Goal: Task Accomplishment & Management: Manage account settings

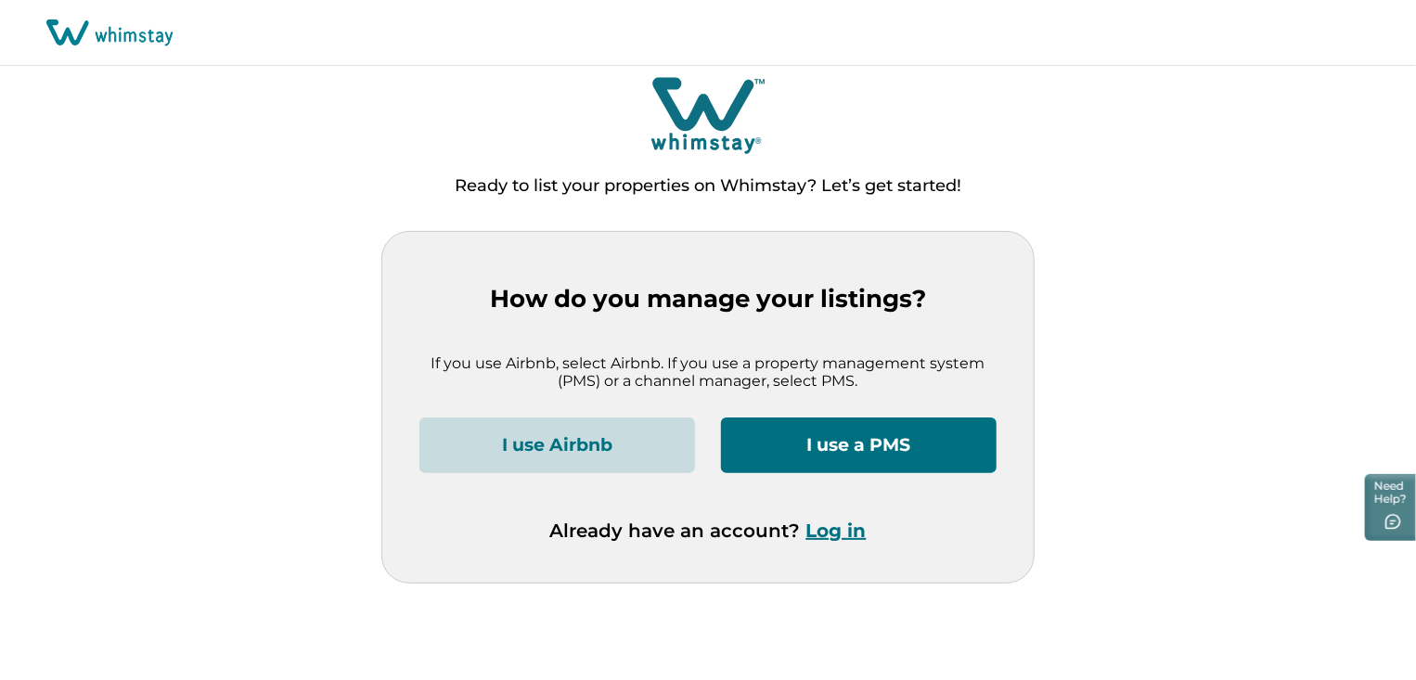
click at [834, 530] on button "Log in" at bounding box center [837, 531] width 60 height 22
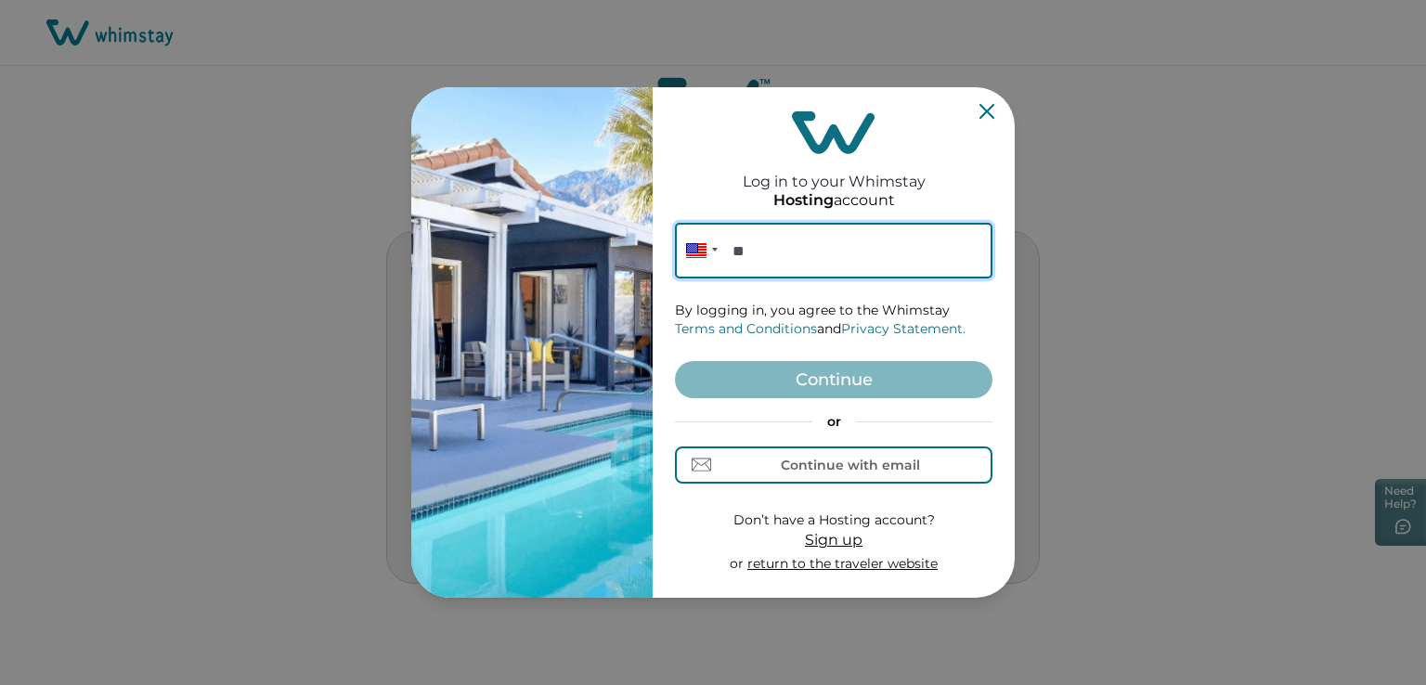
paste input "**********"
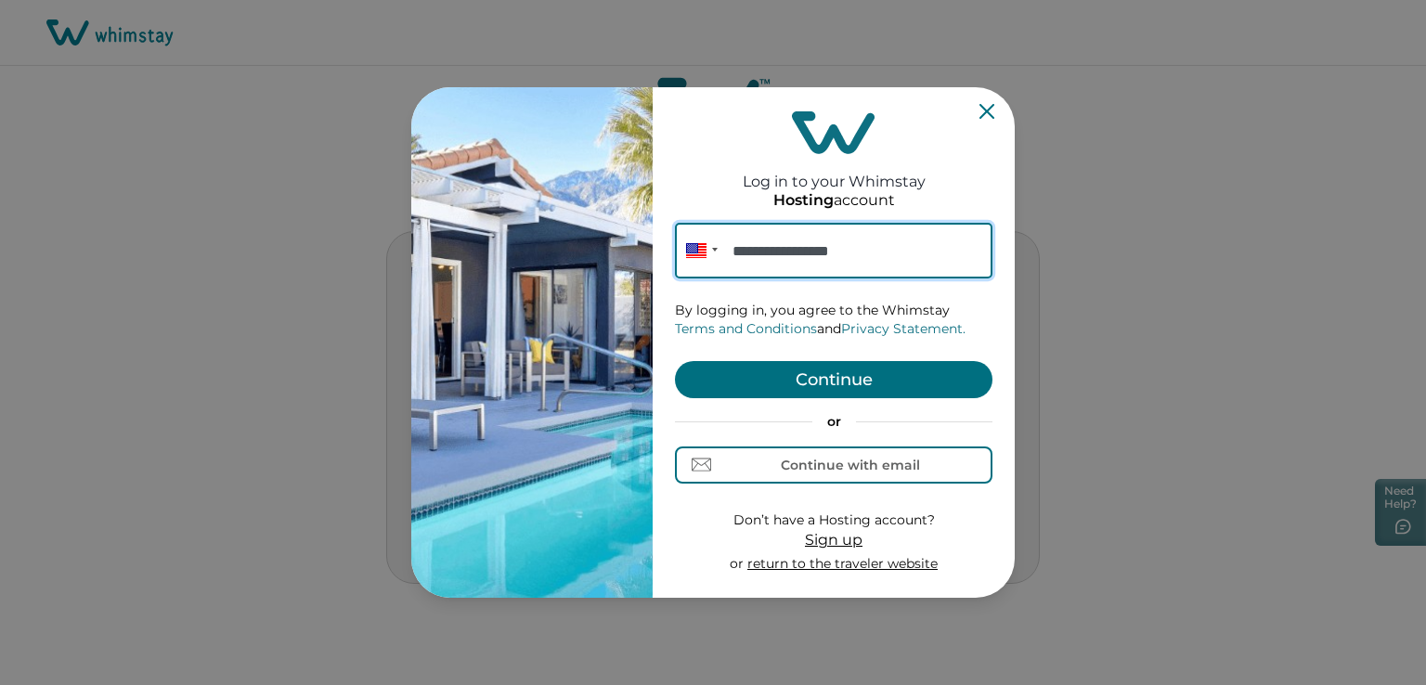
type input "**********"
click at [872, 382] on button "Continue" at bounding box center [833, 379] width 317 height 37
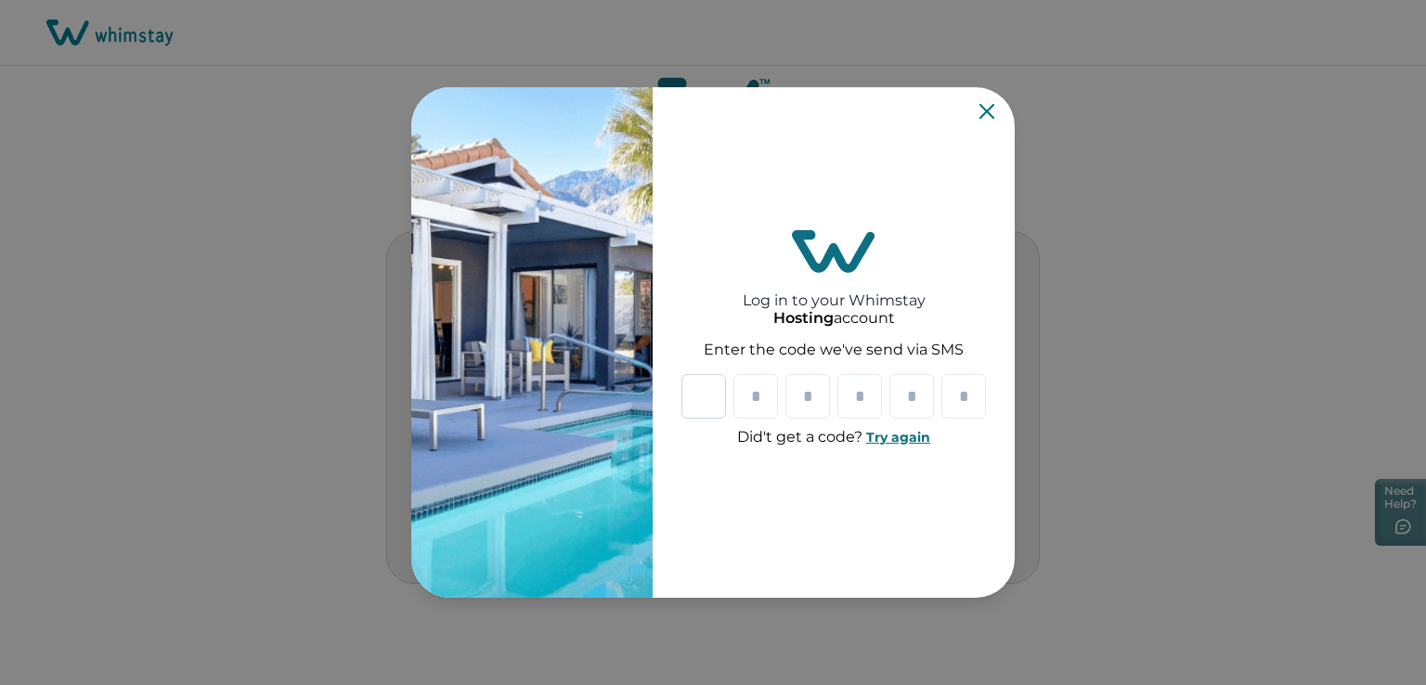
type input "*"
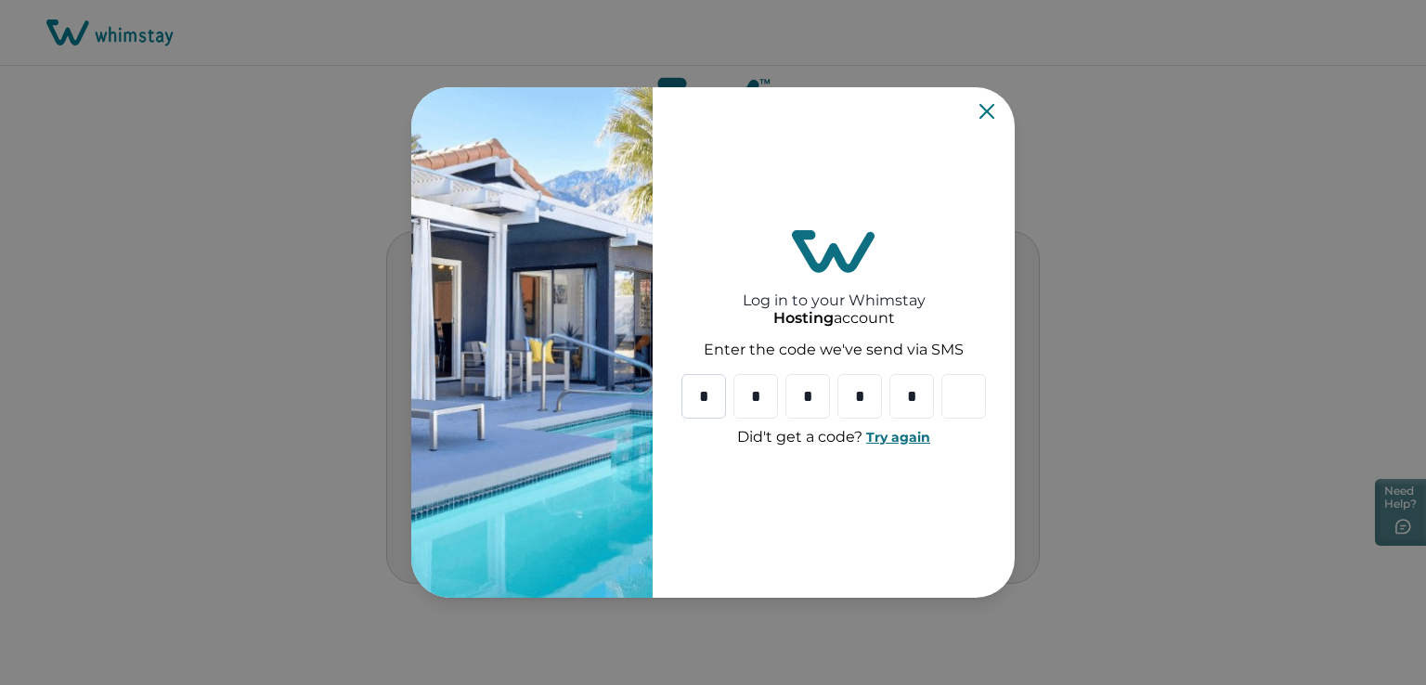
type input "*"
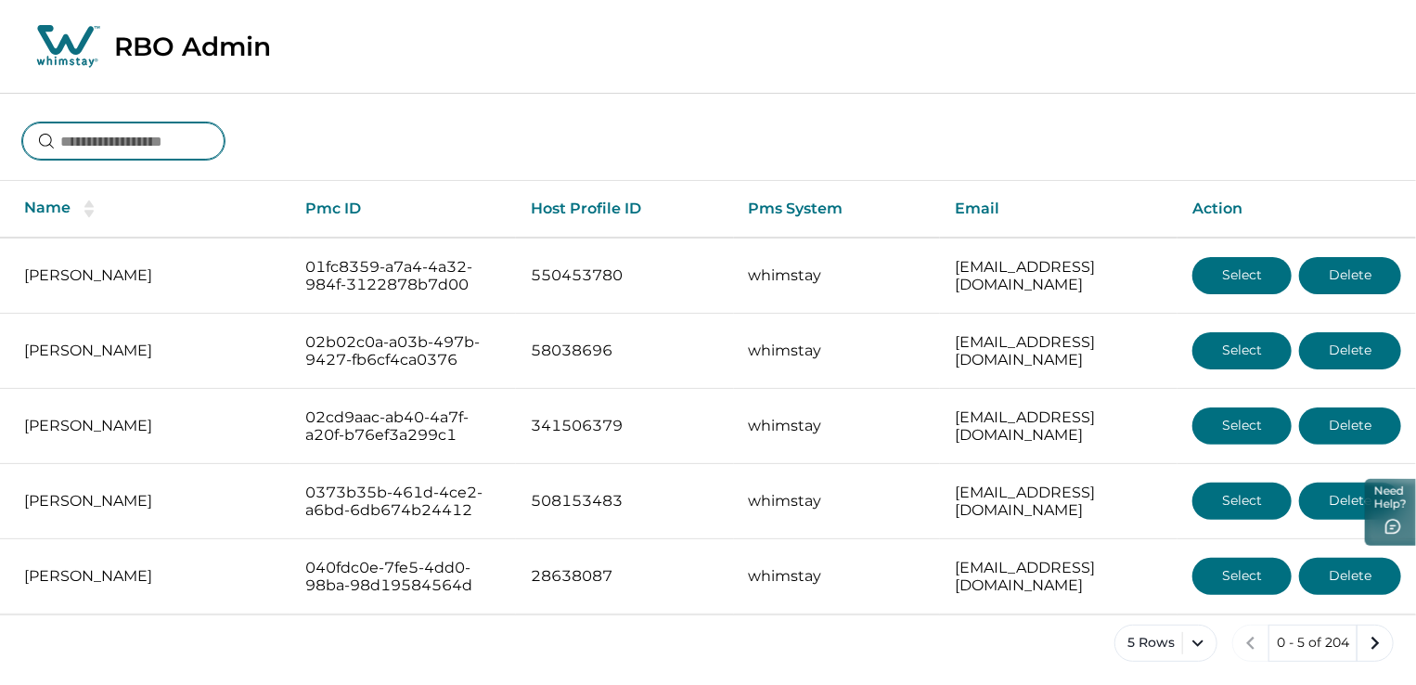
click at [116, 136] on input at bounding box center [123, 141] width 202 height 37
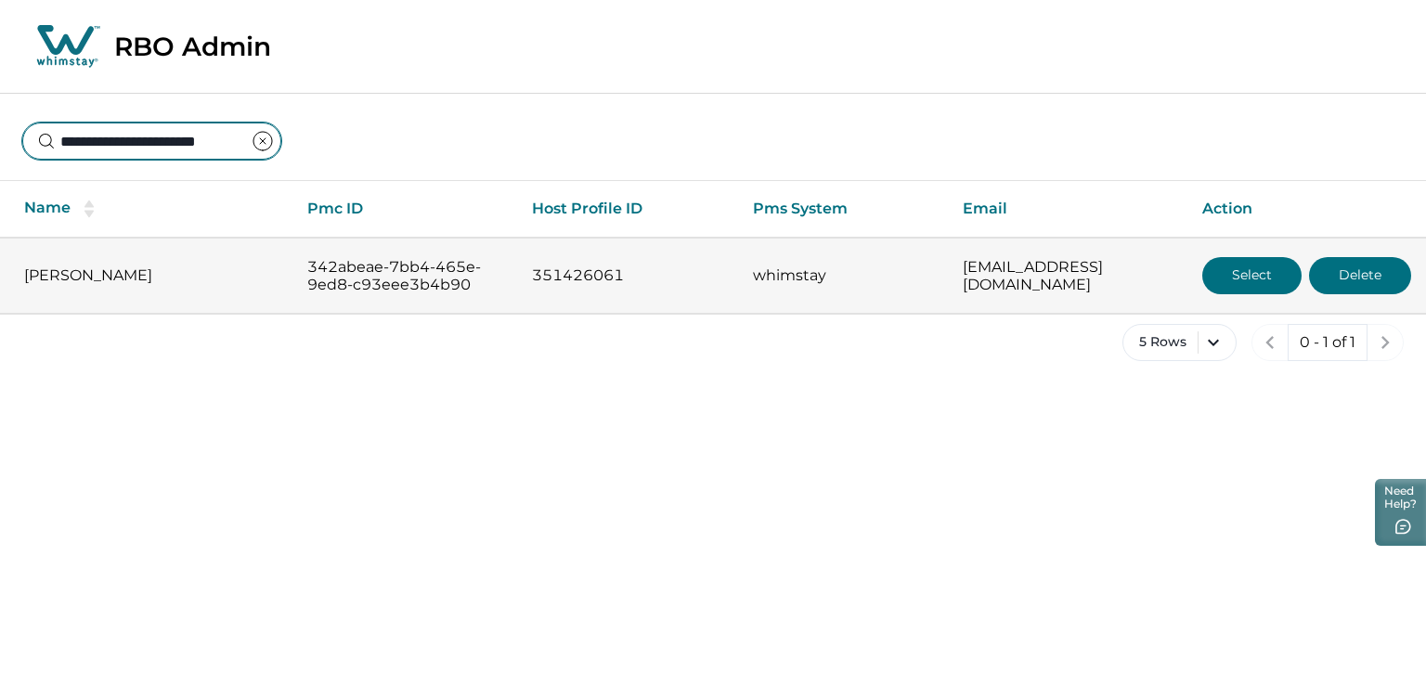
type input "**********"
click at [1247, 280] on button "Select" at bounding box center [1251, 275] width 99 height 37
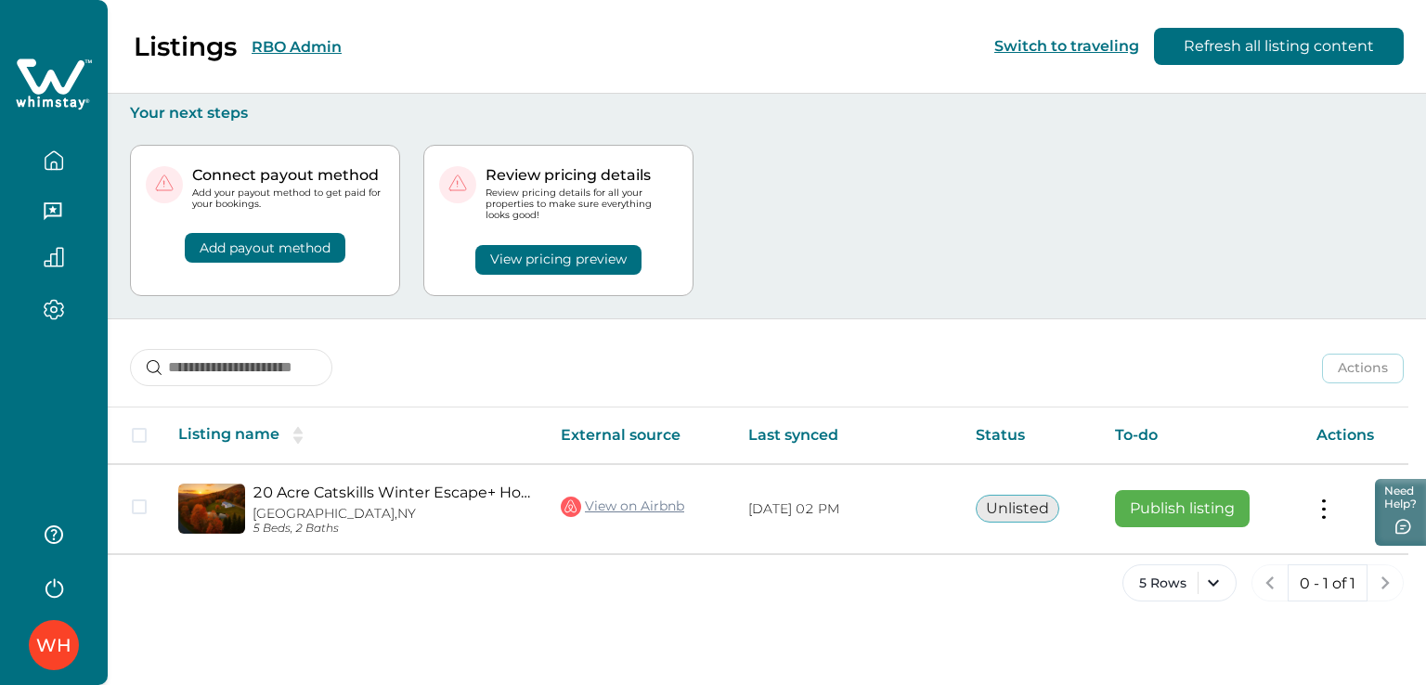
click at [1024, 232] on div "Connect payout method Add your payout method to get paid for your bookings. Add…" at bounding box center [767, 221] width 1274 height 196
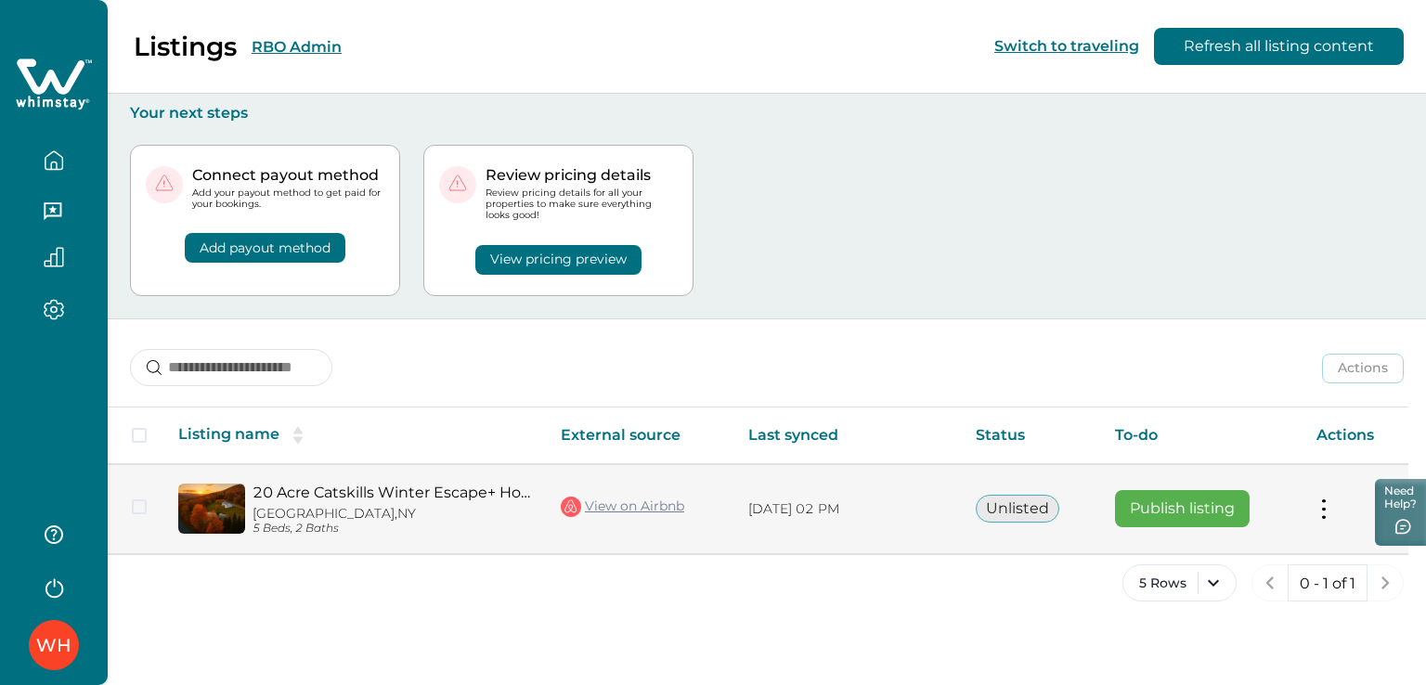
click at [1168, 500] on button "Publish listing" at bounding box center [1182, 508] width 135 height 37
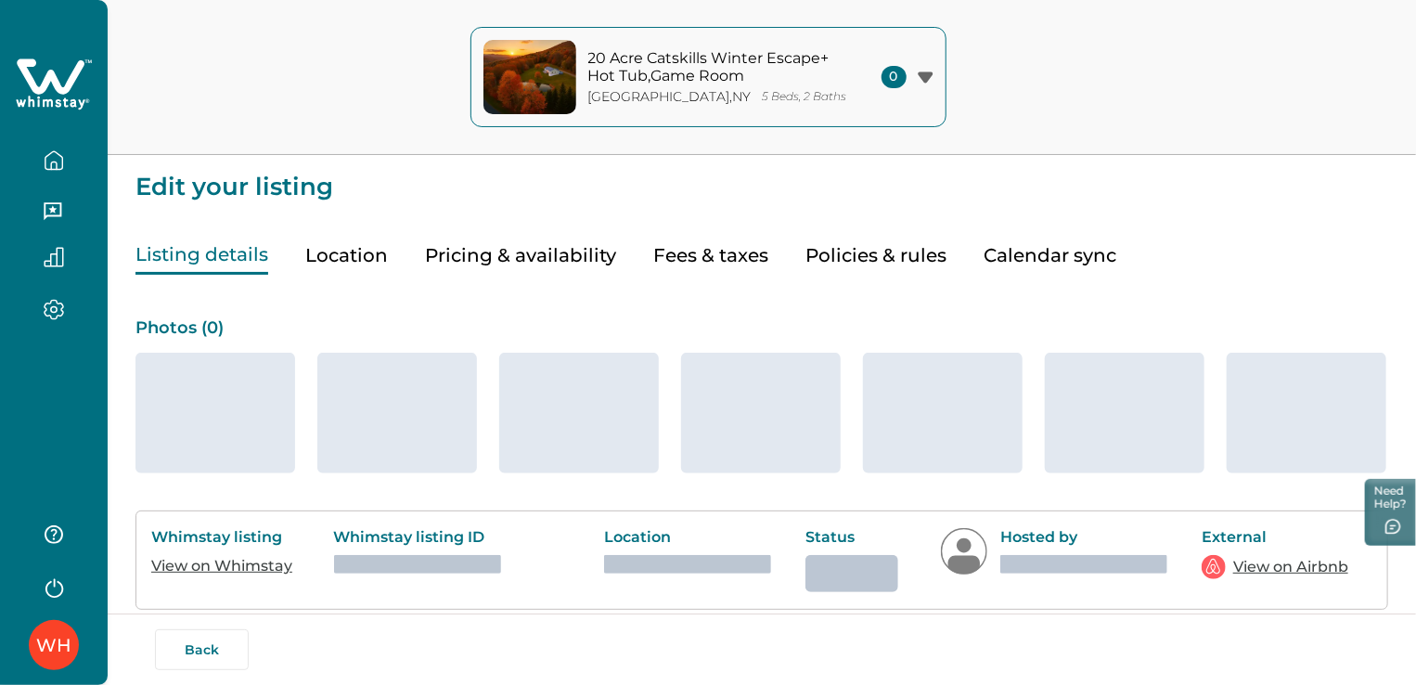
click at [536, 242] on button "Pricing & availability" at bounding box center [520, 256] width 191 height 38
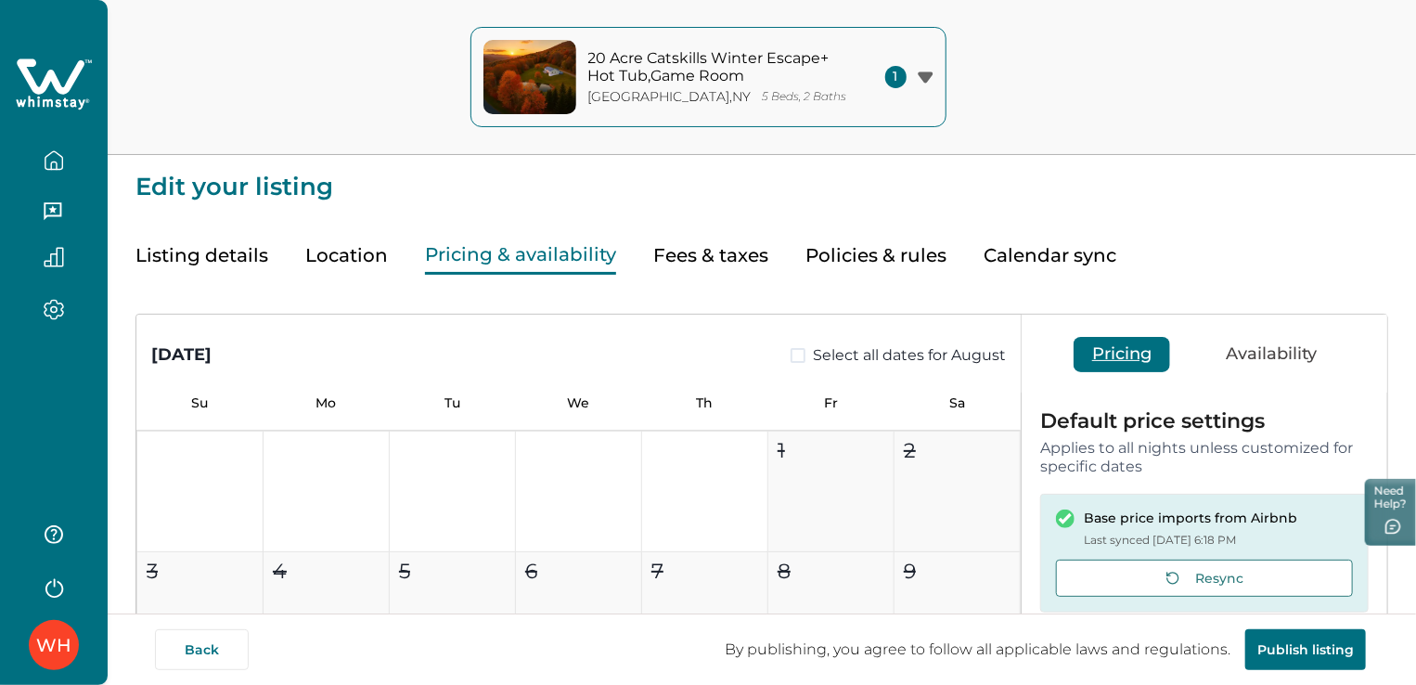
type input "**"
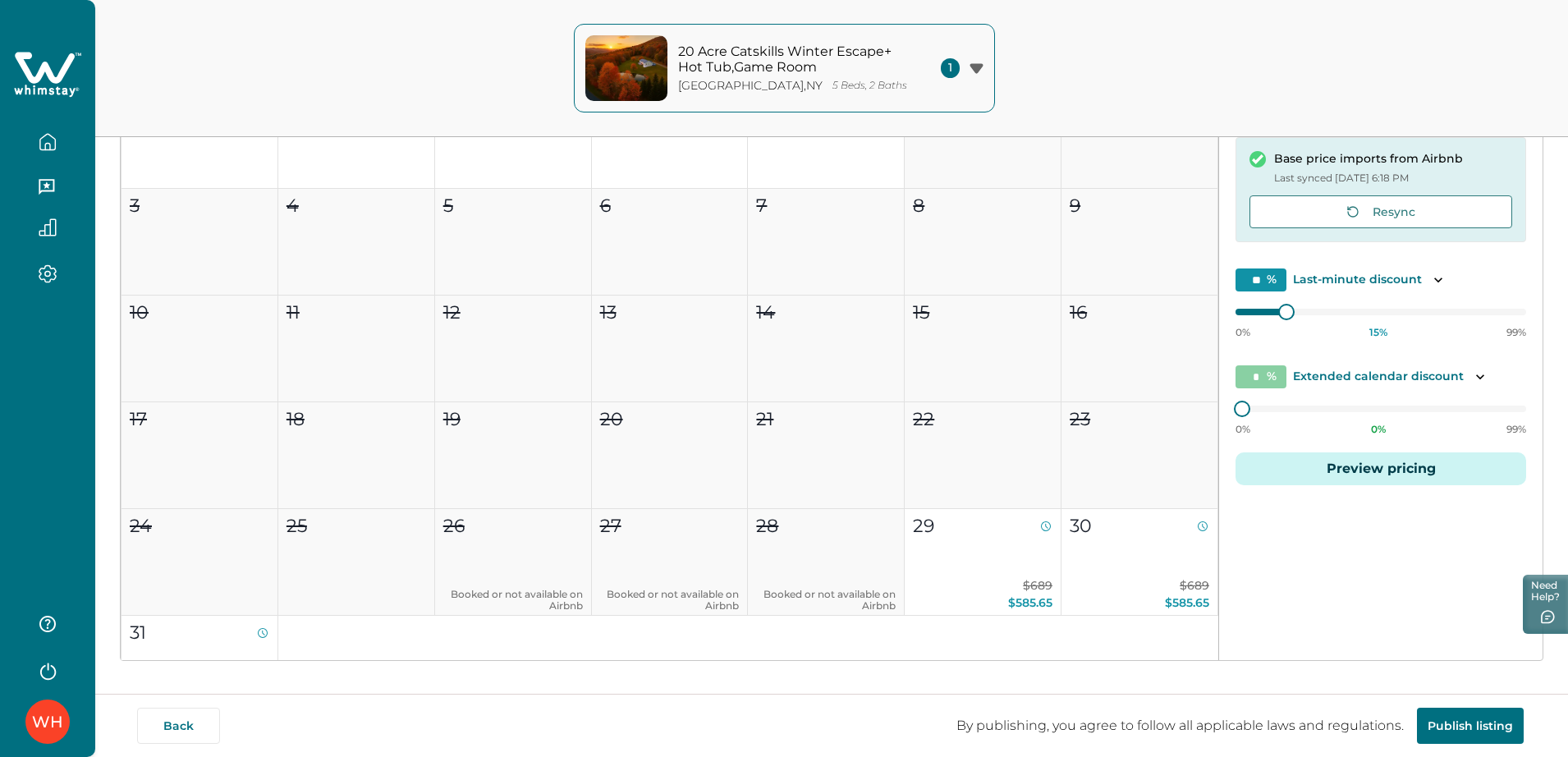
scroll to position [315, 0]
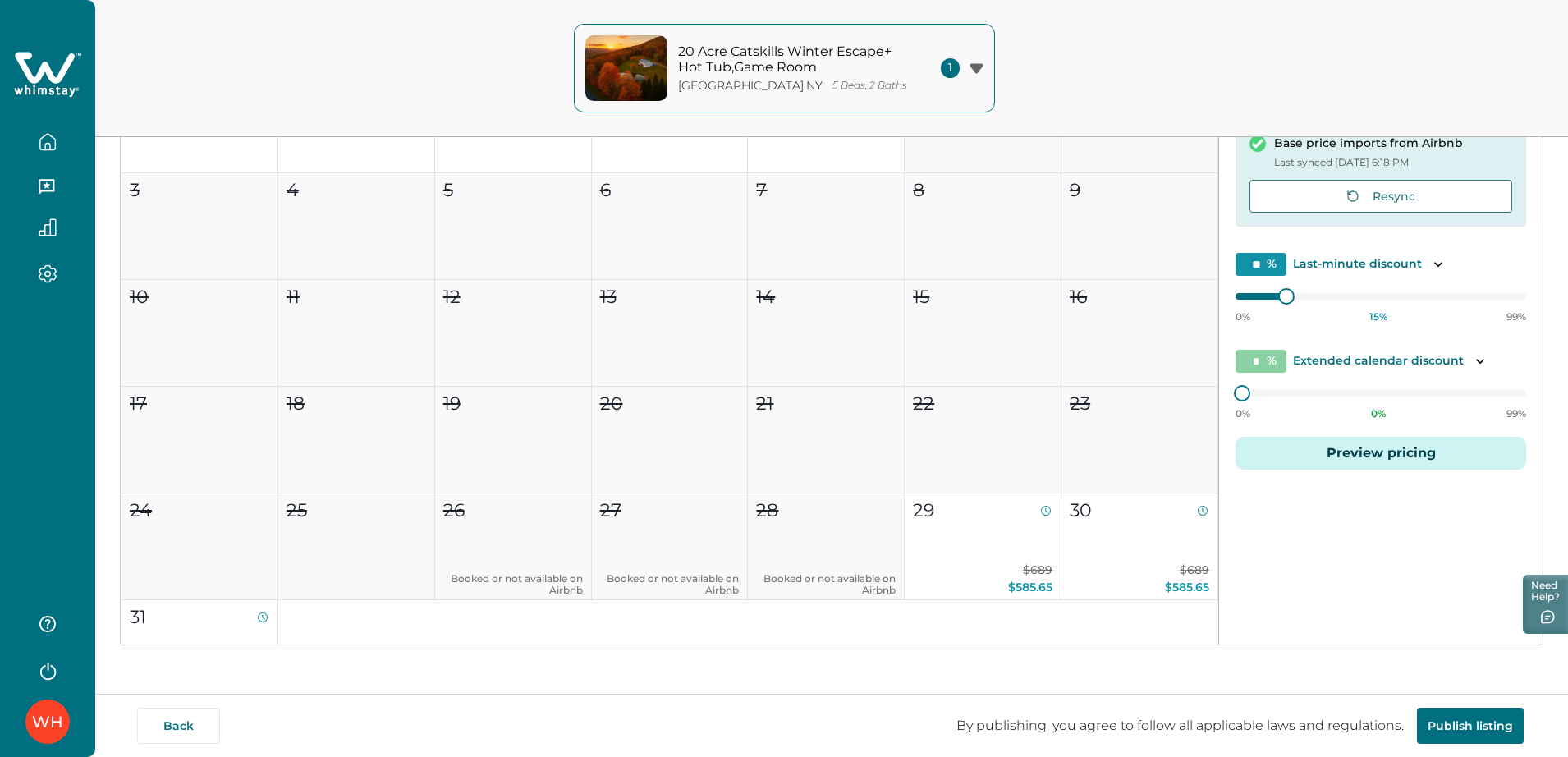
click at [1260, 450] on button "Preview pricing" at bounding box center [1381, 453] width 291 height 33
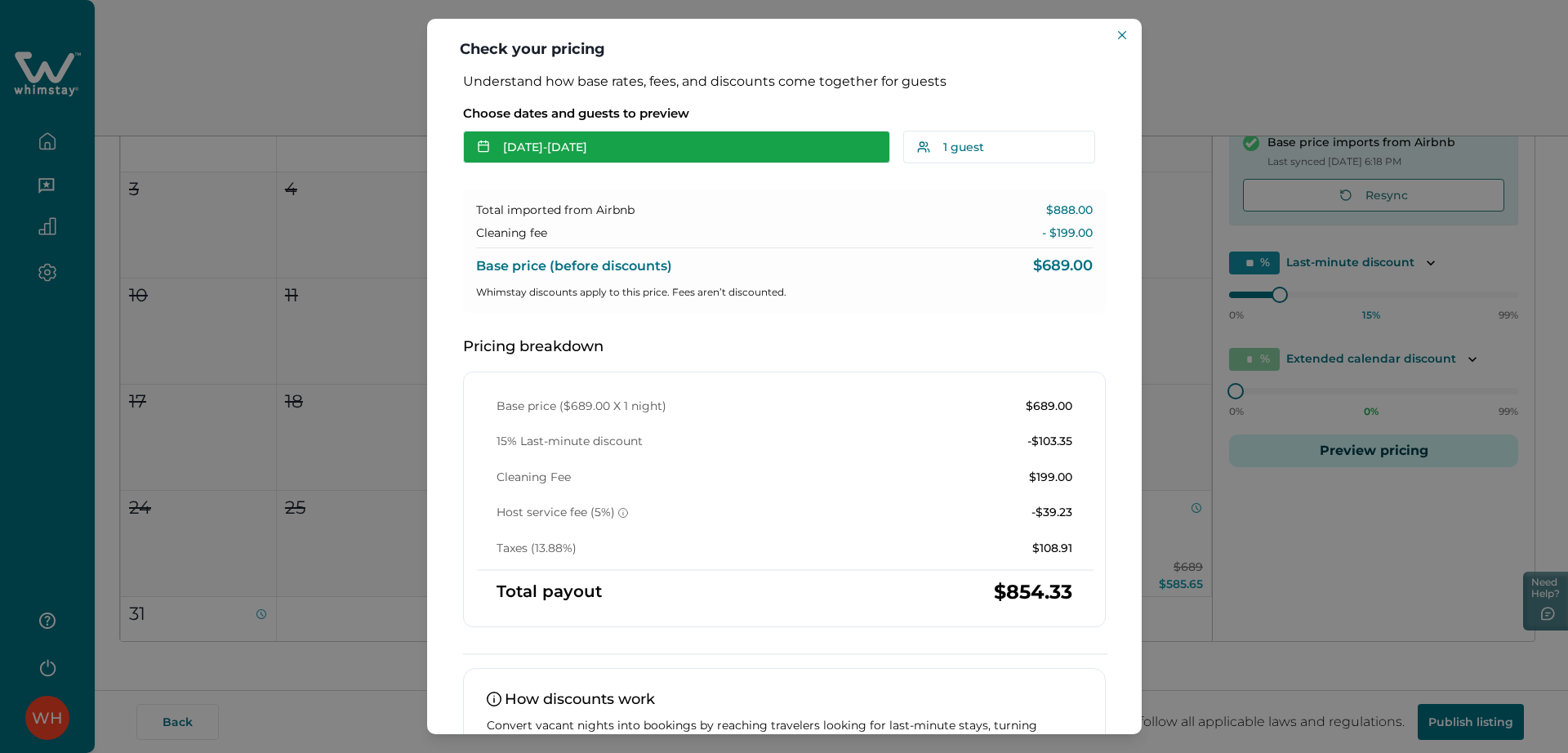
click at [667, 134] on button "Aug 29 - Aug 30" at bounding box center [676, 147] width 427 height 33
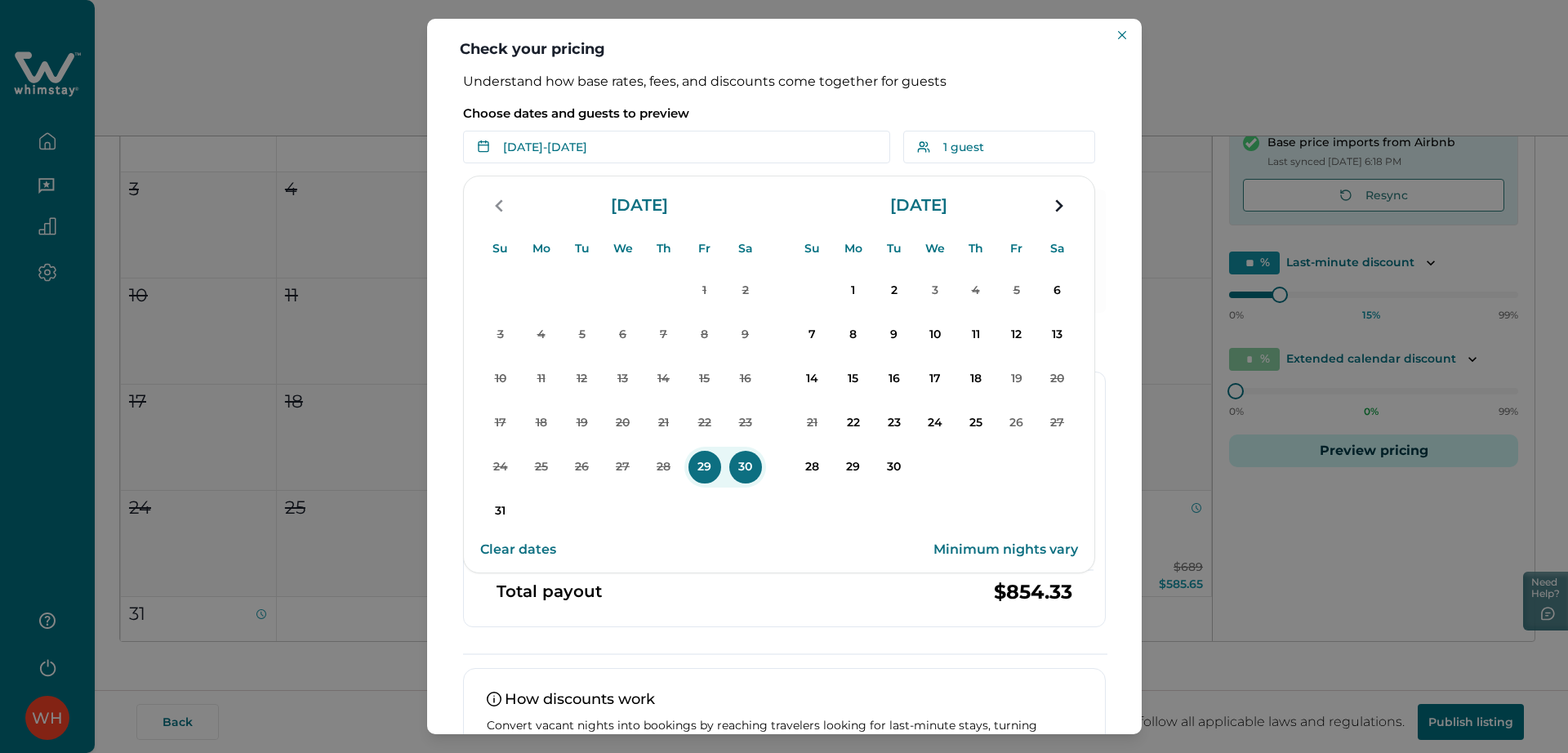
click at [708, 464] on p "29" at bounding box center [705, 466] width 33 height 33
click at [866, 296] on p "1" at bounding box center [853, 290] width 33 height 33
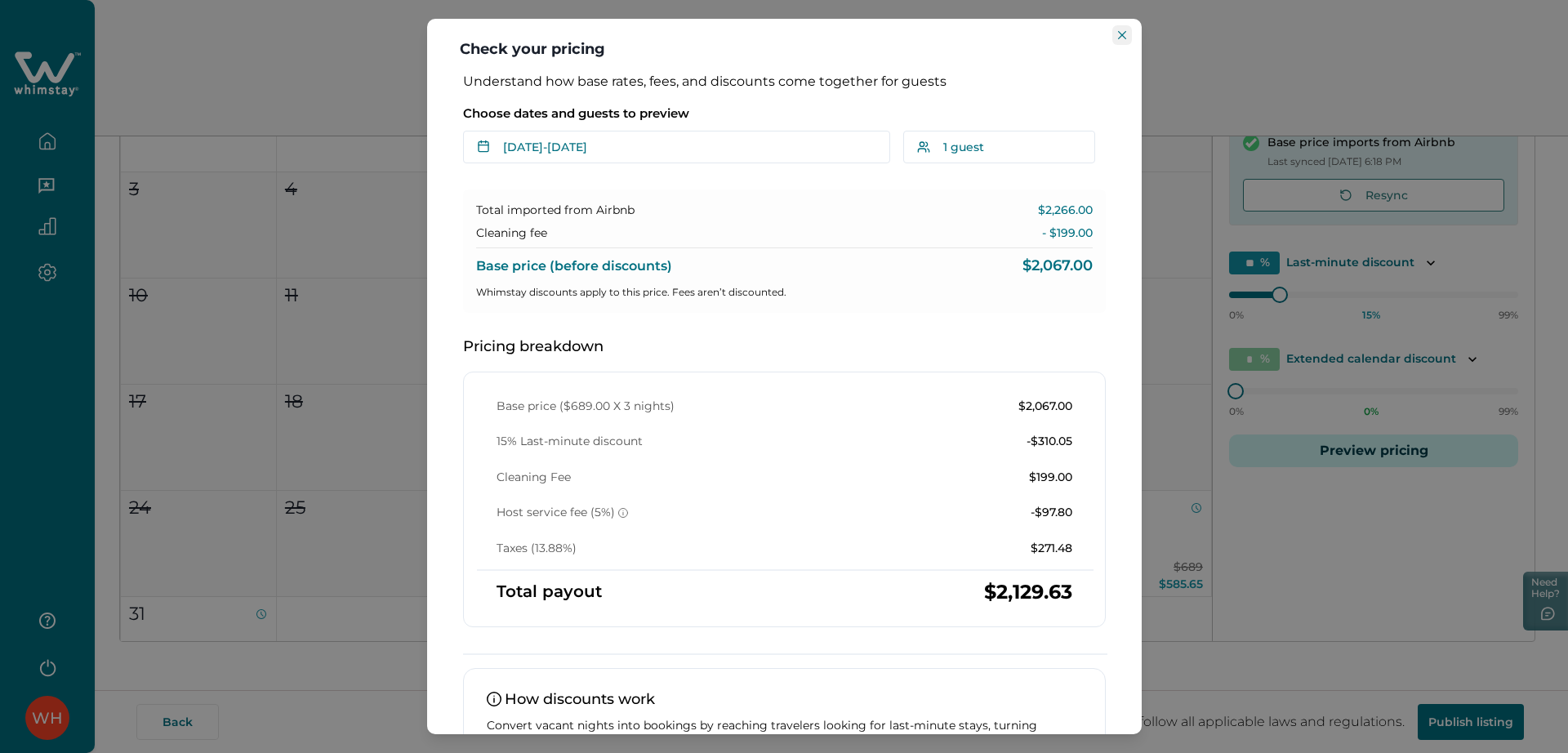
click at [1118, 31] on icon "Close" at bounding box center [1122, 34] width 8 height 8
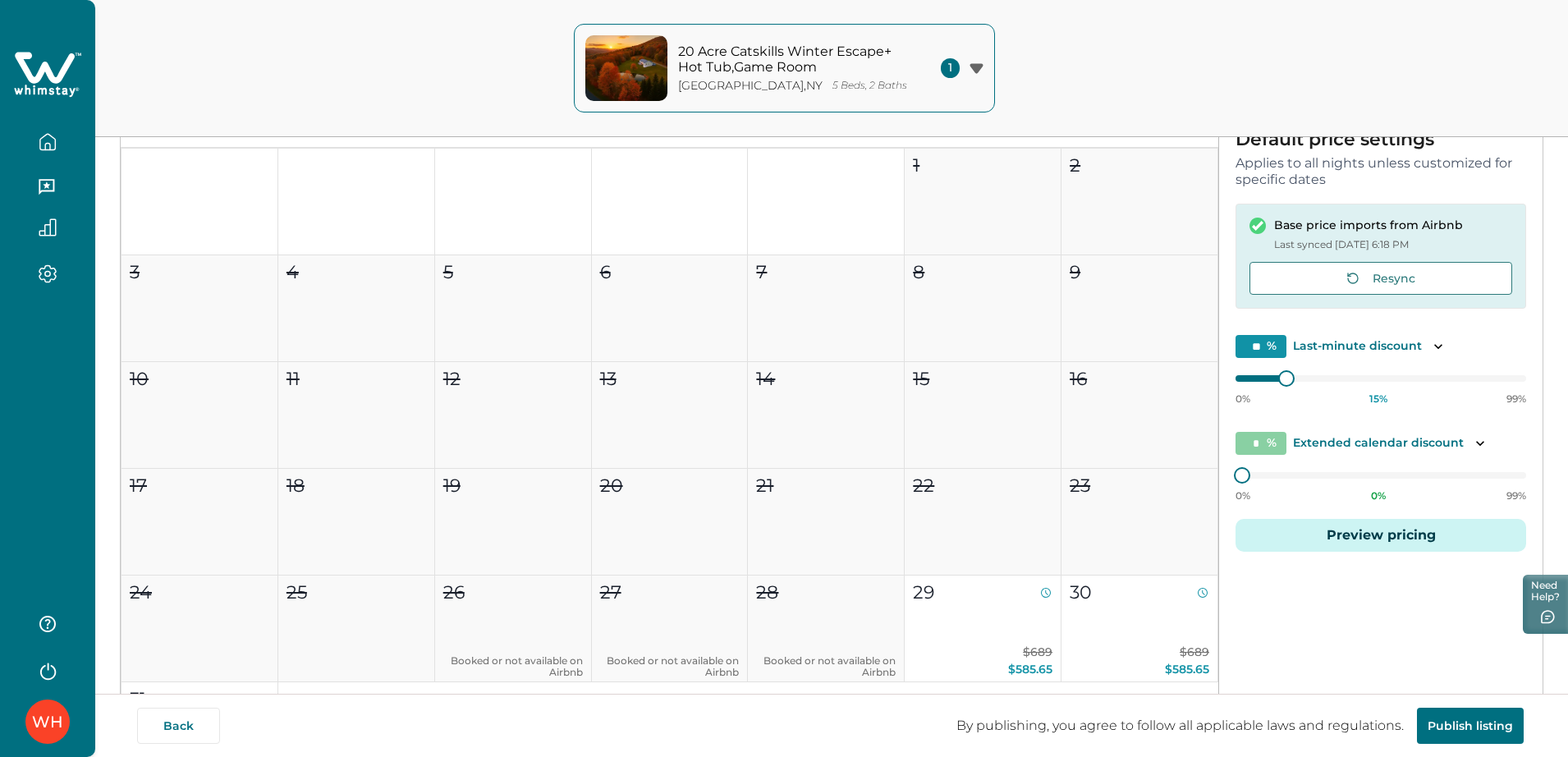
scroll to position [0, 0]
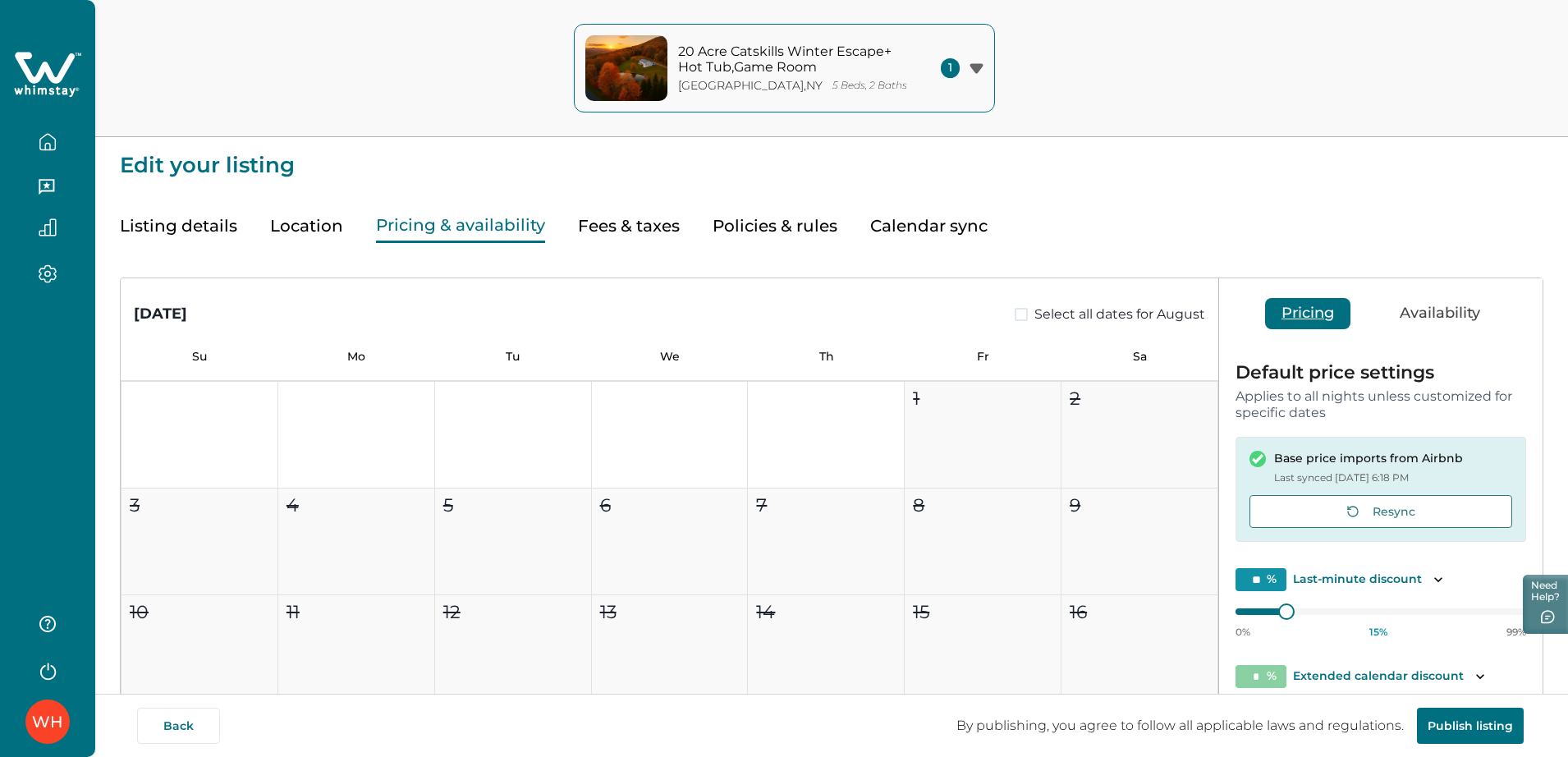
click at [164, 233] on button "Listing details" at bounding box center [179, 226] width 118 height 34
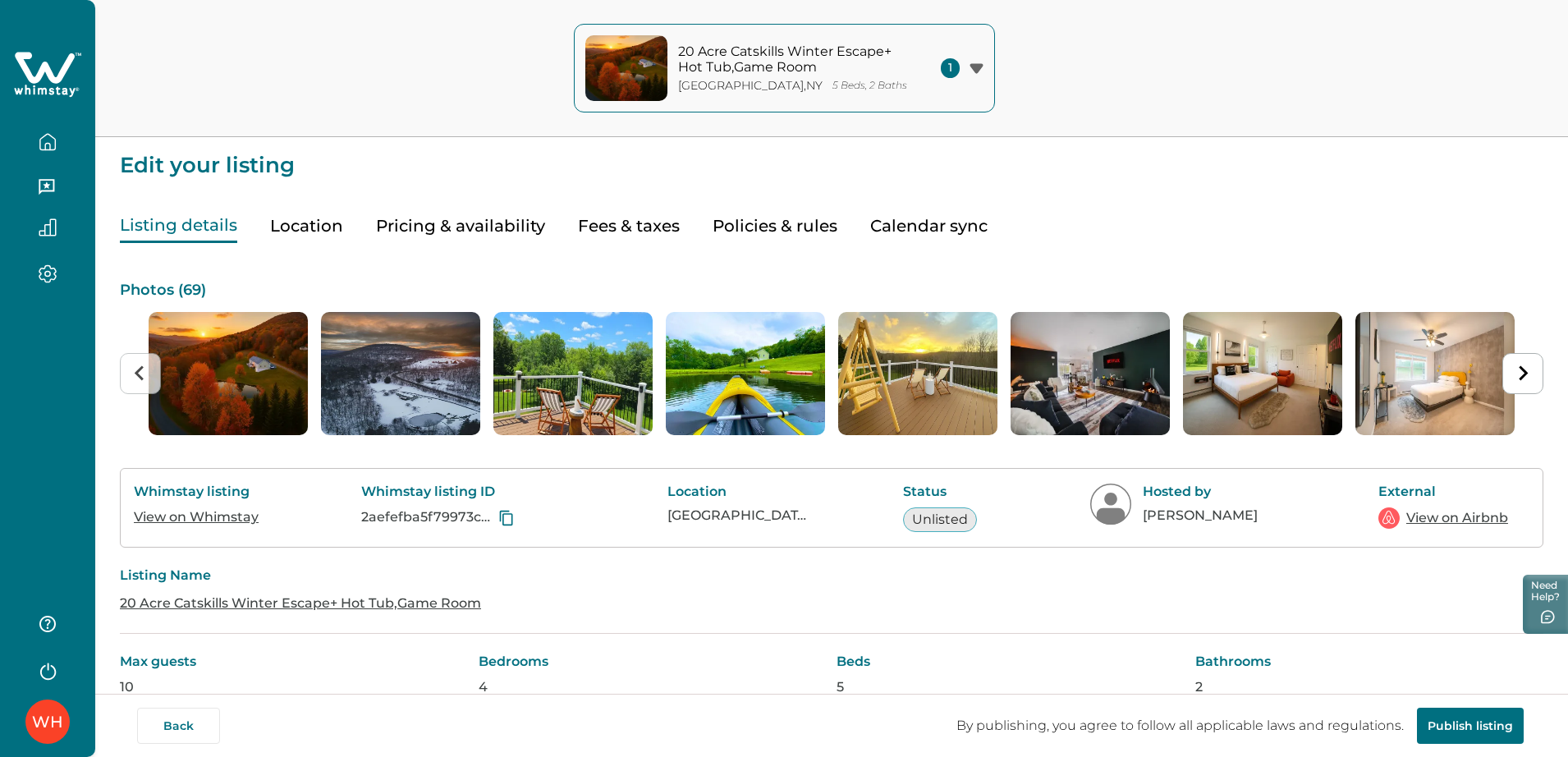
click at [1260, 522] on link "View on Airbnb" at bounding box center [1457, 518] width 102 height 19
click at [507, 222] on button "Pricing & availability" at bounding box center [460, 226] width 169 height 34
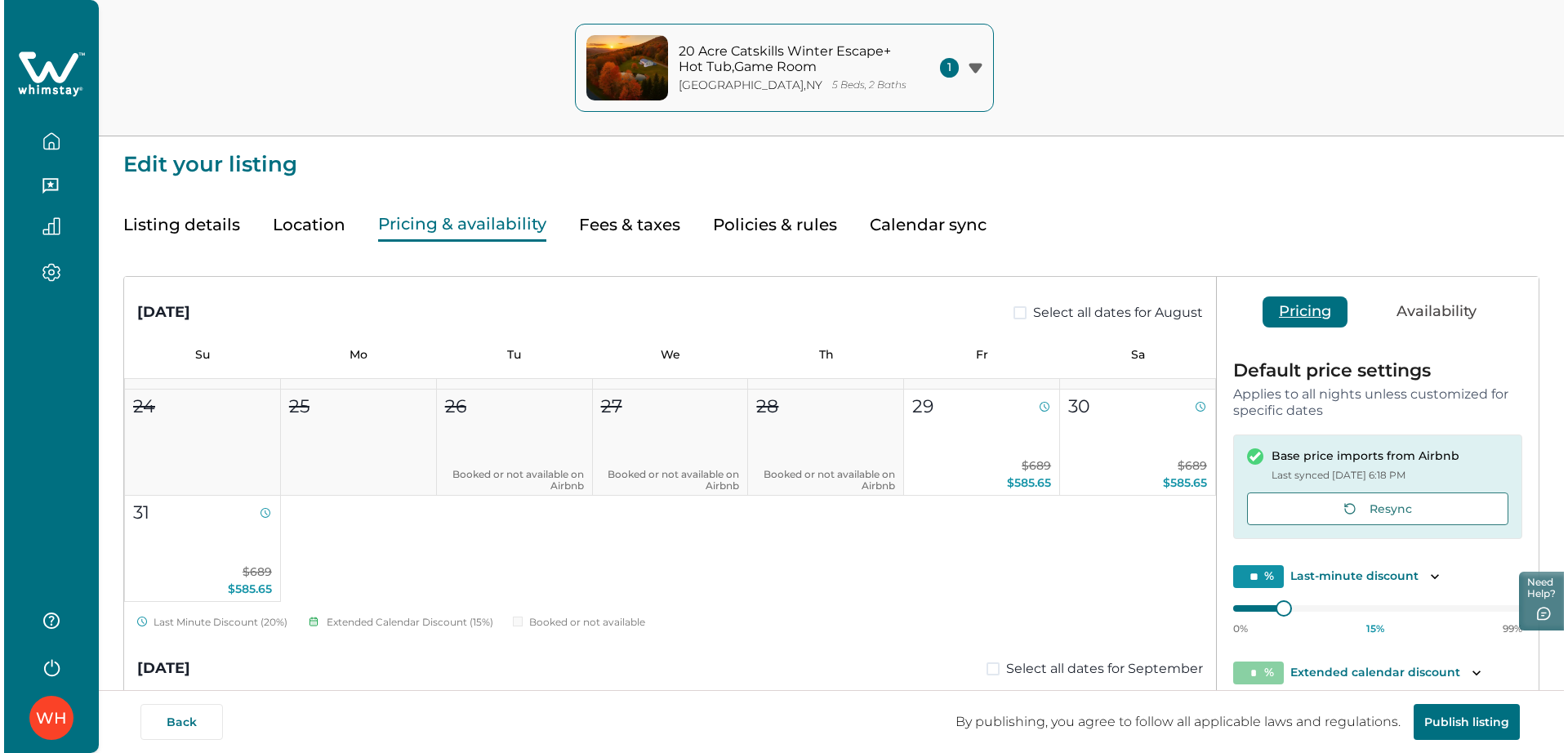
scroll to position [313, 0]
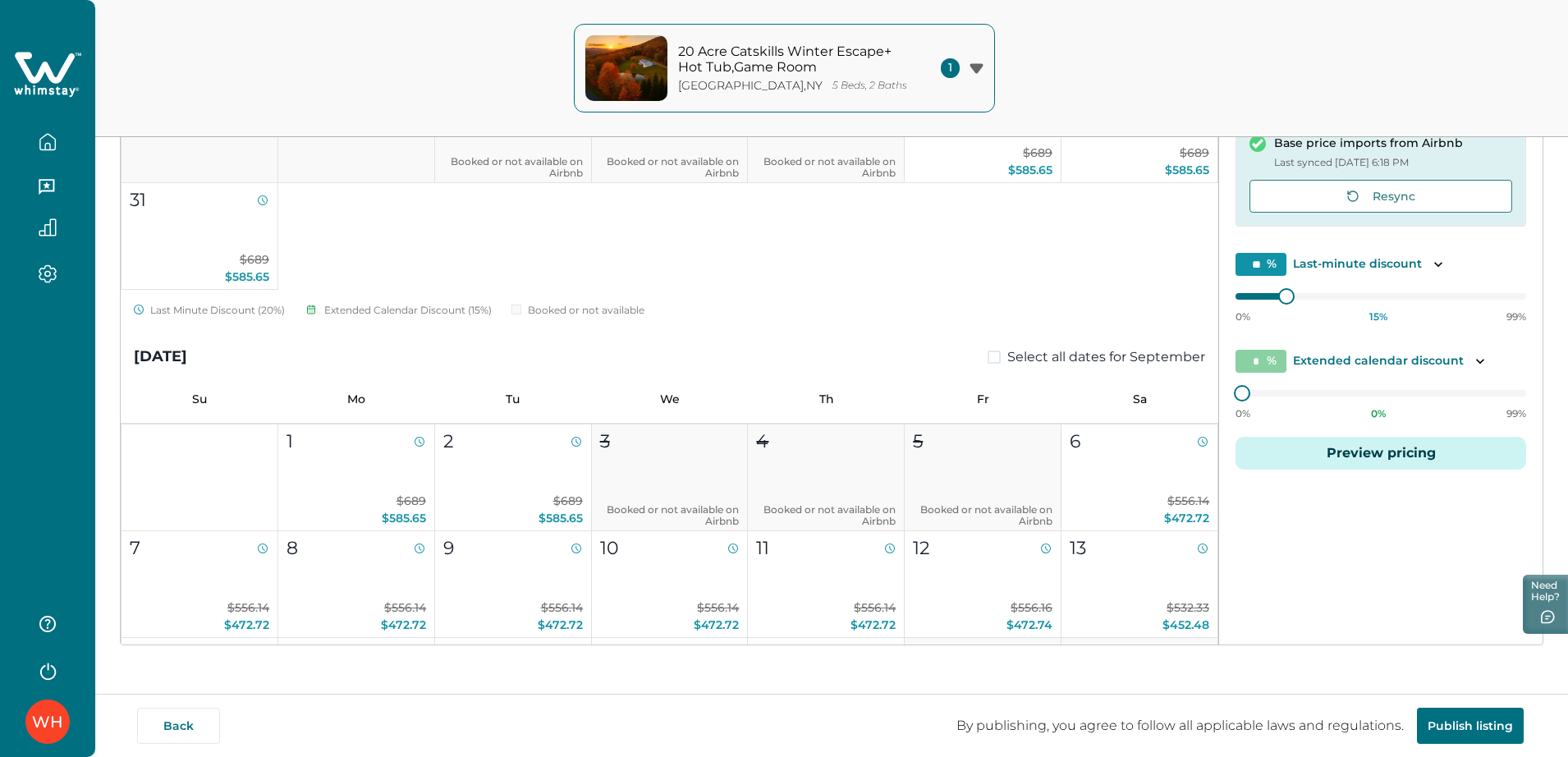
click at [1260, 470] on div "Default price settings Applies to all nights unless customized for specific dat…" at bounding box center [1381, 269] width 324 height 474
click at [1260, 449] on button "Preview pricing" at bounding box center [1381, 453] width 291 height 33
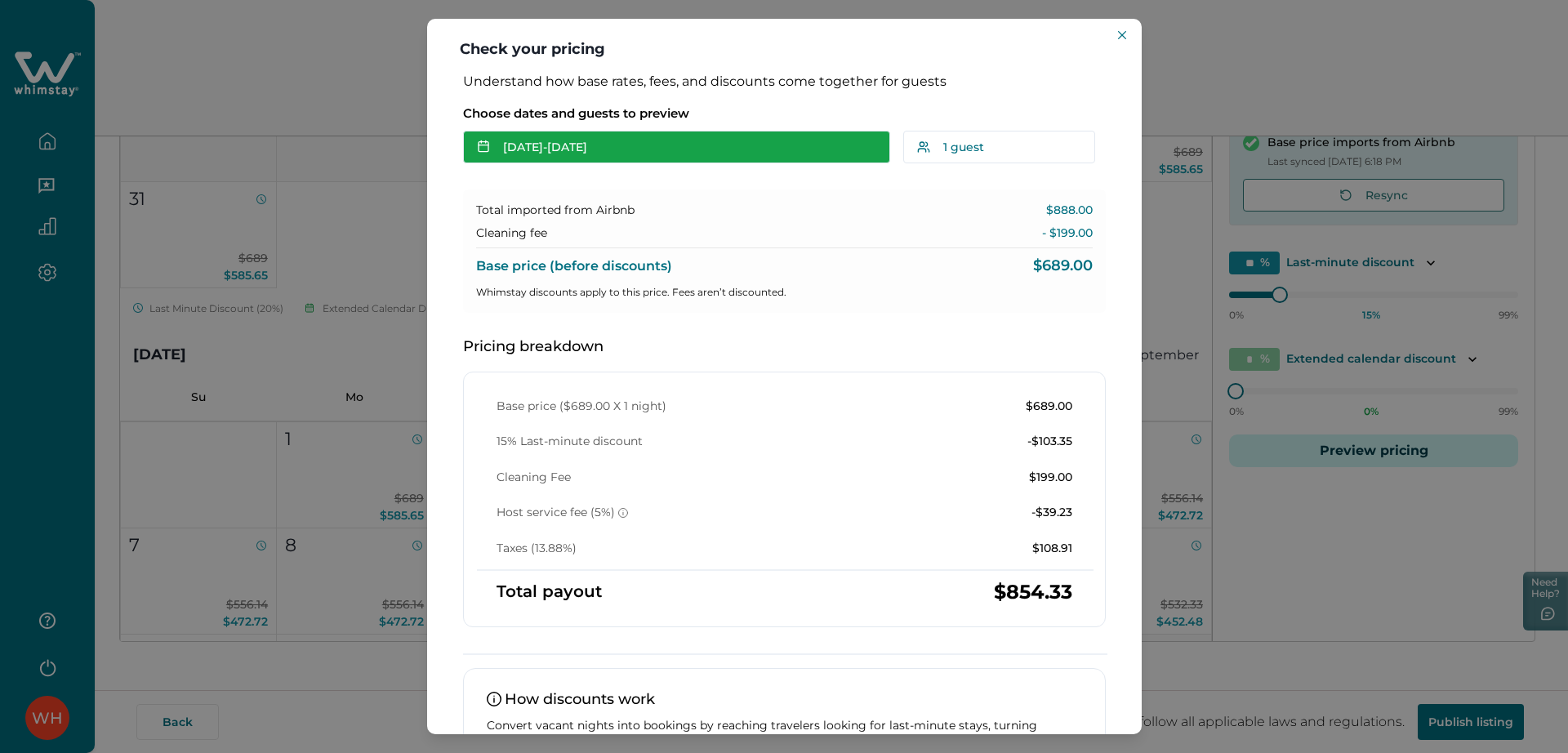
click at [585, 143] on button "Aug 29 - Aug 30" at bounding box center [676, 147] width 427 height 33
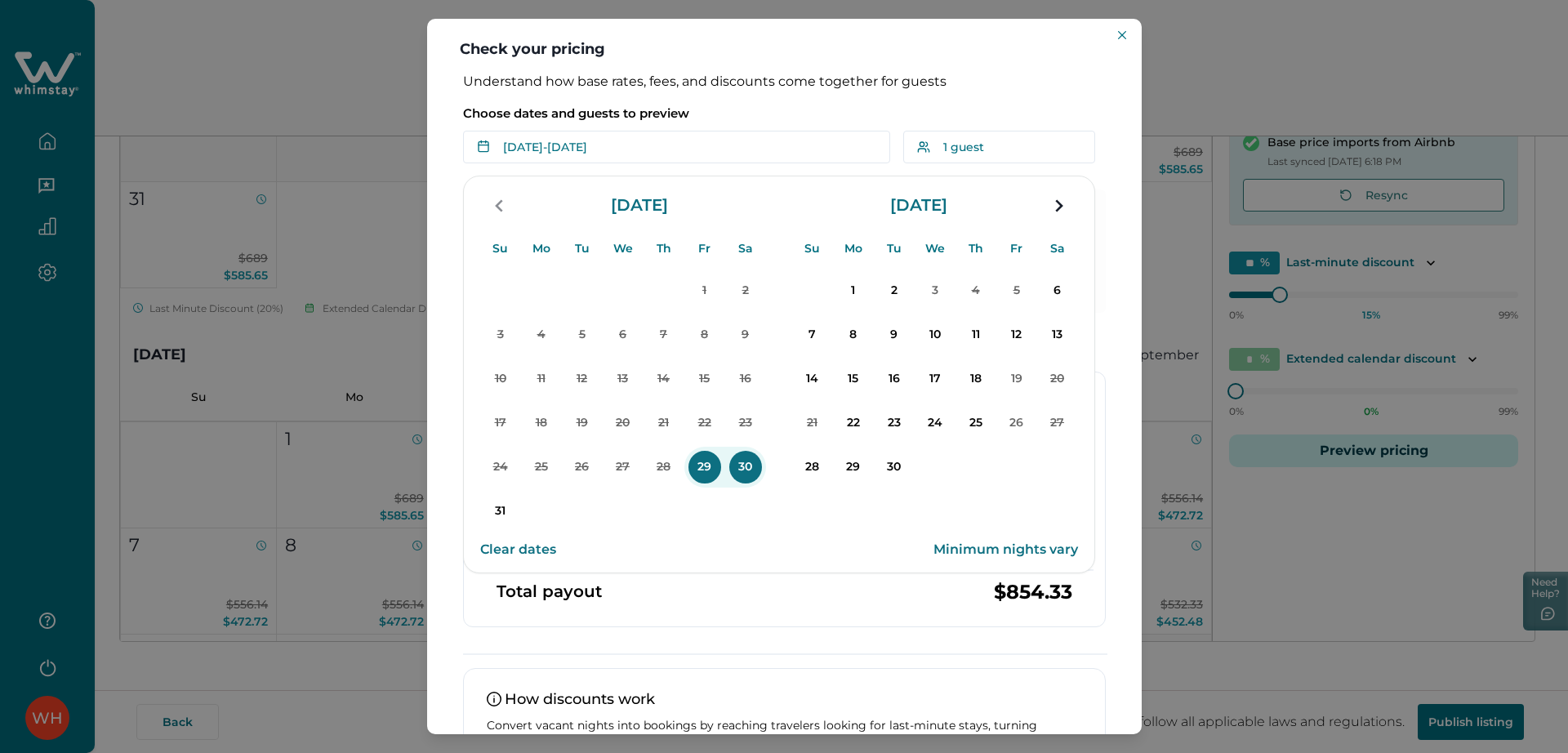
click at [716, 466] on p "29" at bounding box center [705, 466] width 33 height 33
click at [854, 296] on p "1" at bounding box center [853, 290] width 33 height 33
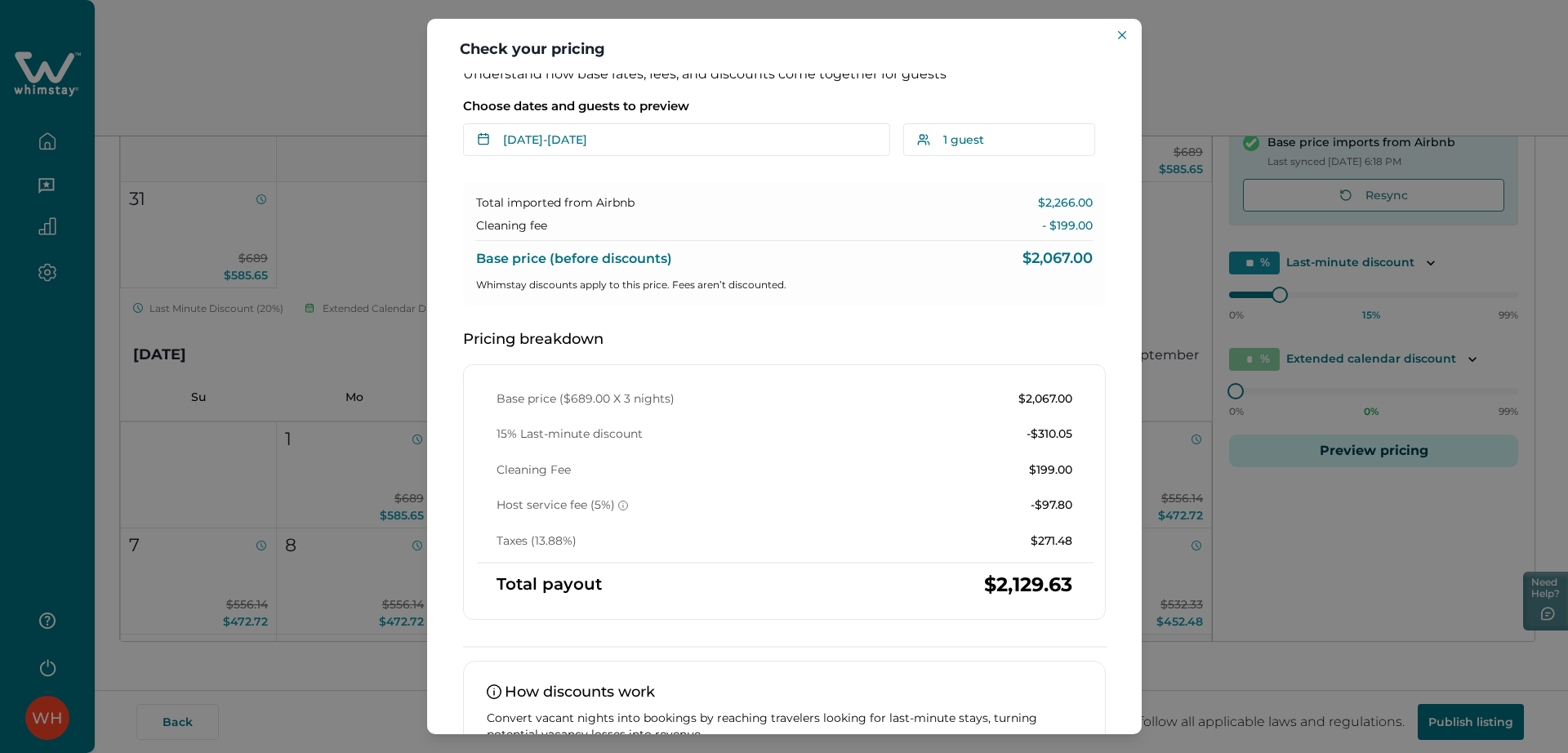
scroll to position [0, 0]
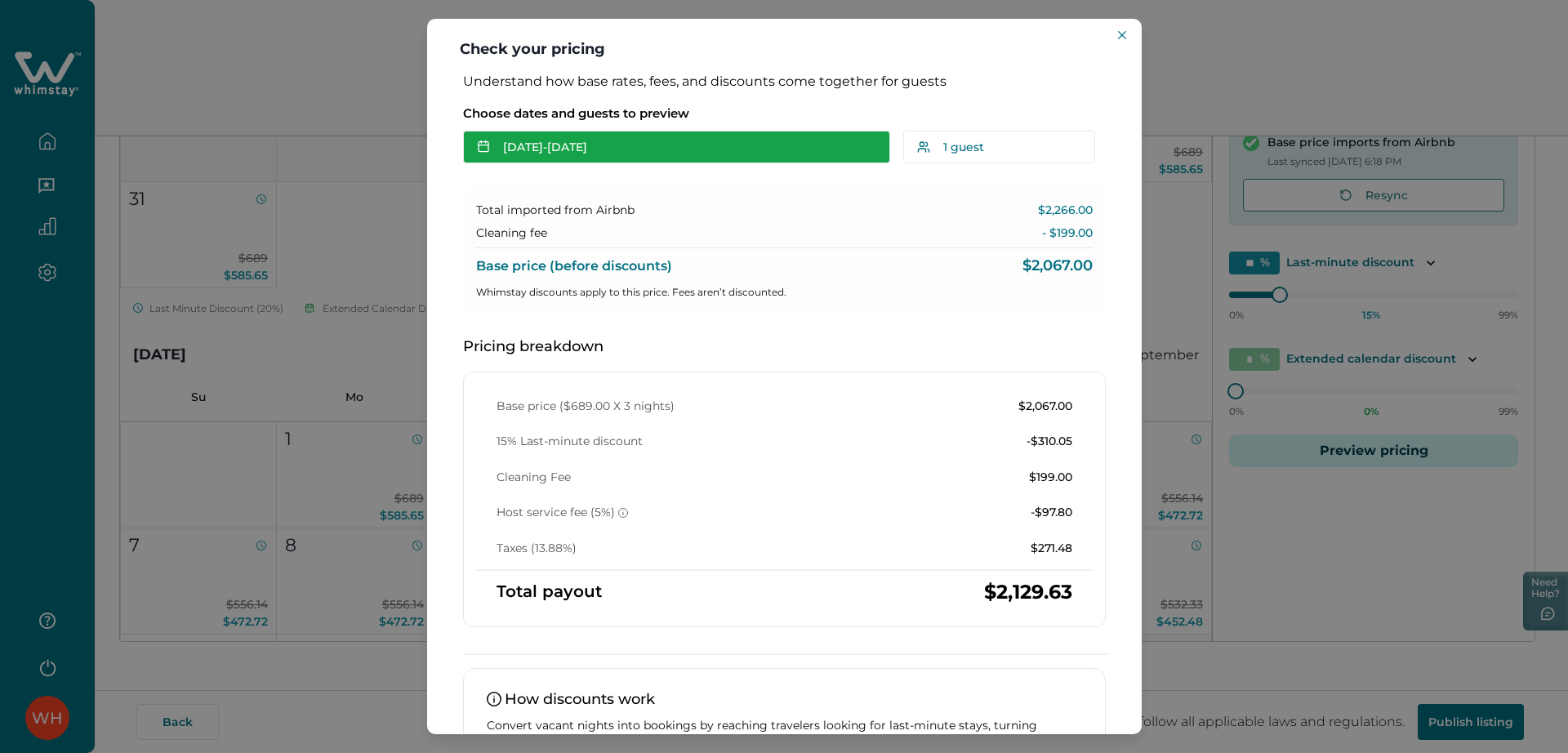
click at [600, 143] on button "Aug 29 - Sep 01" at bounding box center [676, 147] width 427 height 33
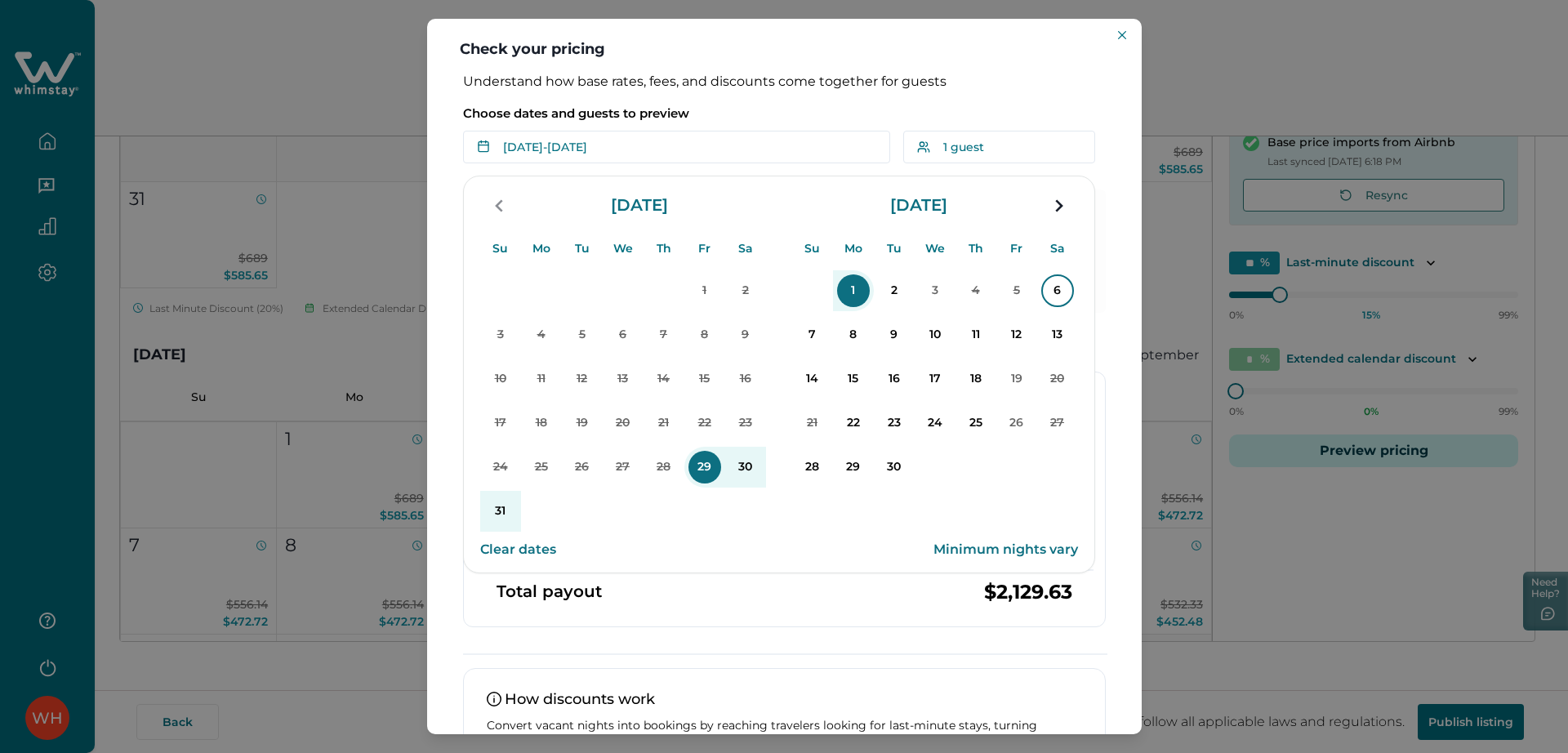
click at [1044, 287] on p "6" at bounding box center [1058, 290] width 33 height 33
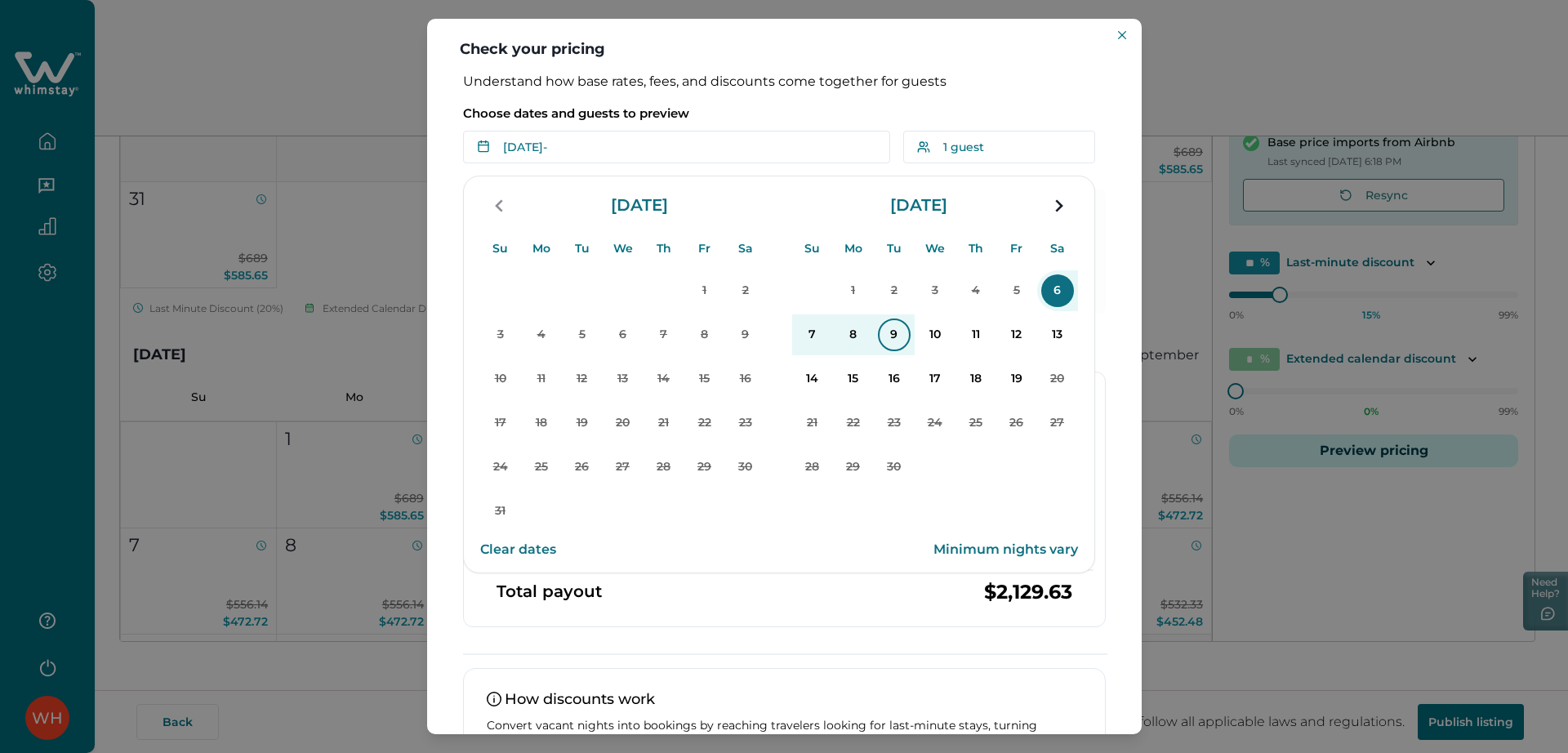
click at [896, 334] on p "9" at bounding box center [894, 334] width 33 height 33
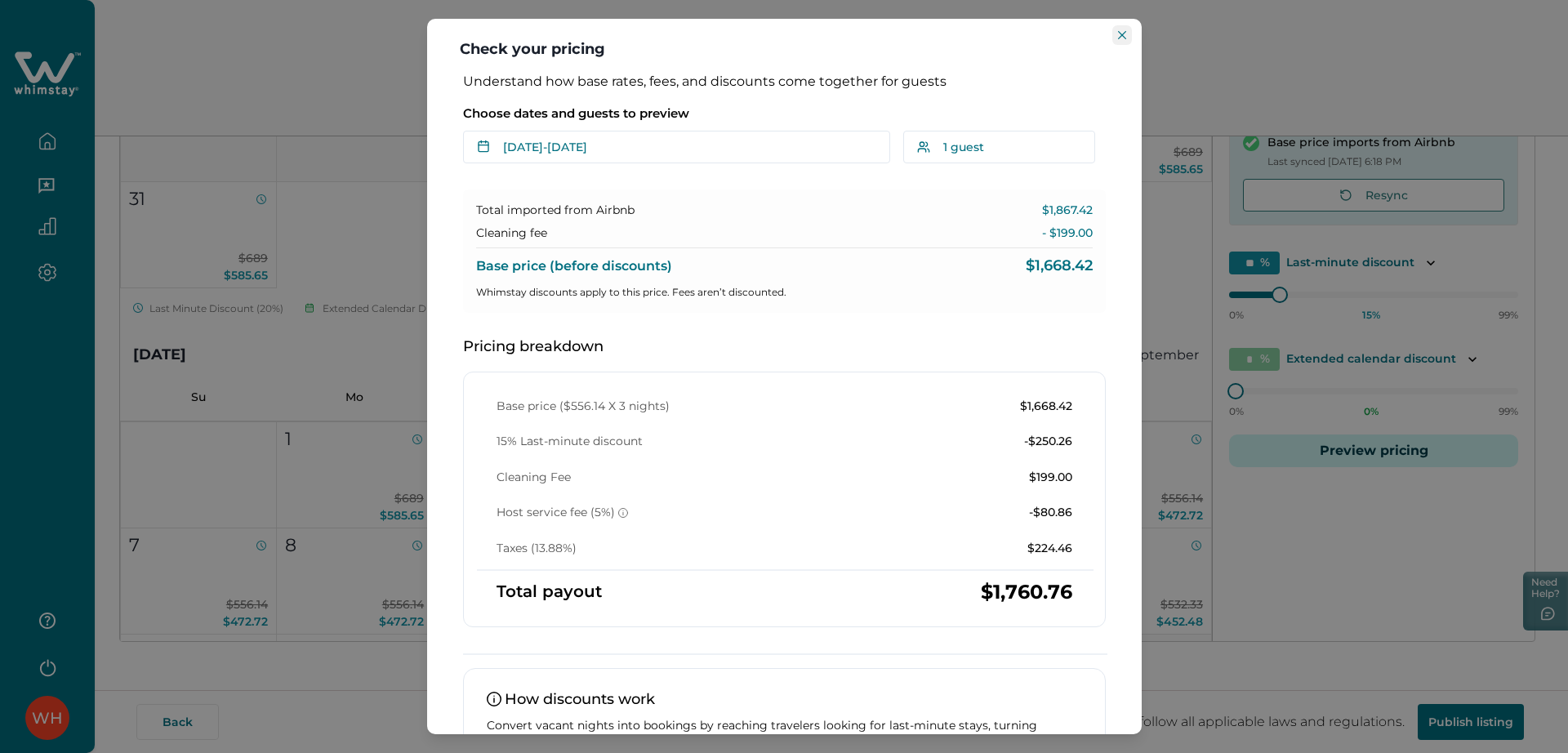
click at [1121, 36] on icon "Close" at bounding box center [1122, 34] width 8 height 8
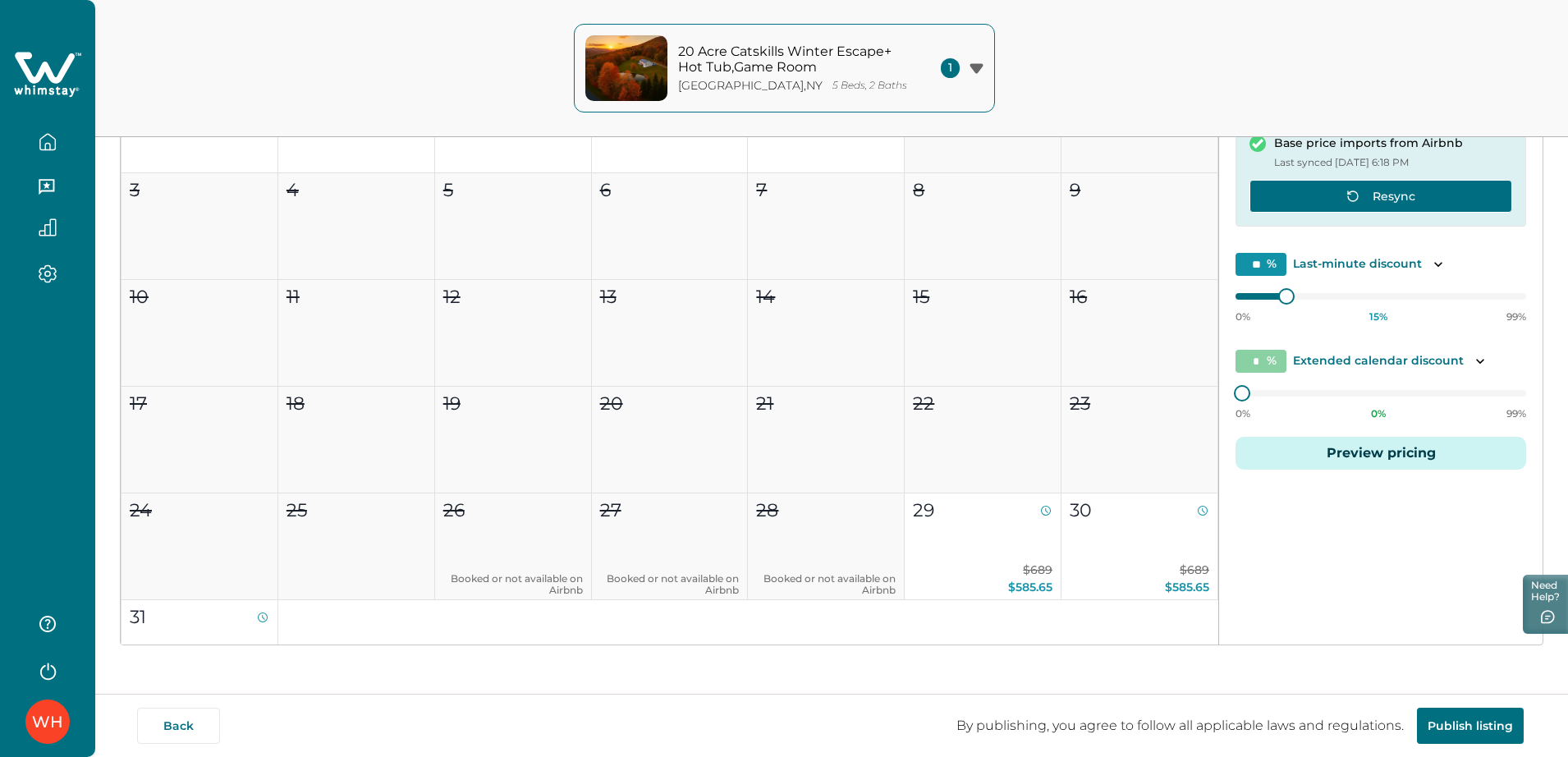
click at [1260, 210] on button "Resync" at bounding box center [1381, 195] width 263 height 33
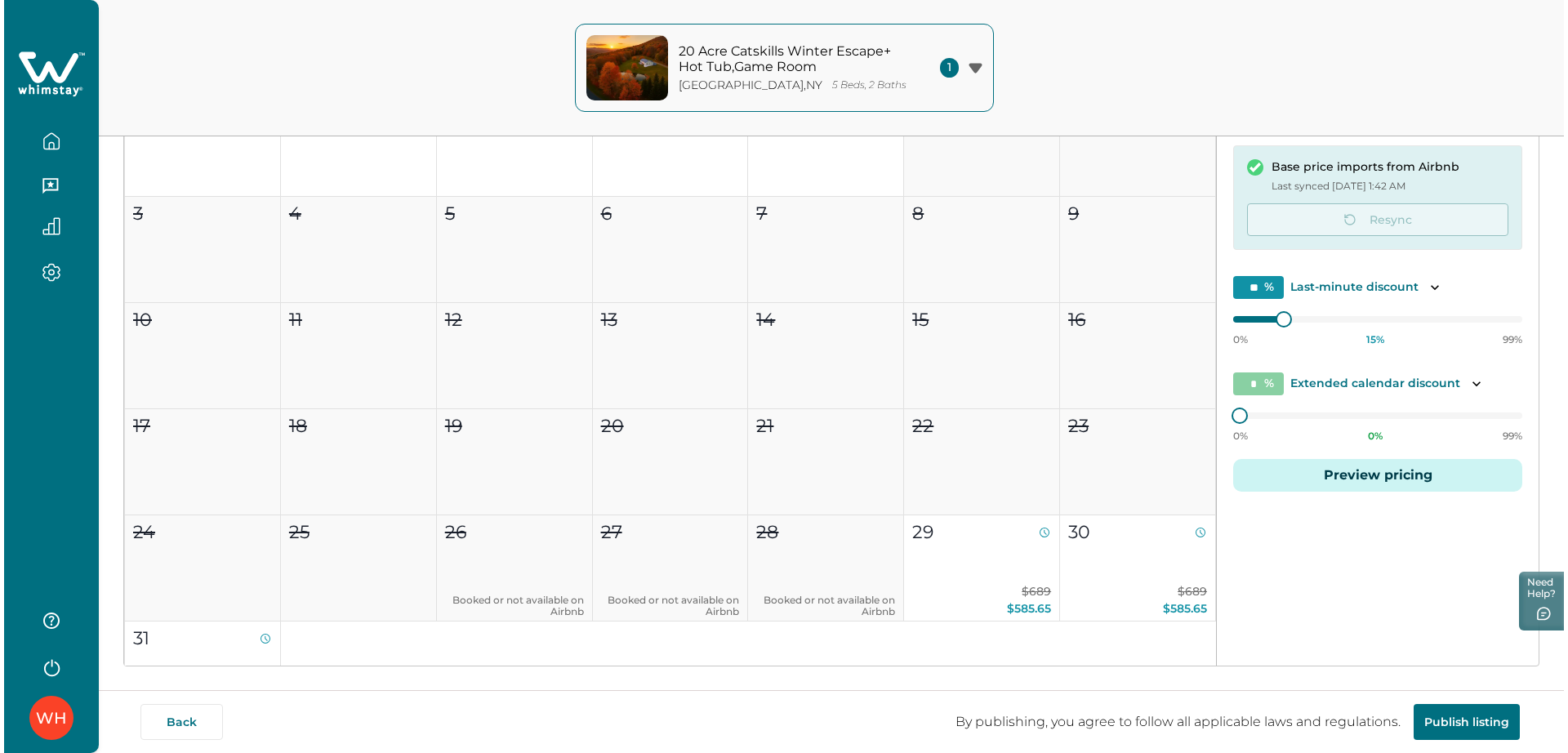
scroll to position [293, 0]
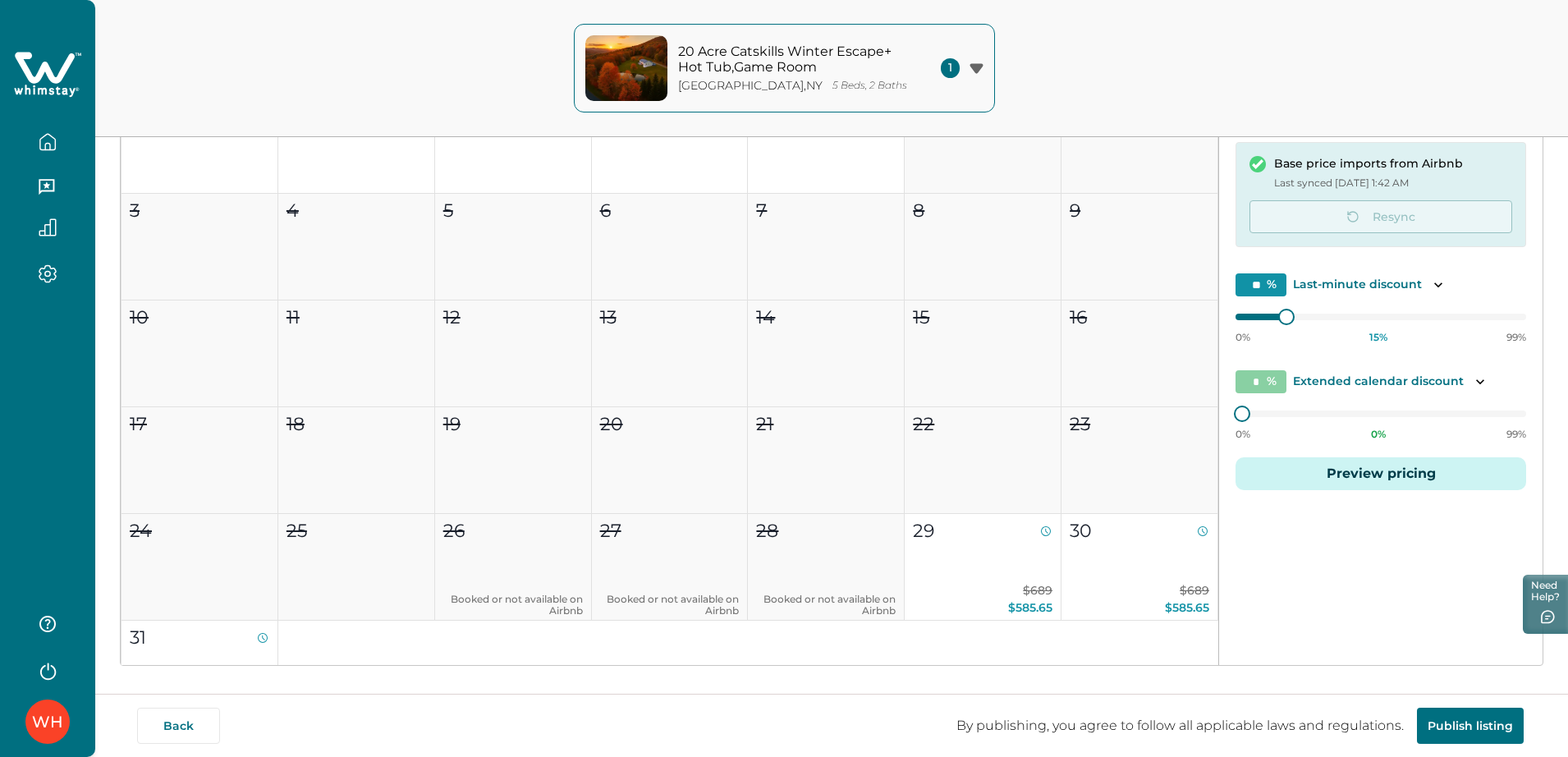
click at [1260, 475] on button "Preview pricing" at bounding box center [1381, 473] width 291 height 33
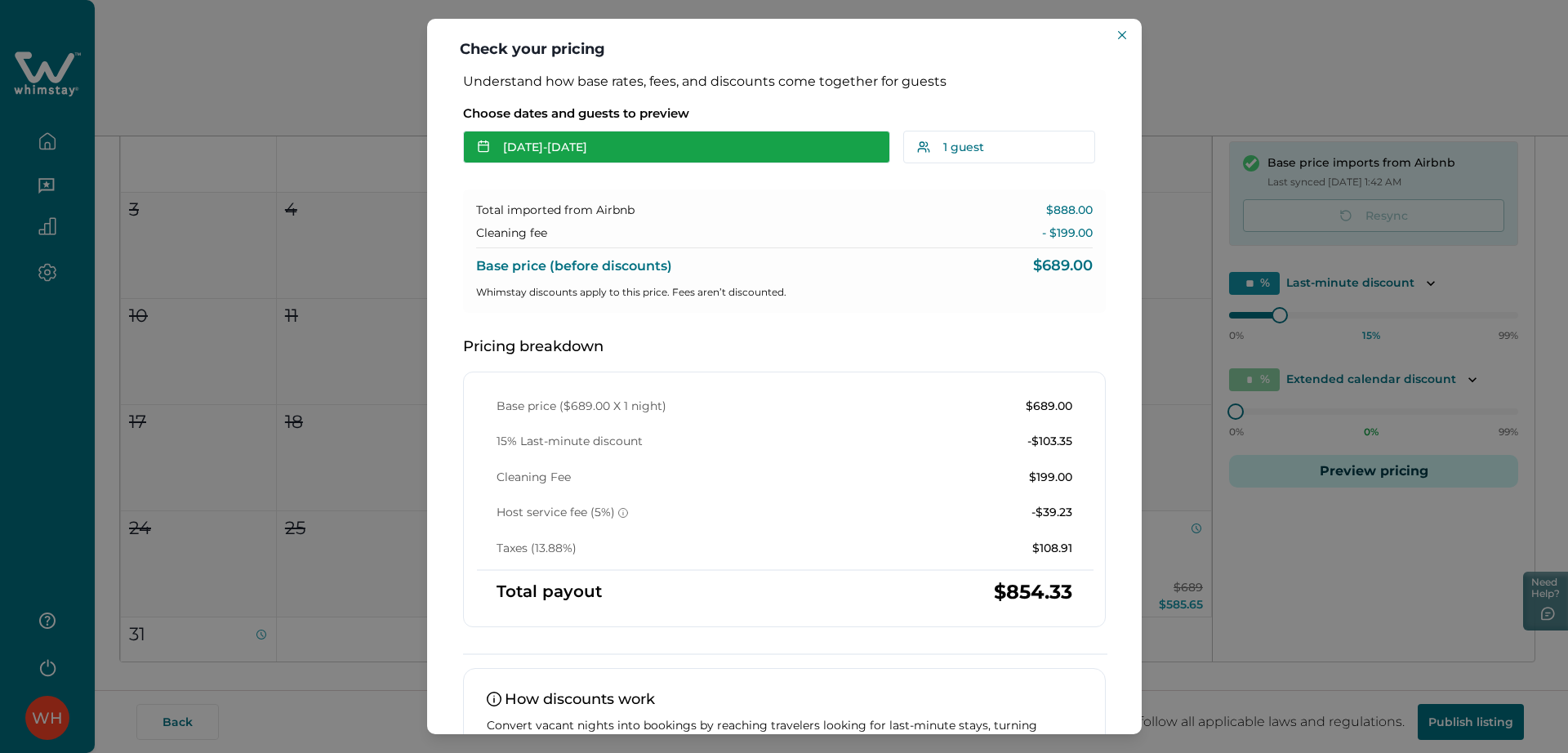
click at [619, 148] on button "Aug 29 - Aug 30" at bounding box center [676, 147] width 427 height 33
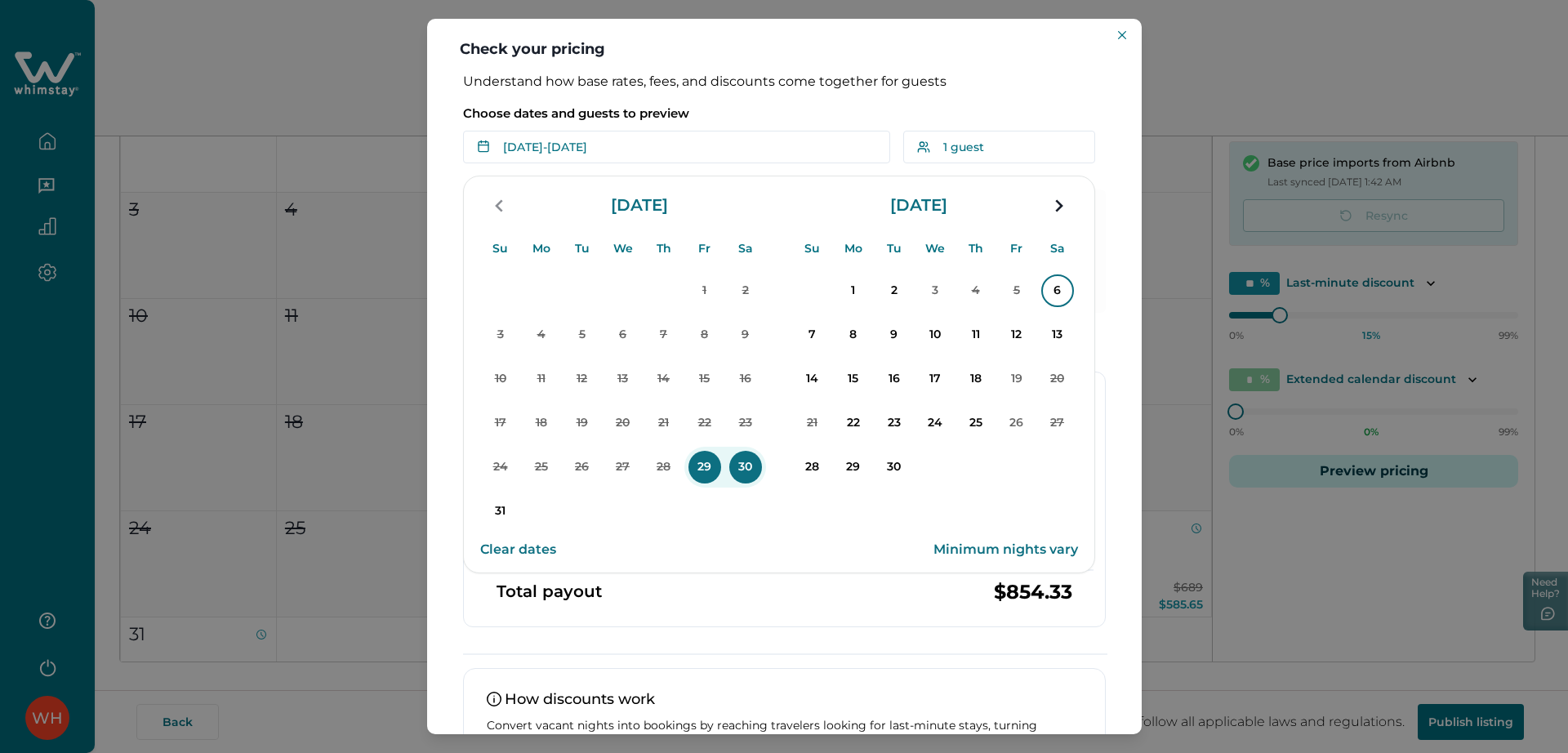
click at [1059, 289] on p "6" at bounding box center [1058, 290] width 33 height 33
click at [900, 337] on p "9" at bounding box center [894, 334] width 33 height 33
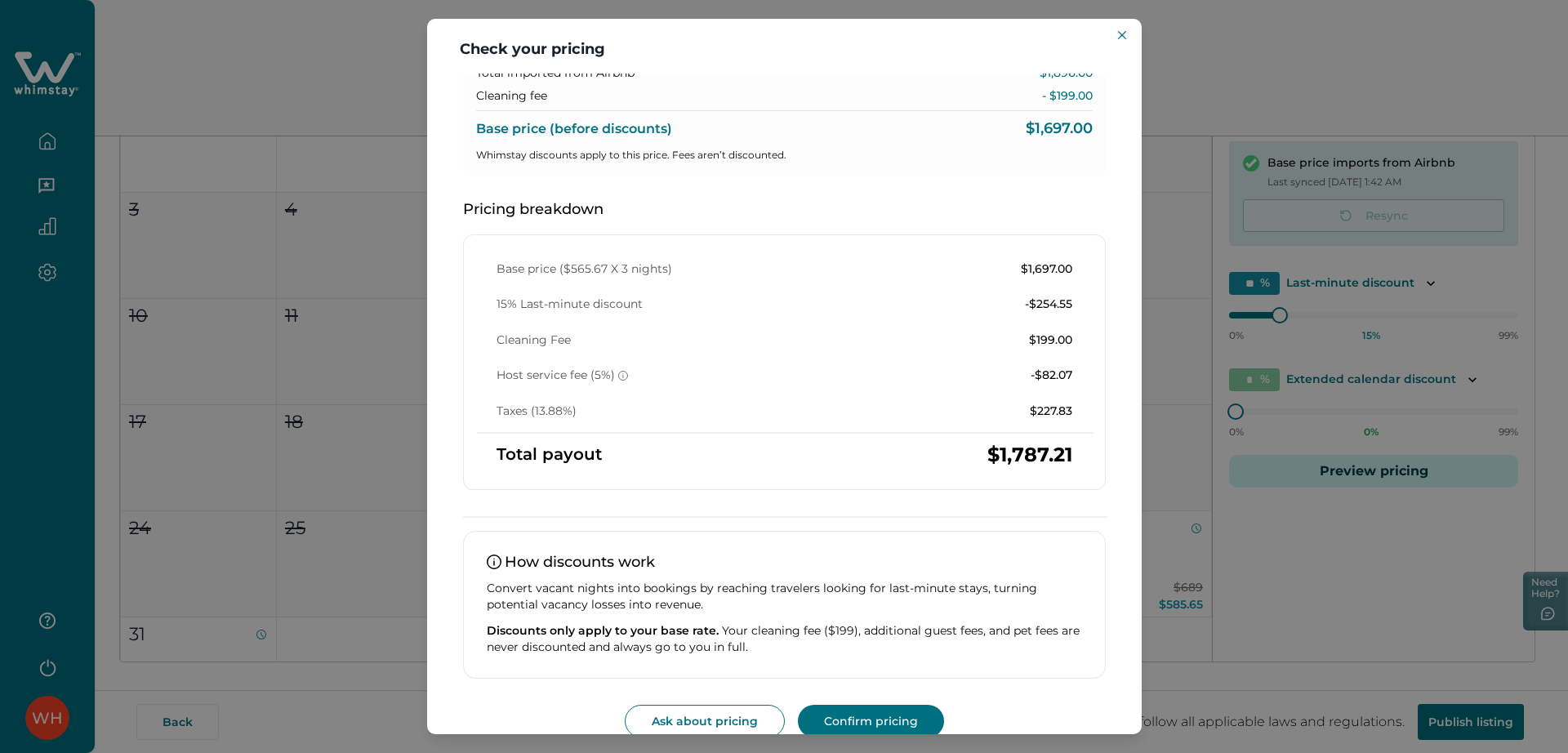
scroll to position [160, 0]
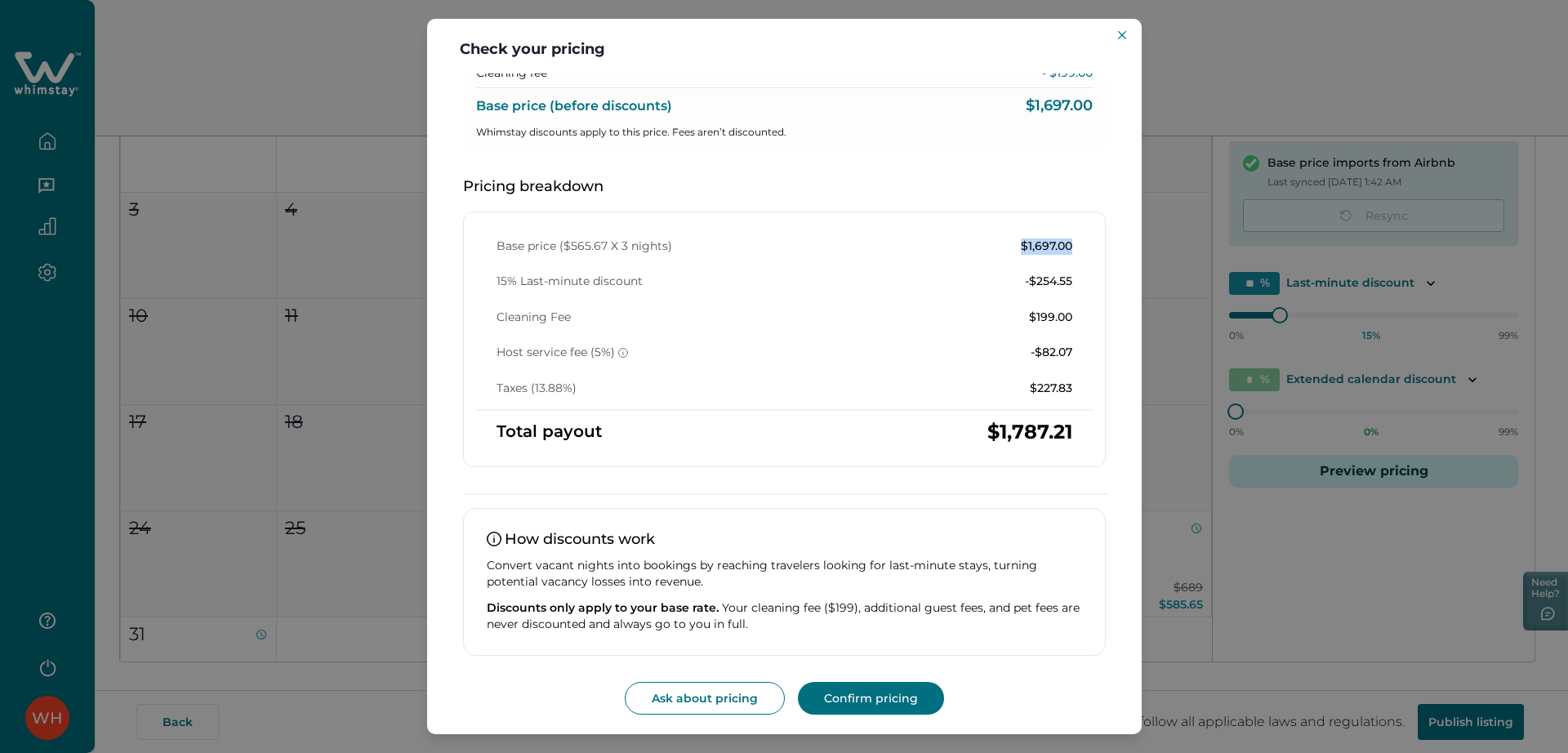
drag, startPoint x: 986, startPoint y: 244, endPoint x: 1077, endPoint y: 239, distance: 91.1
click at [1077, 239] on div "Base price ($565.67 X 3 nights) $1,697.00 15% Last-minute discount -$254.55 Cle…" at bounding box center [784, 318] width 615 height 158
click at [1025, 252] on p "$1,697.00" at bounding box center [1046, 246] width 51 height 17
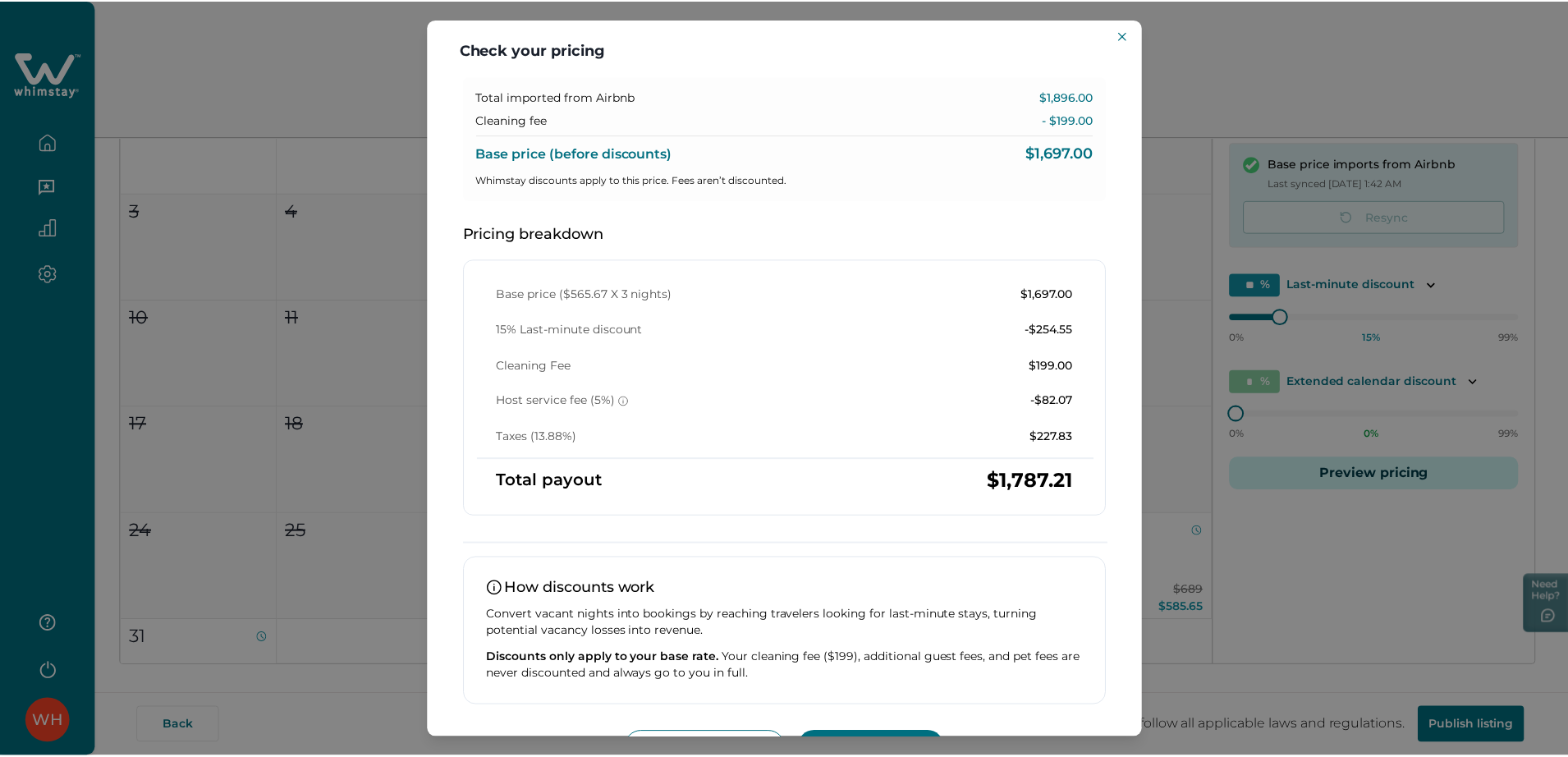
scroll to position [0, 0]
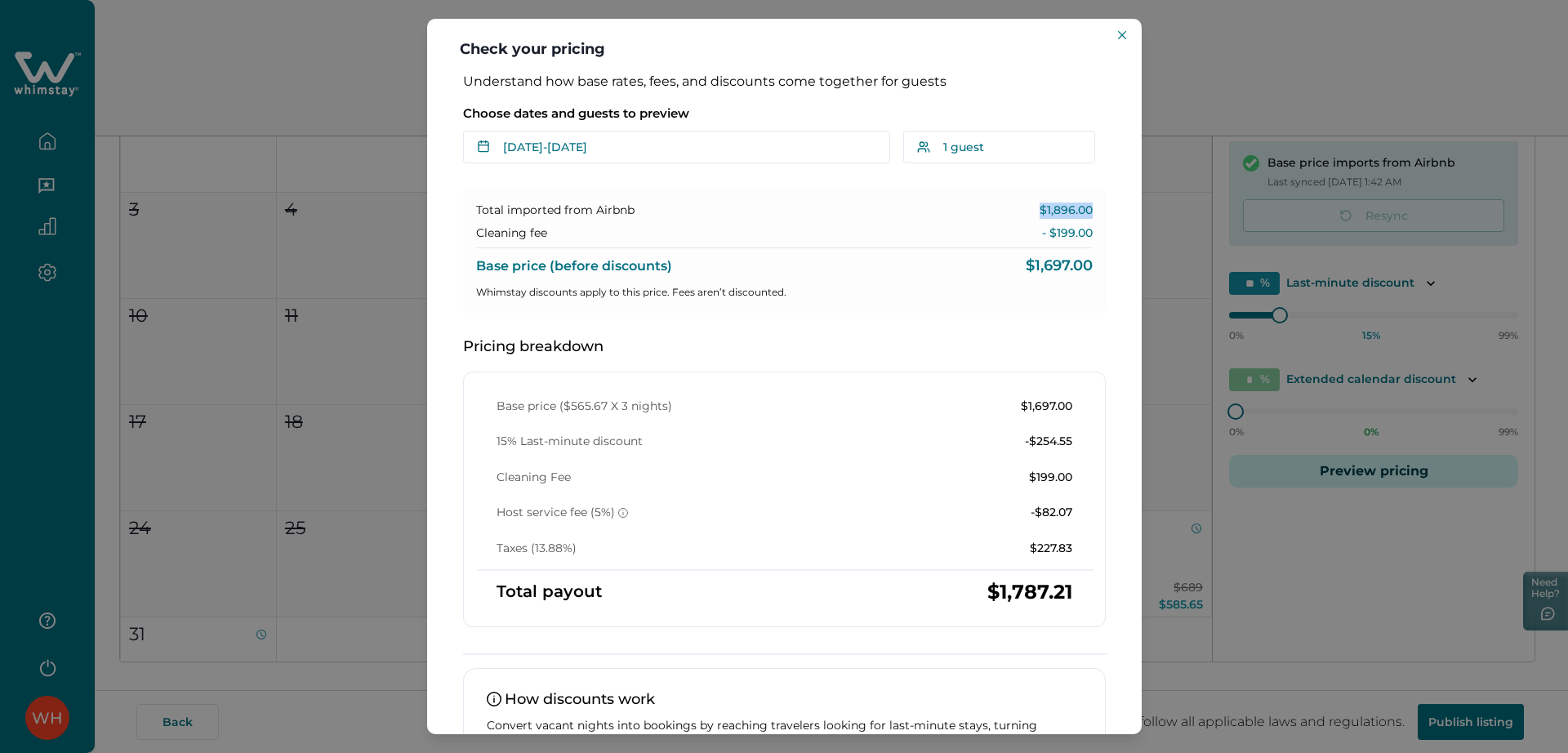
drag, startPoint x: 1015, startPoint y: 214, endPoint x: 1094, endPoint y: 207, distance: 79.3
click at [1094, 207] on div "Total imported from Airbnb $1,896.00 Cleaning fee - $199.00 Base price (before …" at bounding box center [784, 251] width 643 height 123
click at [1046, 222] on div "Total imported from Airbnb $1,896.00 Cleaning fee - $199.00 Base price (before …" at bounding box center [784, 251] width 643 height 123
drag, startPoint x: 1012, startPoint y: 205, endPoint x: 1084, endPoint y: 200, distance: 72.2
click at [1084, 200] on div "Total imported from Airbnb $1,896.00 Cleaning fee - $199.00 Base price (before …" at bounding box center [784, 251] width 643 height 123
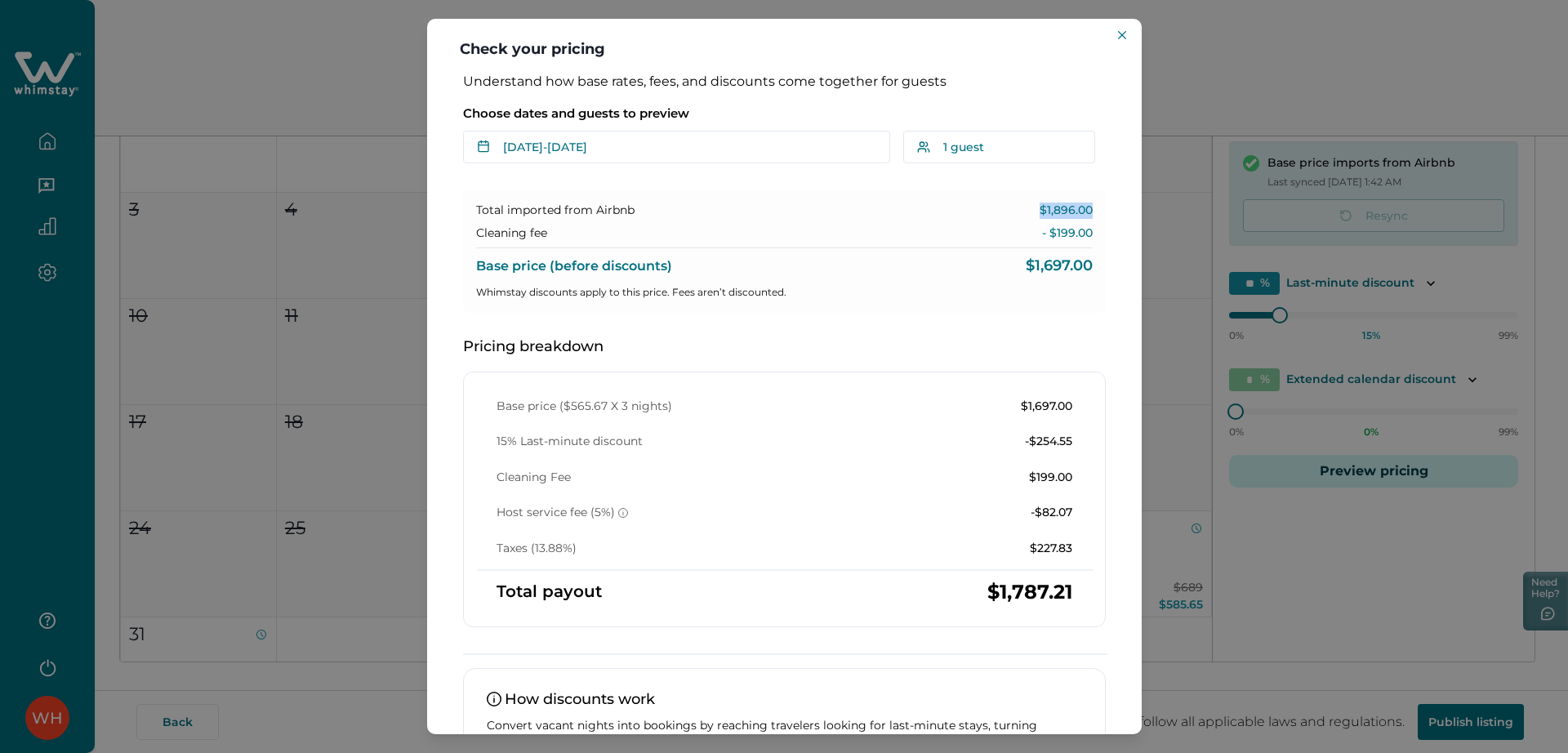
click at [1053, 210] on p "$1,896.00" at bounding box center [1066, 210] width 53 height 17
click at [1254, 290] on div "Check your pricing Understand how base rates, fees, and discounts come together…" at bounding box center [784, 376] width 1568 height 753
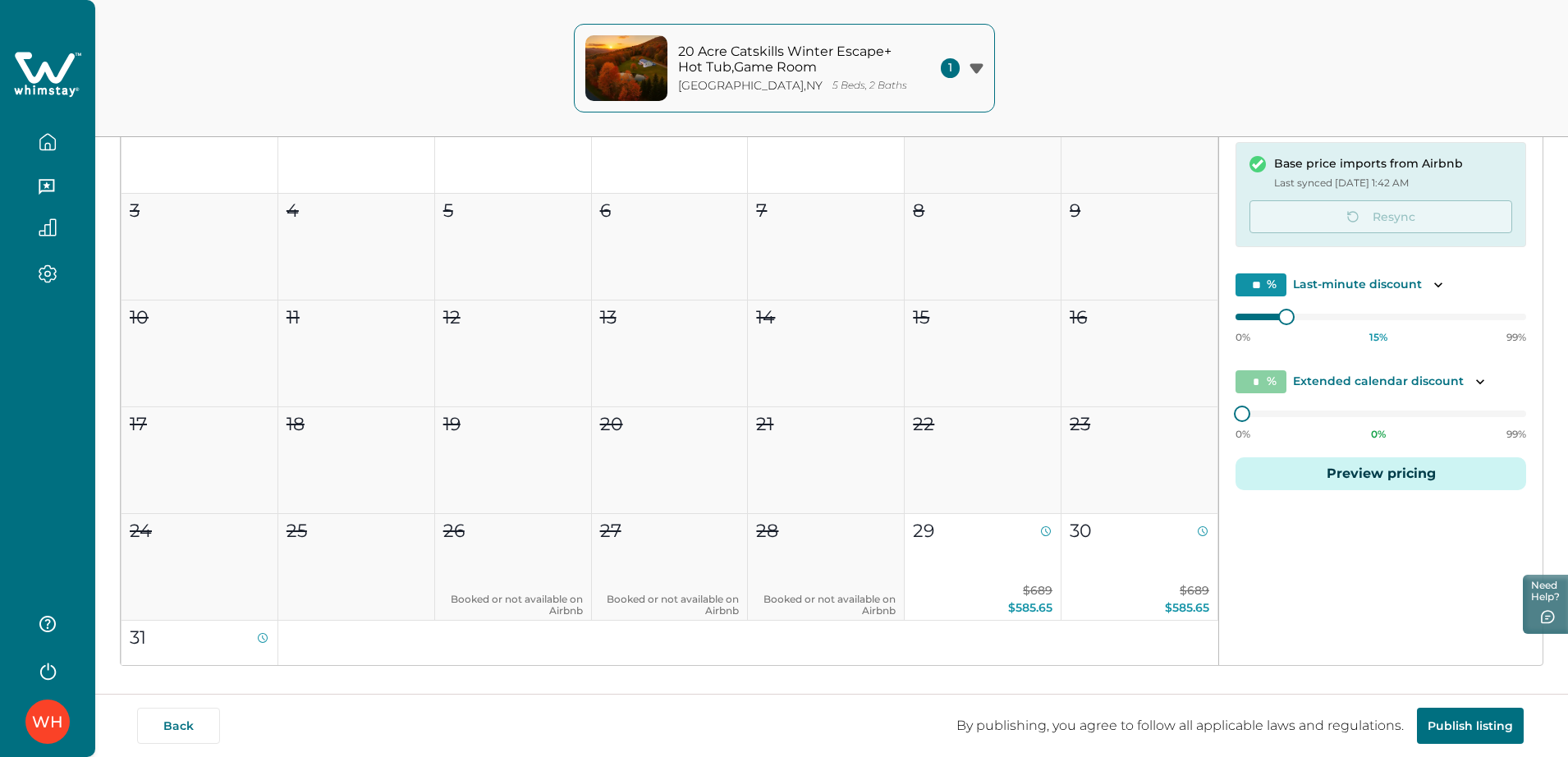
click at [1260, 485] on button "Preview pricing" at bounding box center [1381, 473] width 291 height 33
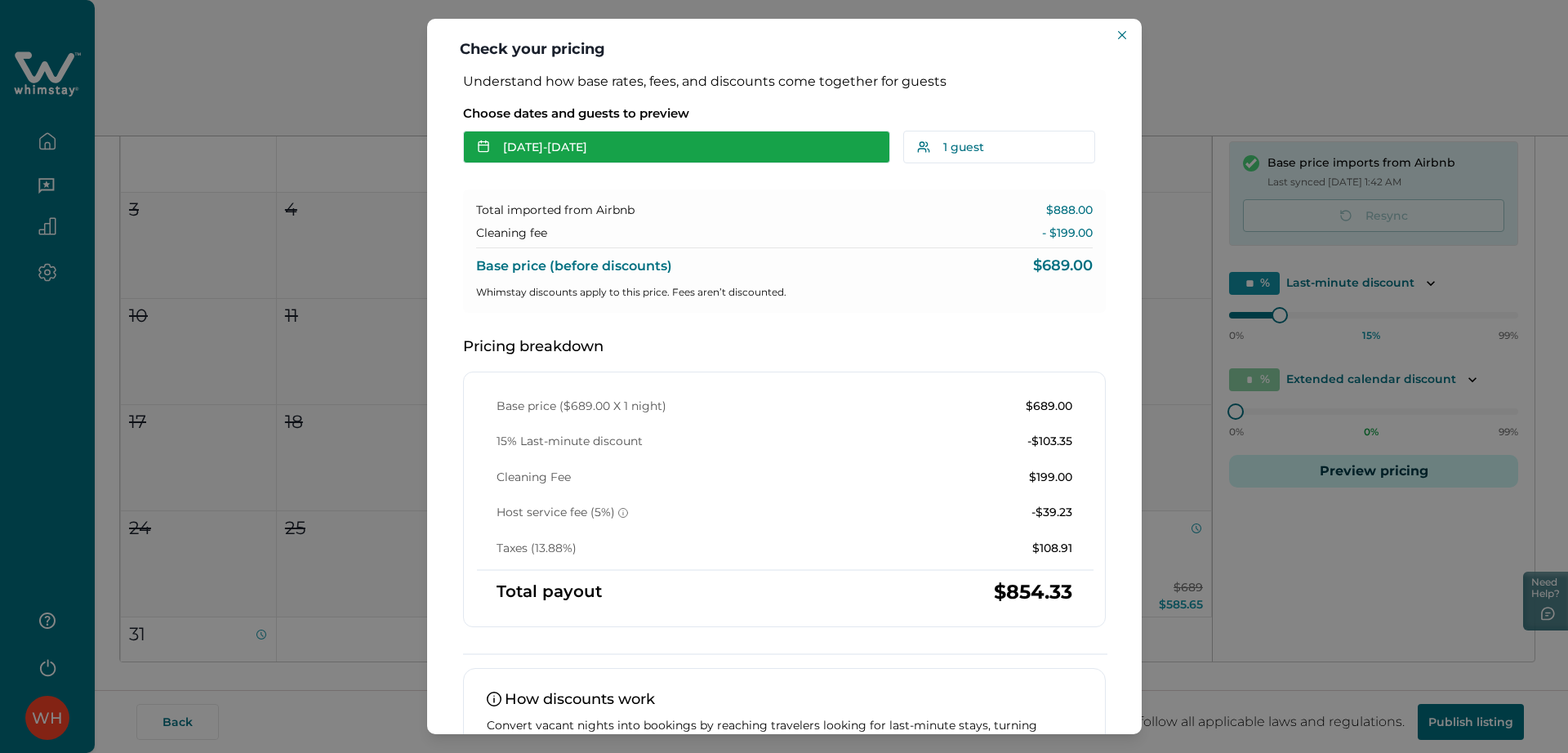
click at [701, 150] on button "Aug 29 - Aug 30" at bounding box center [676, 147] width 427 height 33
drag, startPoint x: 701, startPoint y: 150, endPoint x: 693, endPoint y: 132, distance: 19.7
click at [693, 132] on button "Aug 29 - Aug 30" at bounding box center [676, 147] width 427 height 33
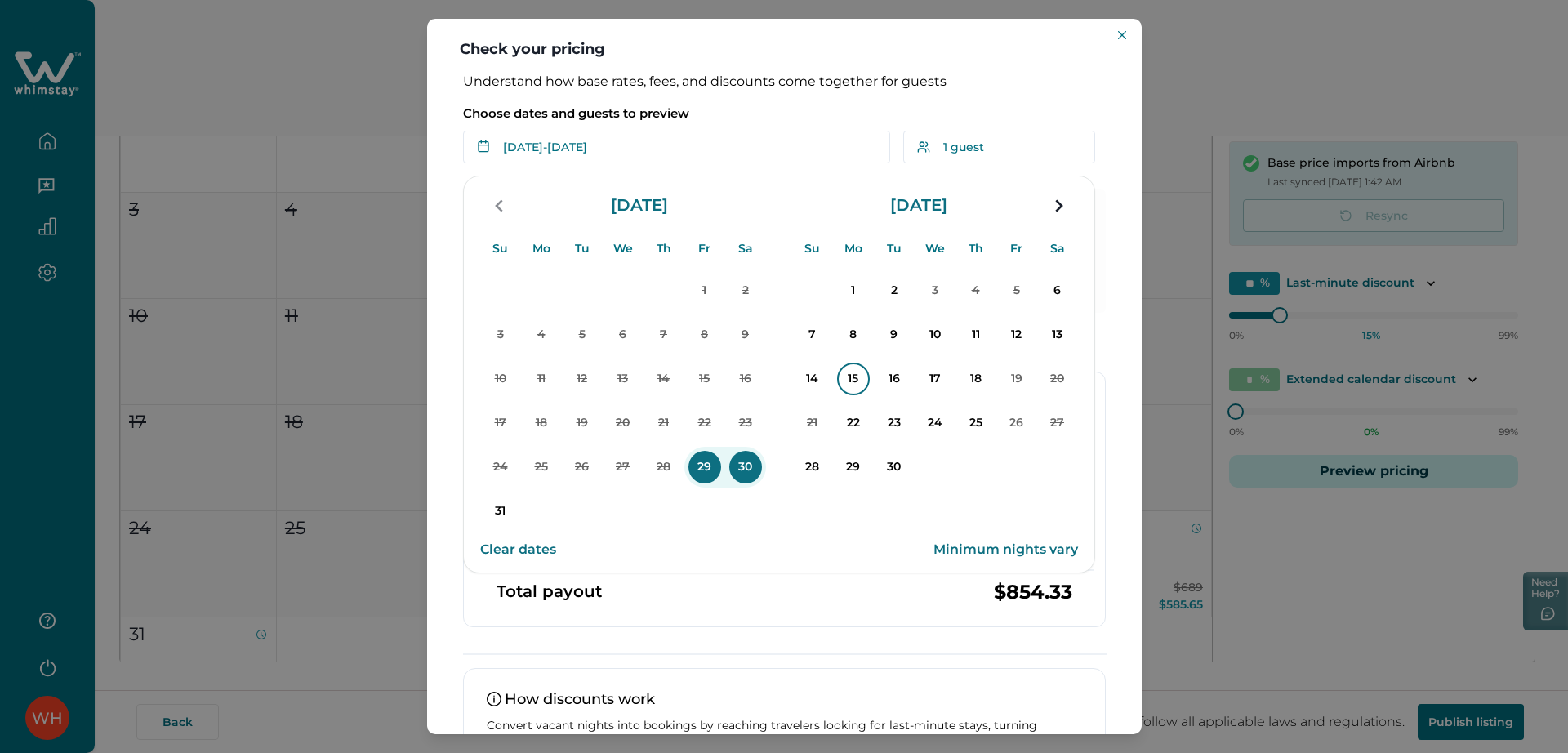
click at [860, 371] on p "15" at bounding box center [853, 378] width 33 height 33
click at [1013, 380] on p "19" at bounding box center [1016, 378] width 33 height 33
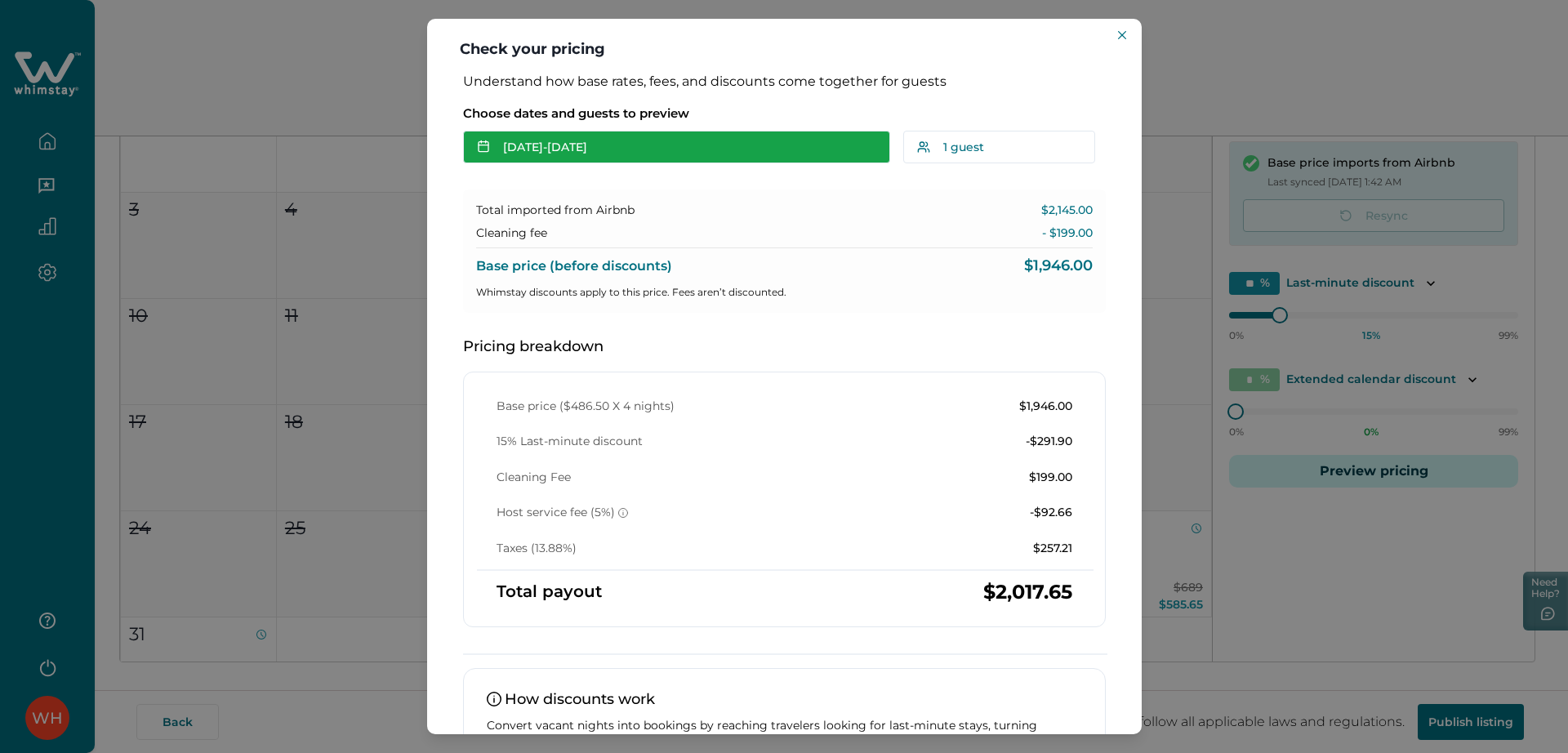
click at [651, 163] on button "Sep 15 - Sep 19" at bounding box center [676, 147] width 427 height 33
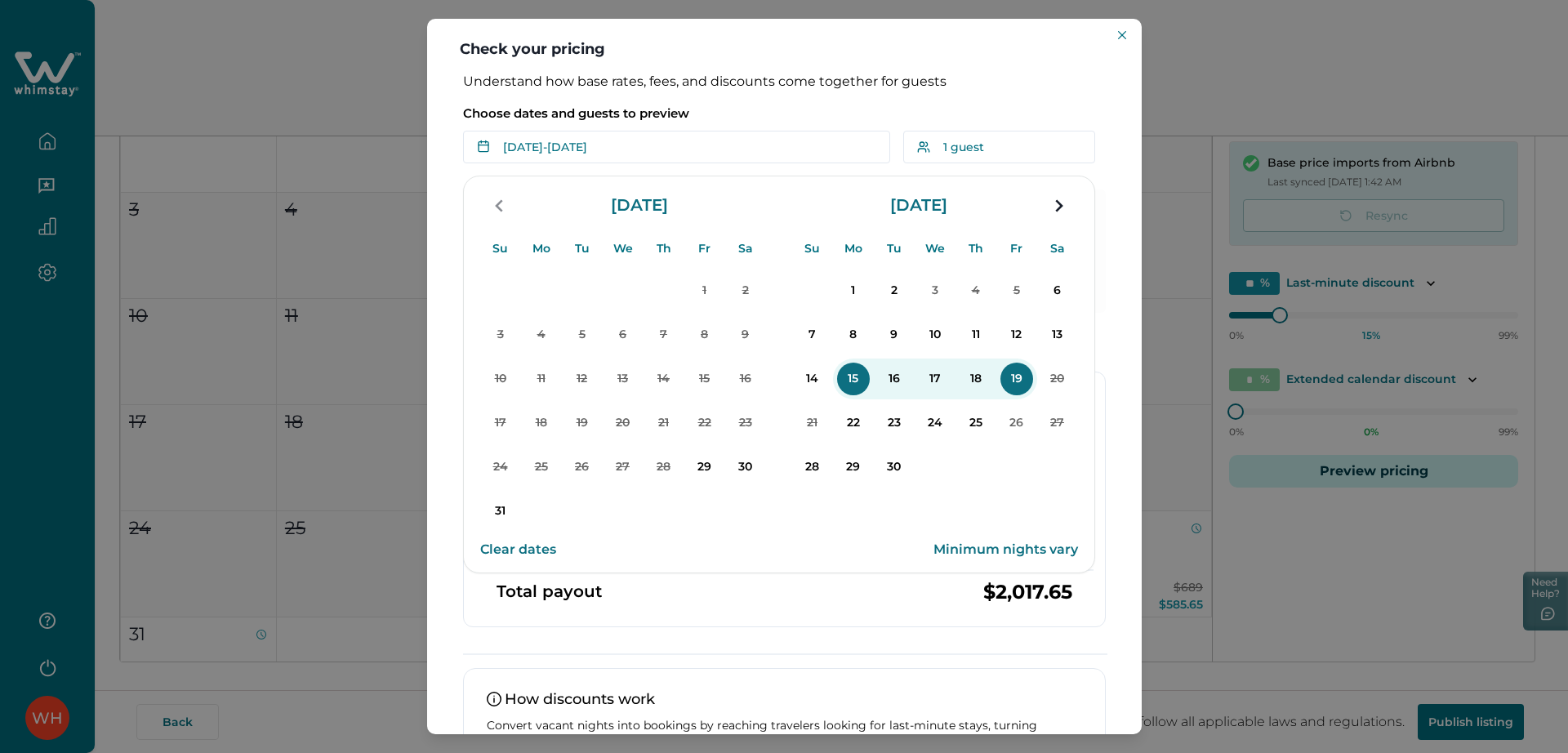
click at [507, 551] on button "Clear dates" at bounding box center [518, 549] width 76 height 33
click at [706, 471] on p "29" at bounding box center [705, 466] width 33 height 33
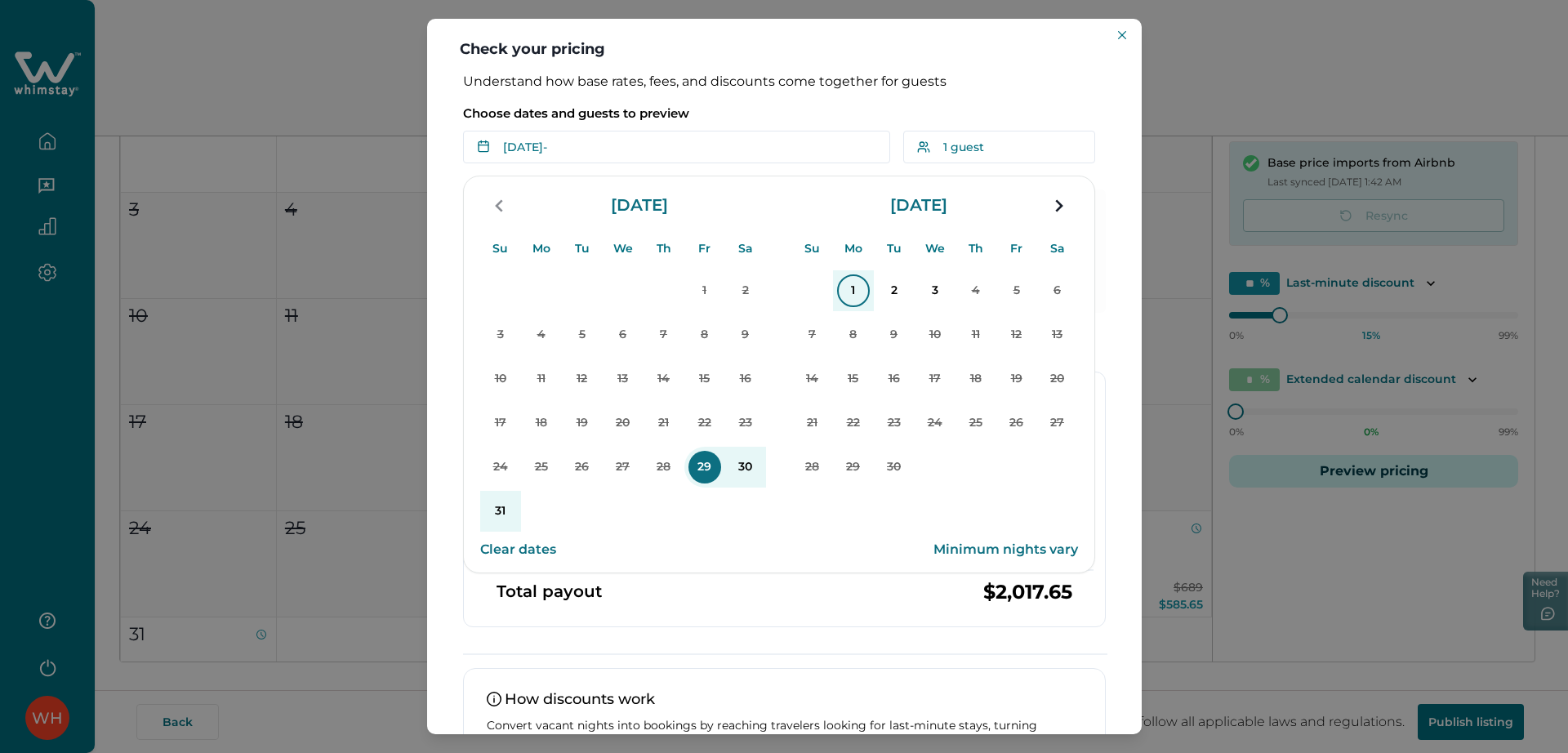
click at [851, 300] on p "1" at bounding box center [853, 290] width 33 height 33
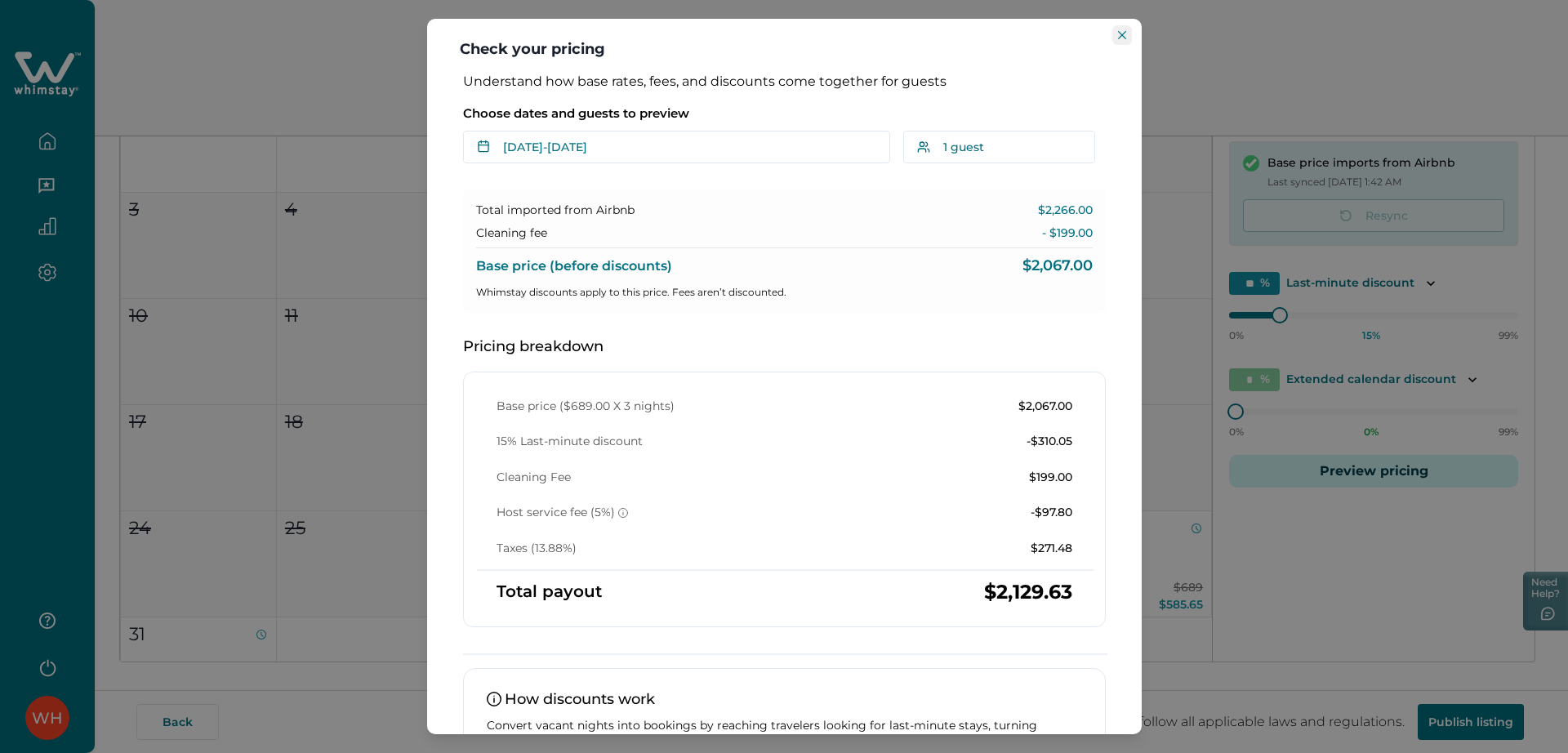
click at [1116, 33] on button "Close" at bounding box center [1122, 35] width 19 height 19
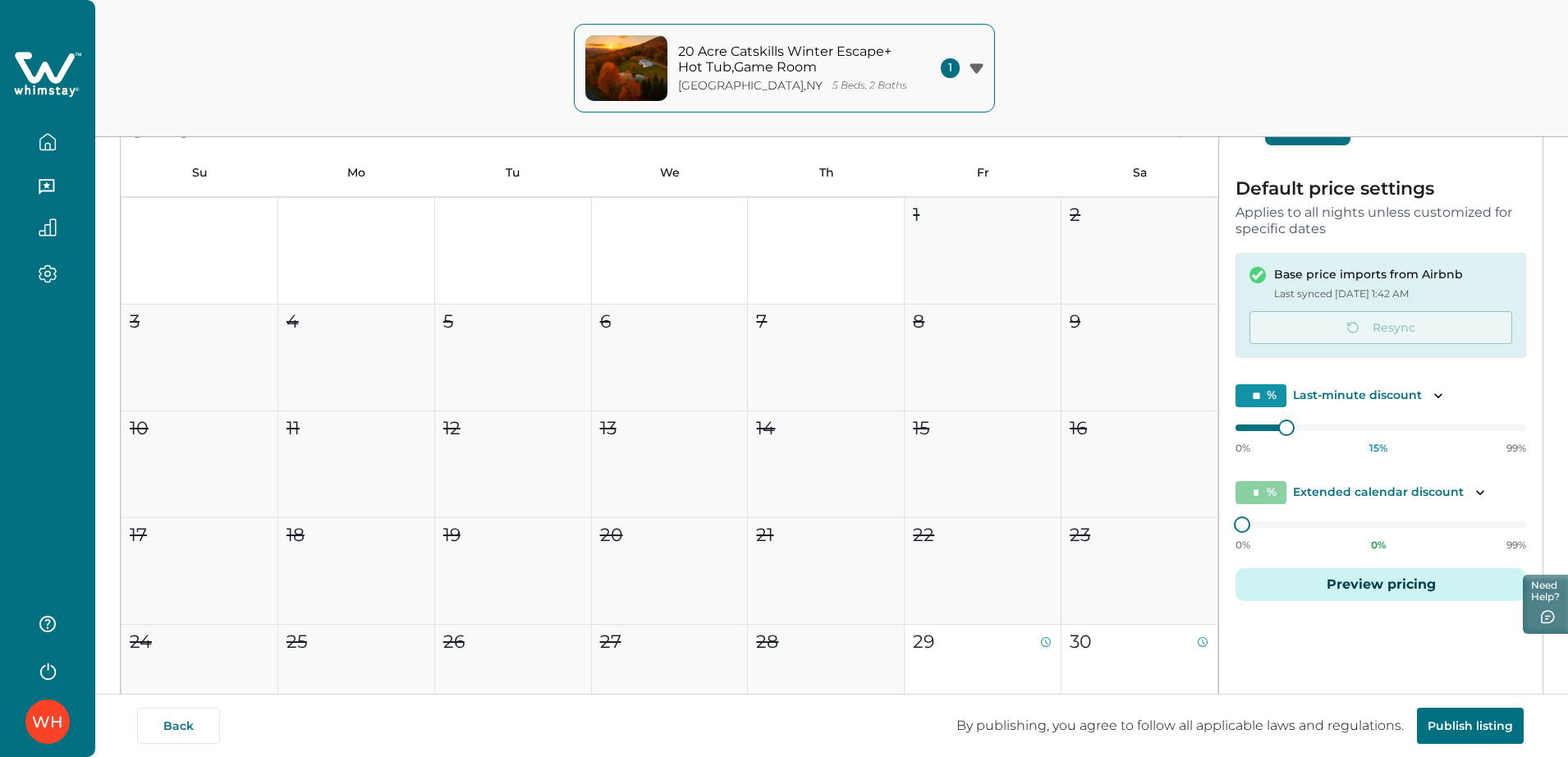
scroll to position [315, 0]
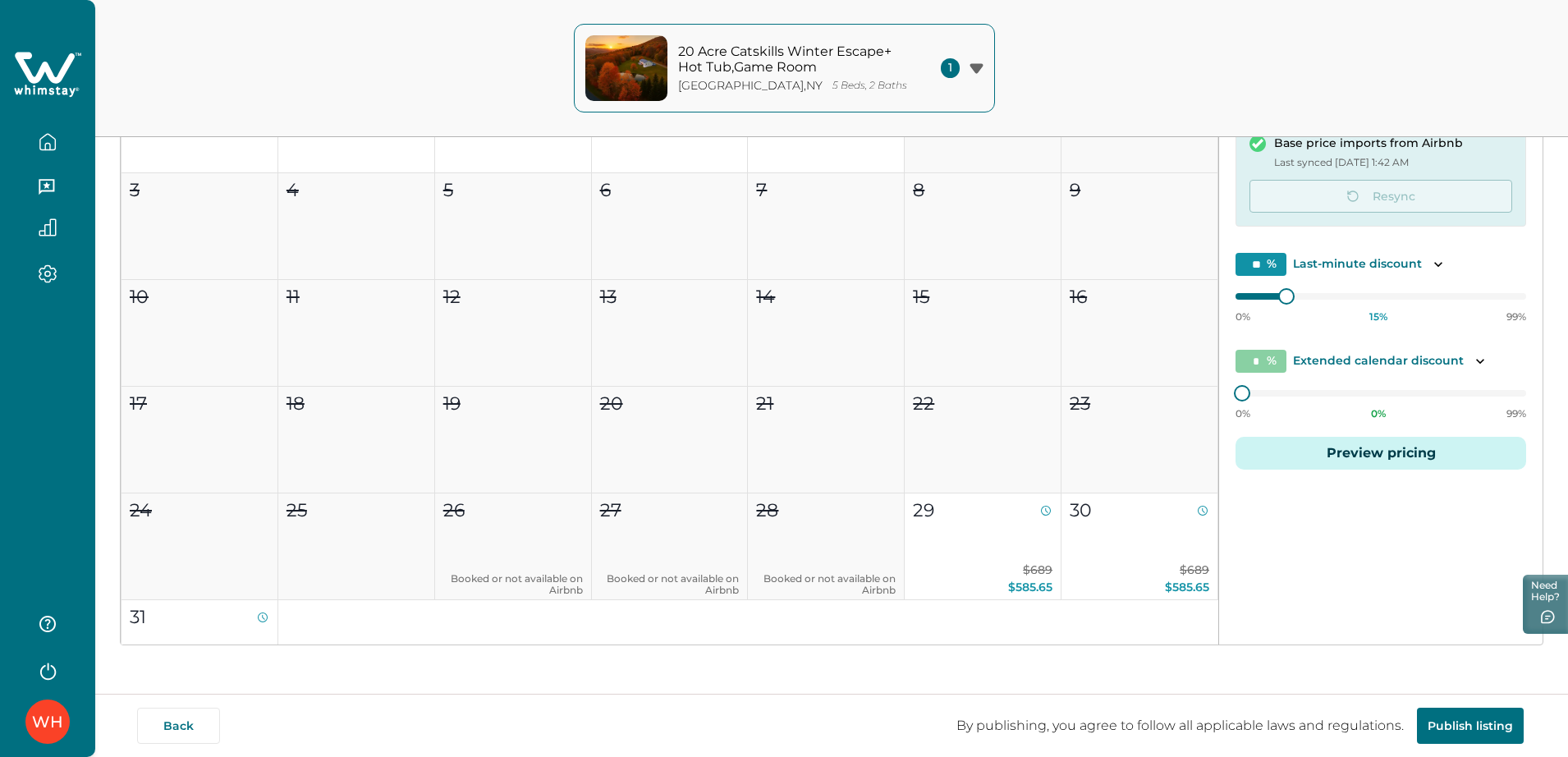
click at [1260, 439] on button "Preview pricing" at bounding box center [1381, 453] width 291 height 33
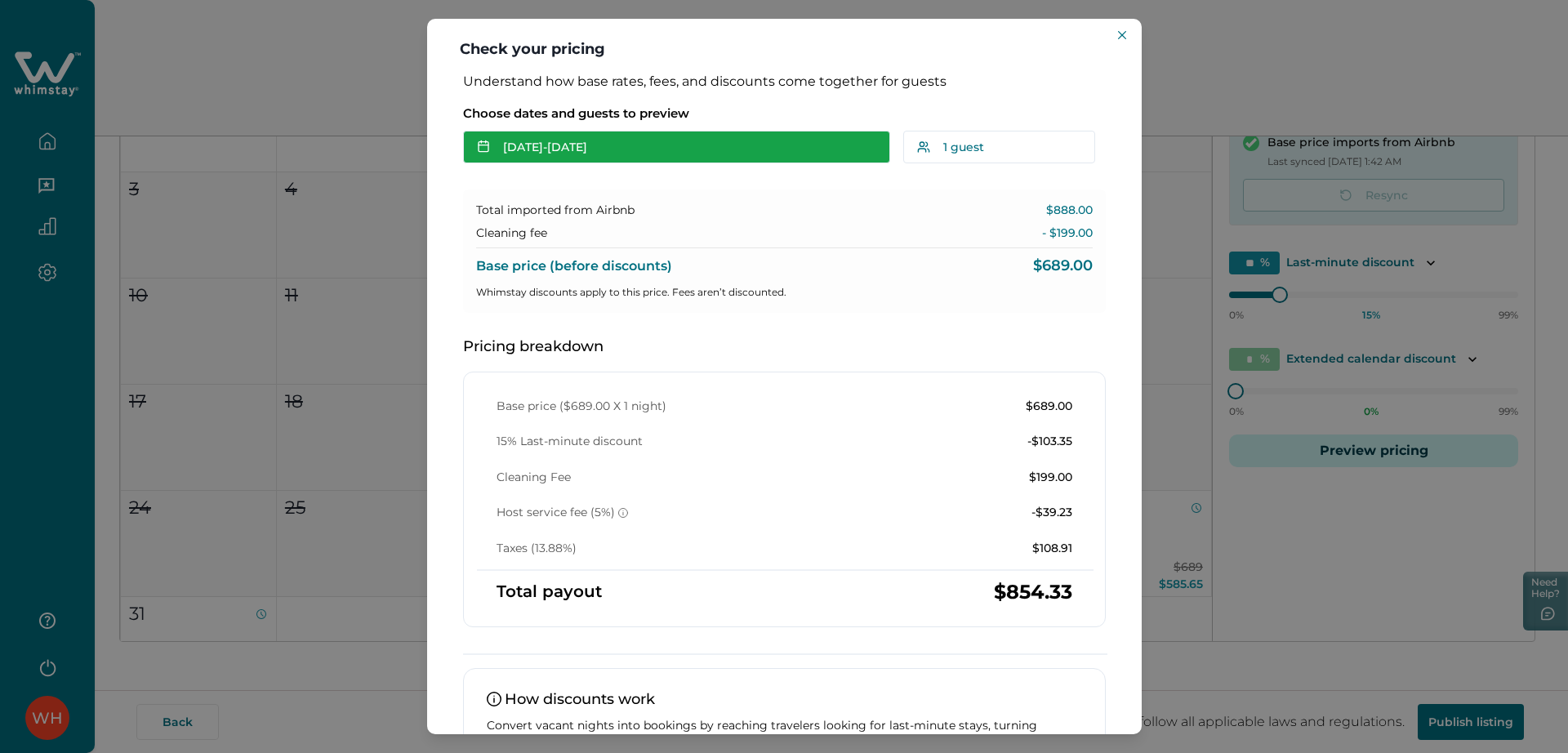
click at [677, 151] on button "Aug 29 - Aug 30" at bounding box center [676, 147] width 427 height 33
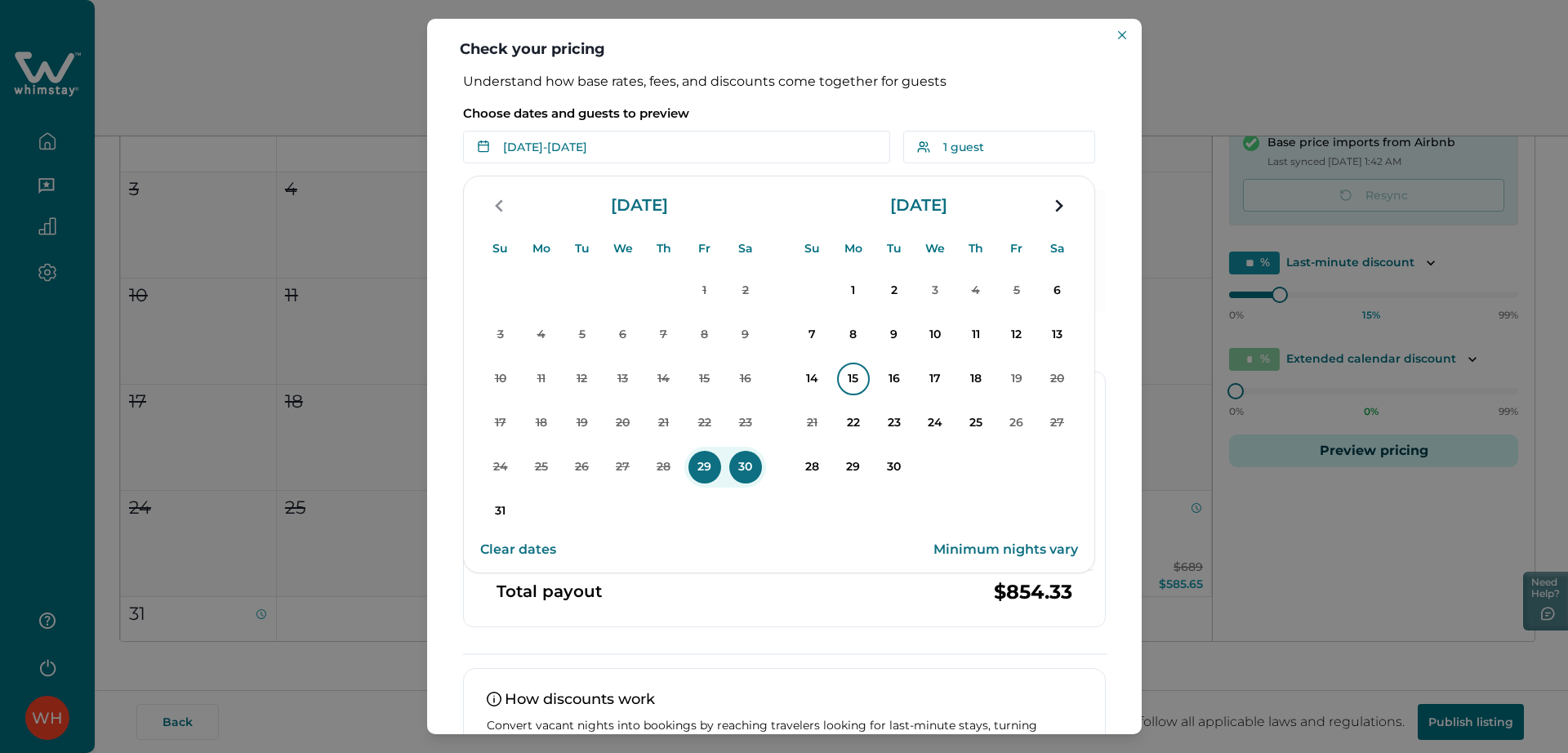
click at [843, 375] on p "15" at bounding box center [853, 378] width 33 height 33
click at [1022, 376] on p "19" at bounding box center [1016, 378] width 33 height 33
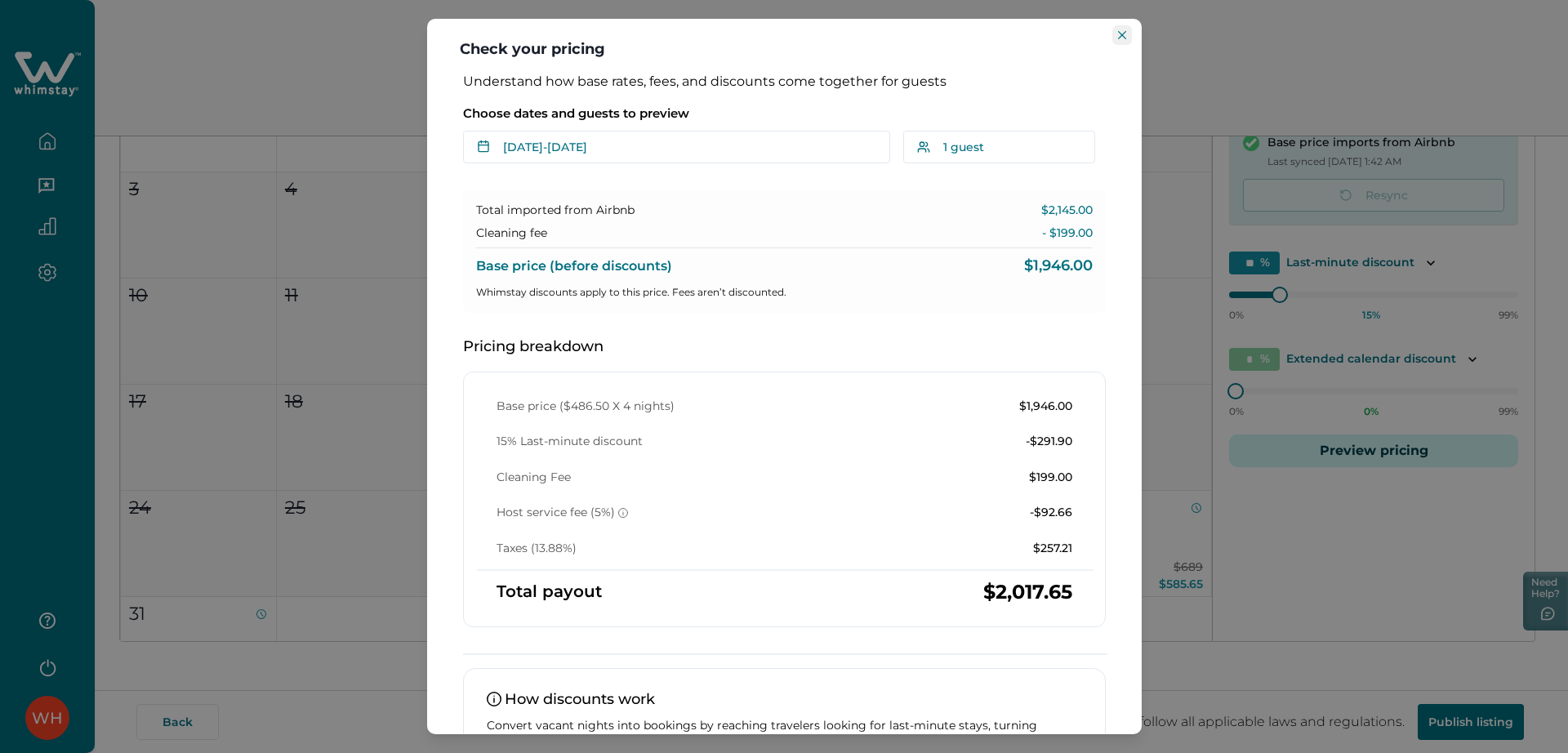
click at [1116, 37] on button "Close" at bounding box center [1122, 35] width 19 height 19
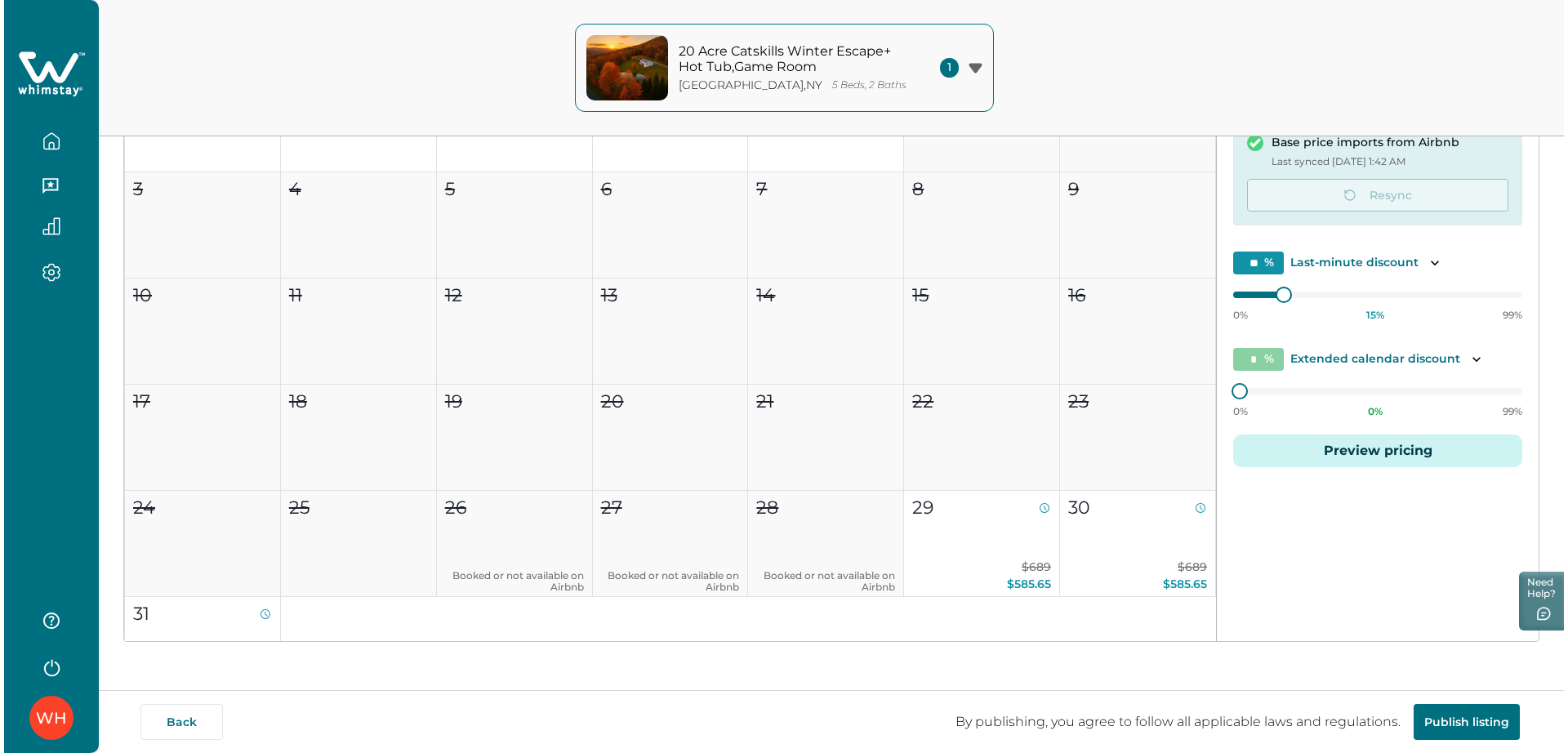
scroll to position [0, 0]
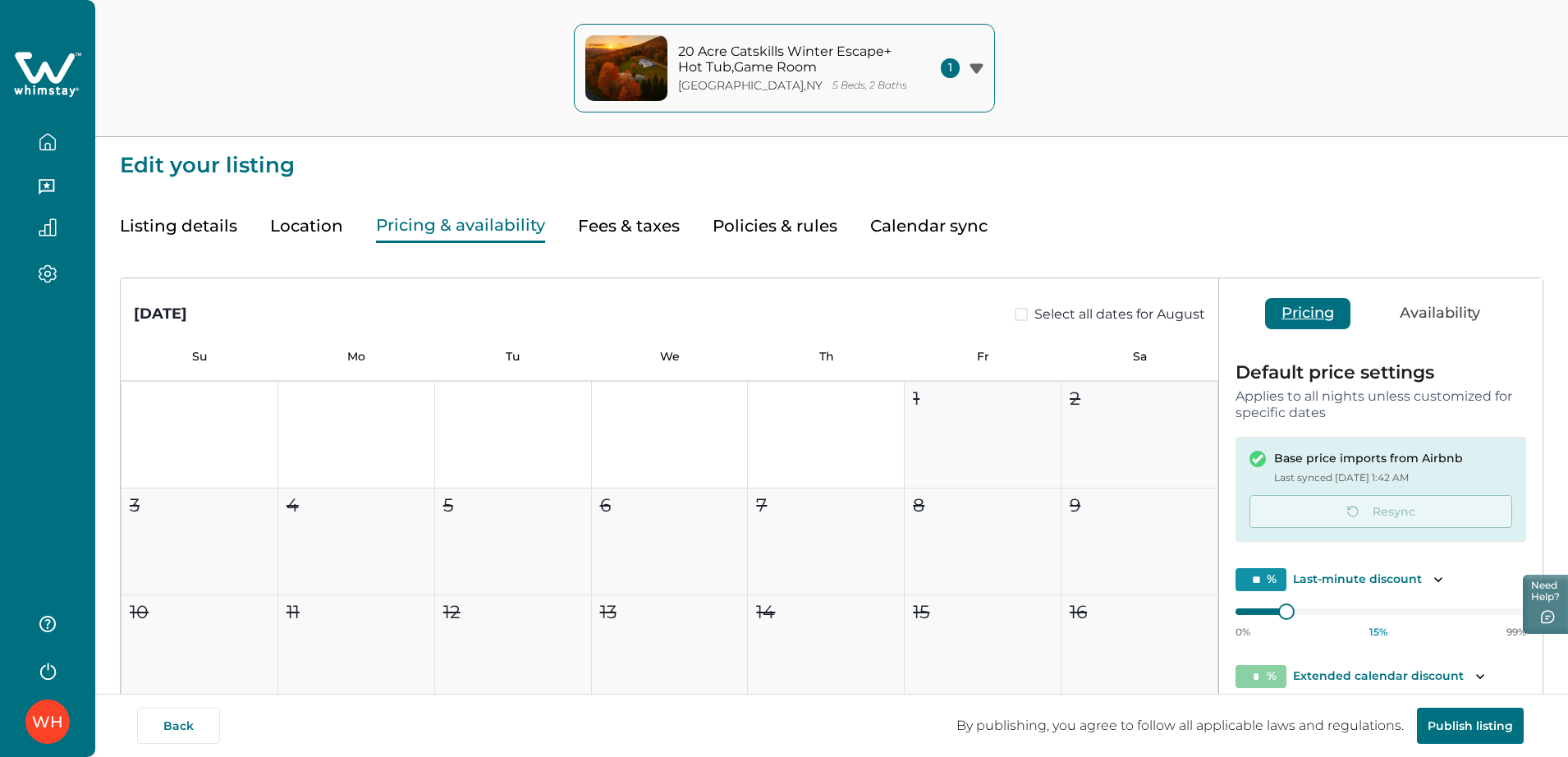
click at [64, 82] on icon at bounding box center [48, 75] width 67 height 50
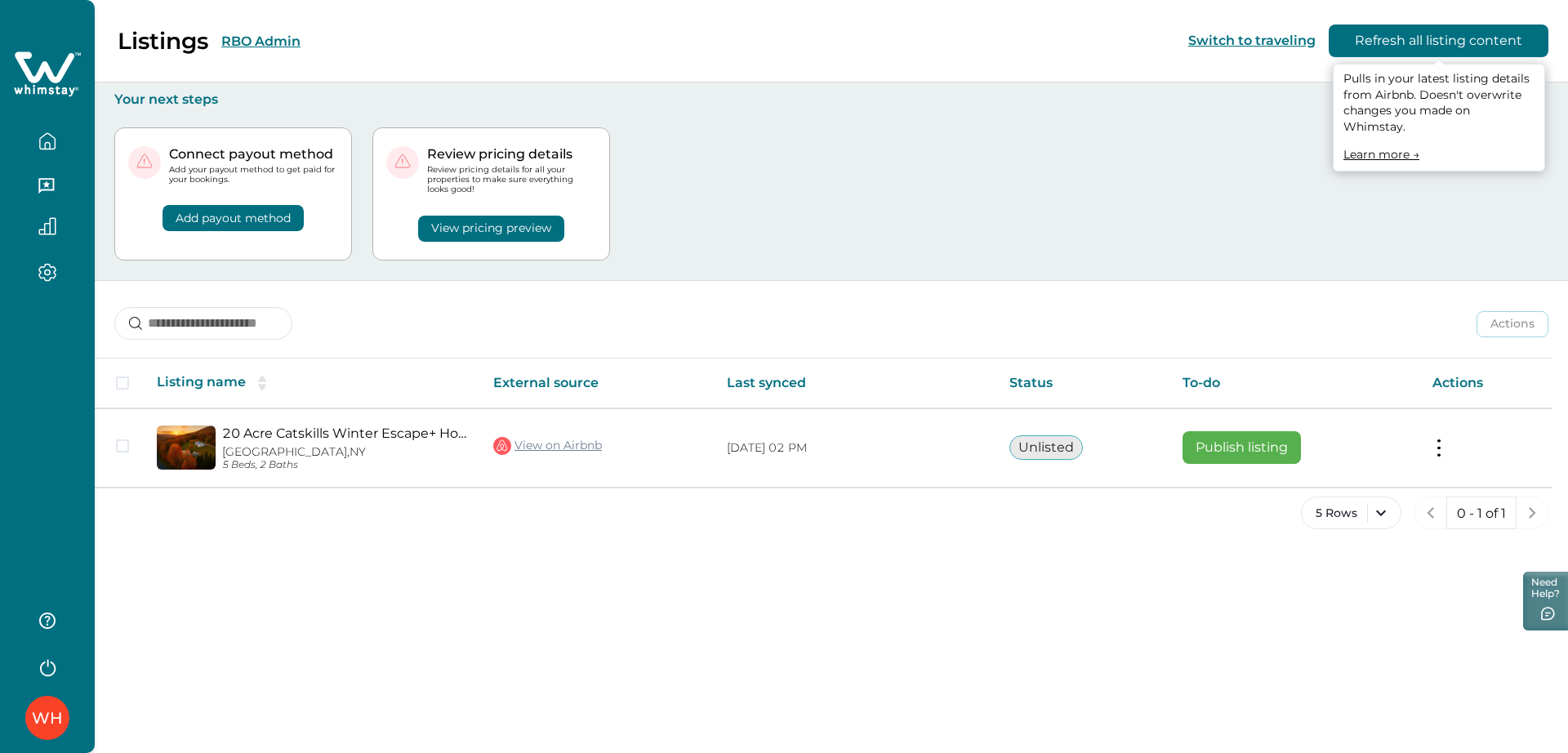
click at [1254, 46] on button "Refresh all listing content" at bounding box center [1439, 40] width 220 height 33
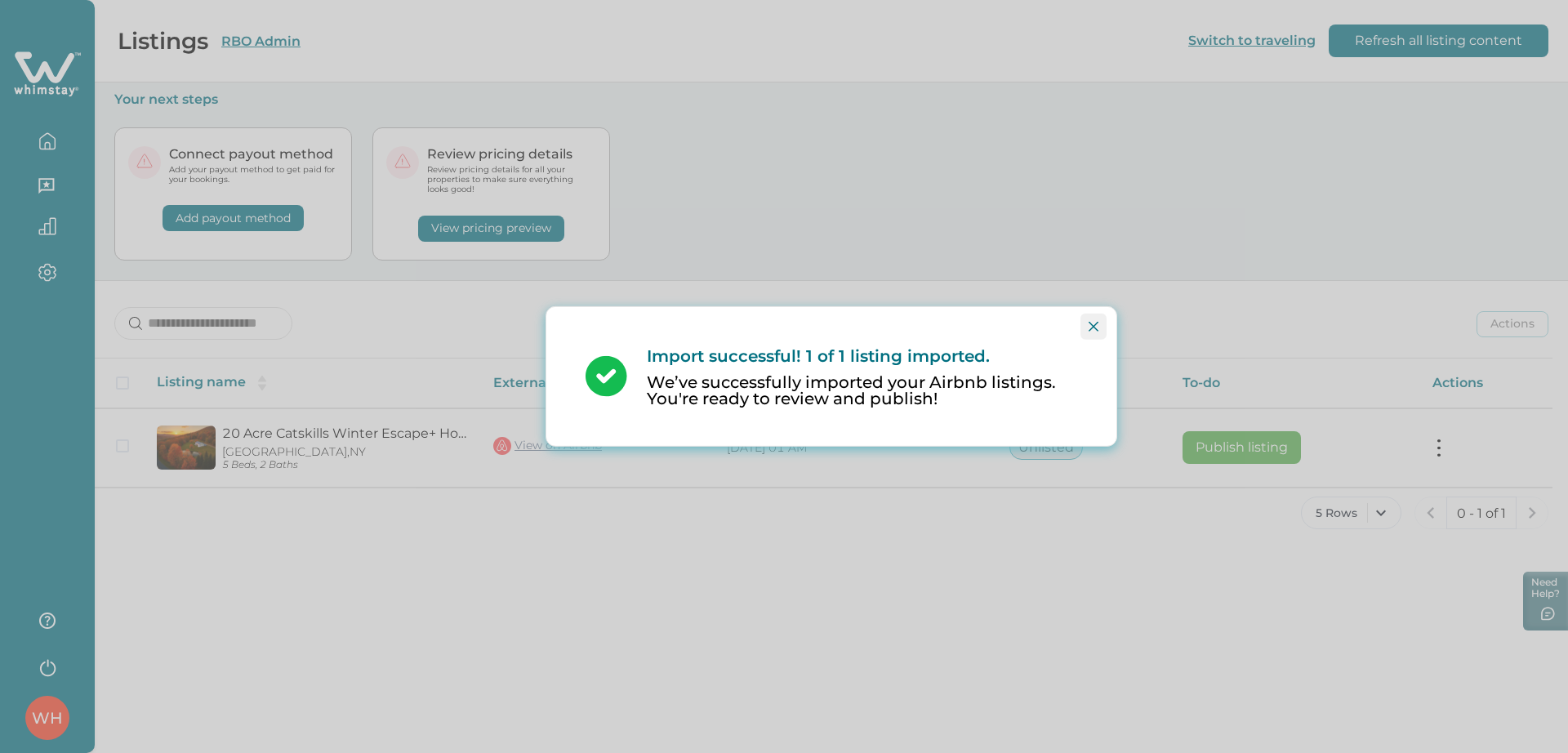
click at [1099, 318] on button "Close" at bounding box center [1094, 326] width 26 height 26
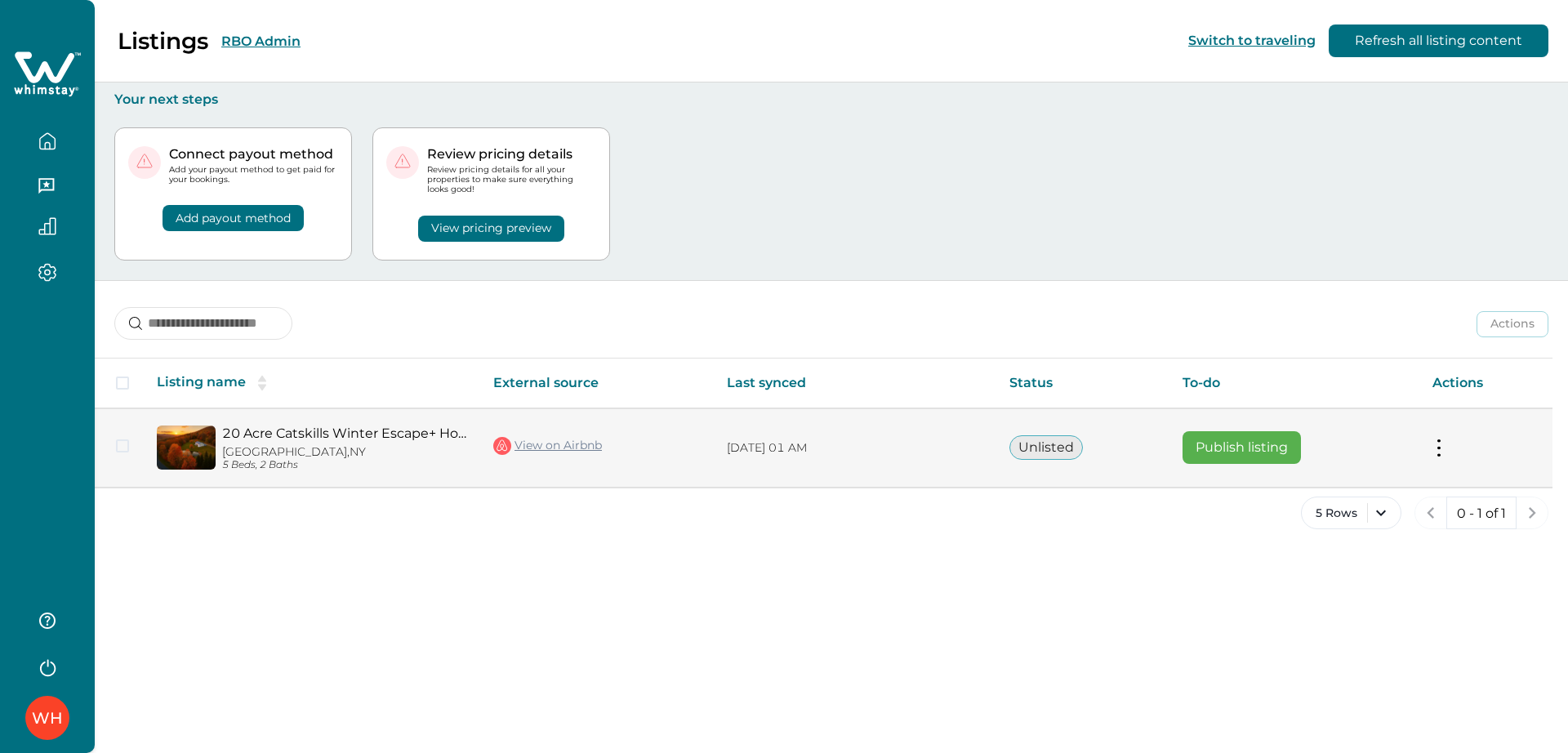
click at [1214, 440] on button "Publish listing" at bounding box center [1242, 447] width 119 height 33
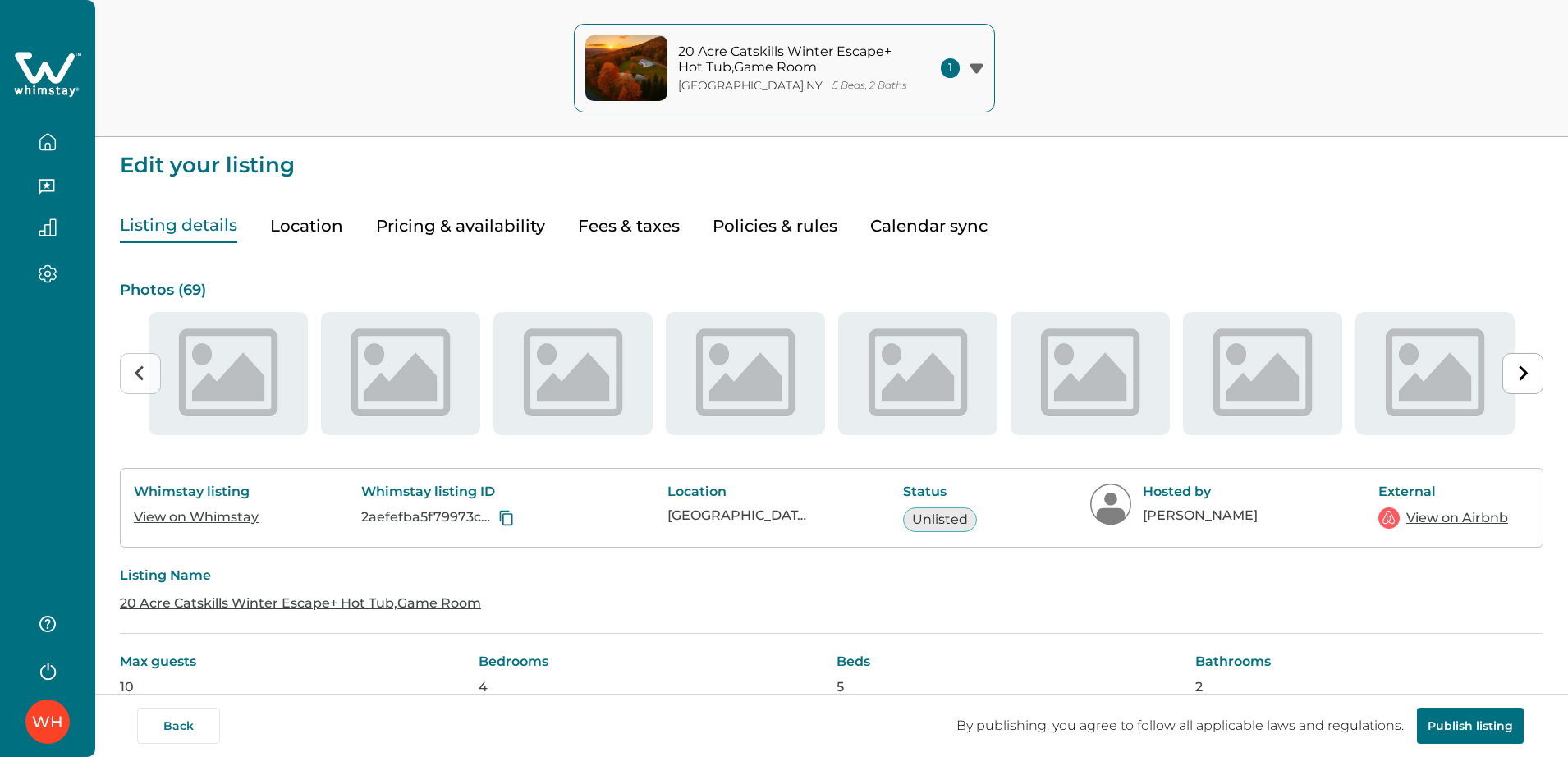
type input "**"
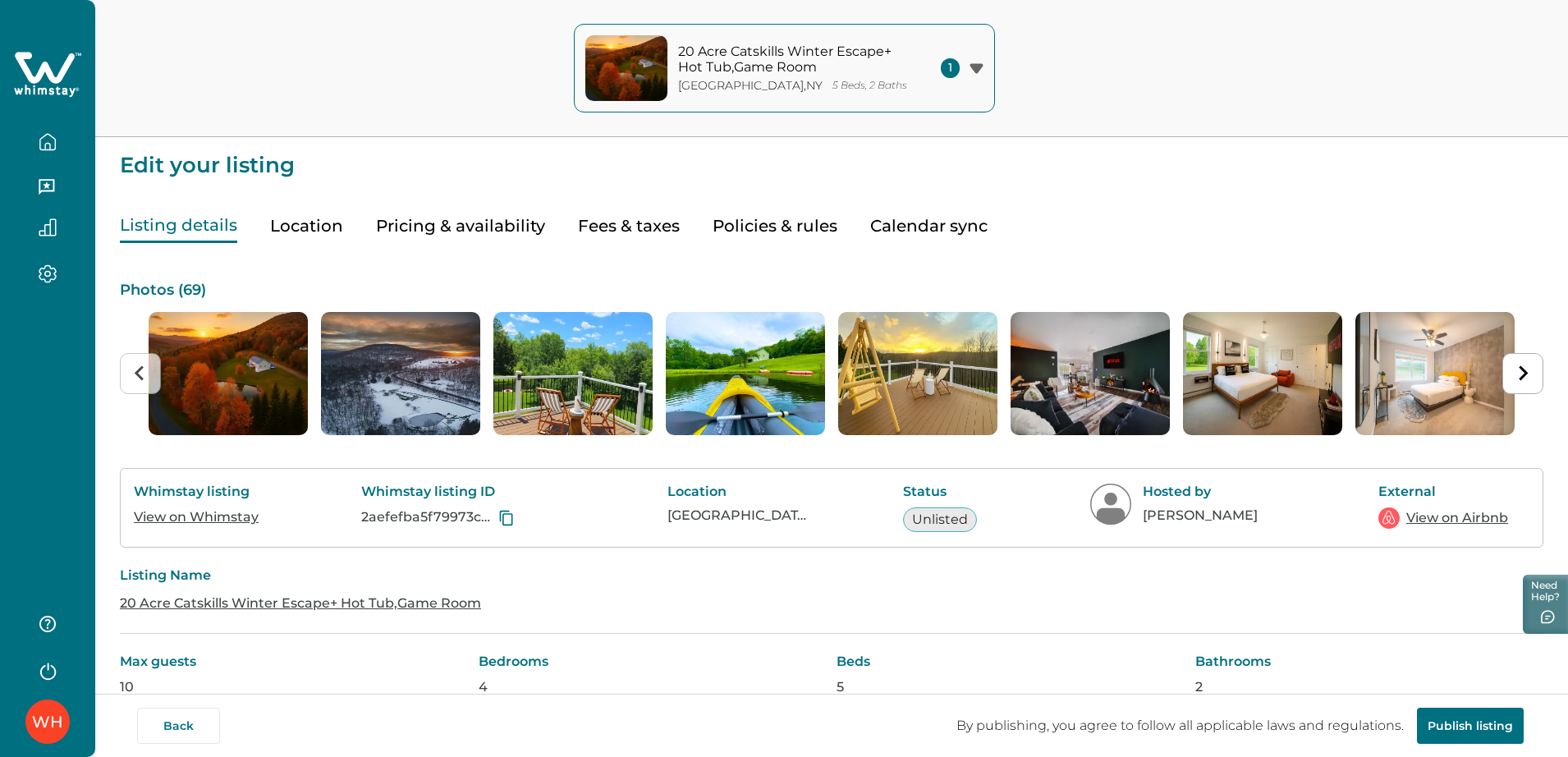
click at [488, 225] on button "Pricing & availability" at bounding box center [460, 226] width 169 height 34
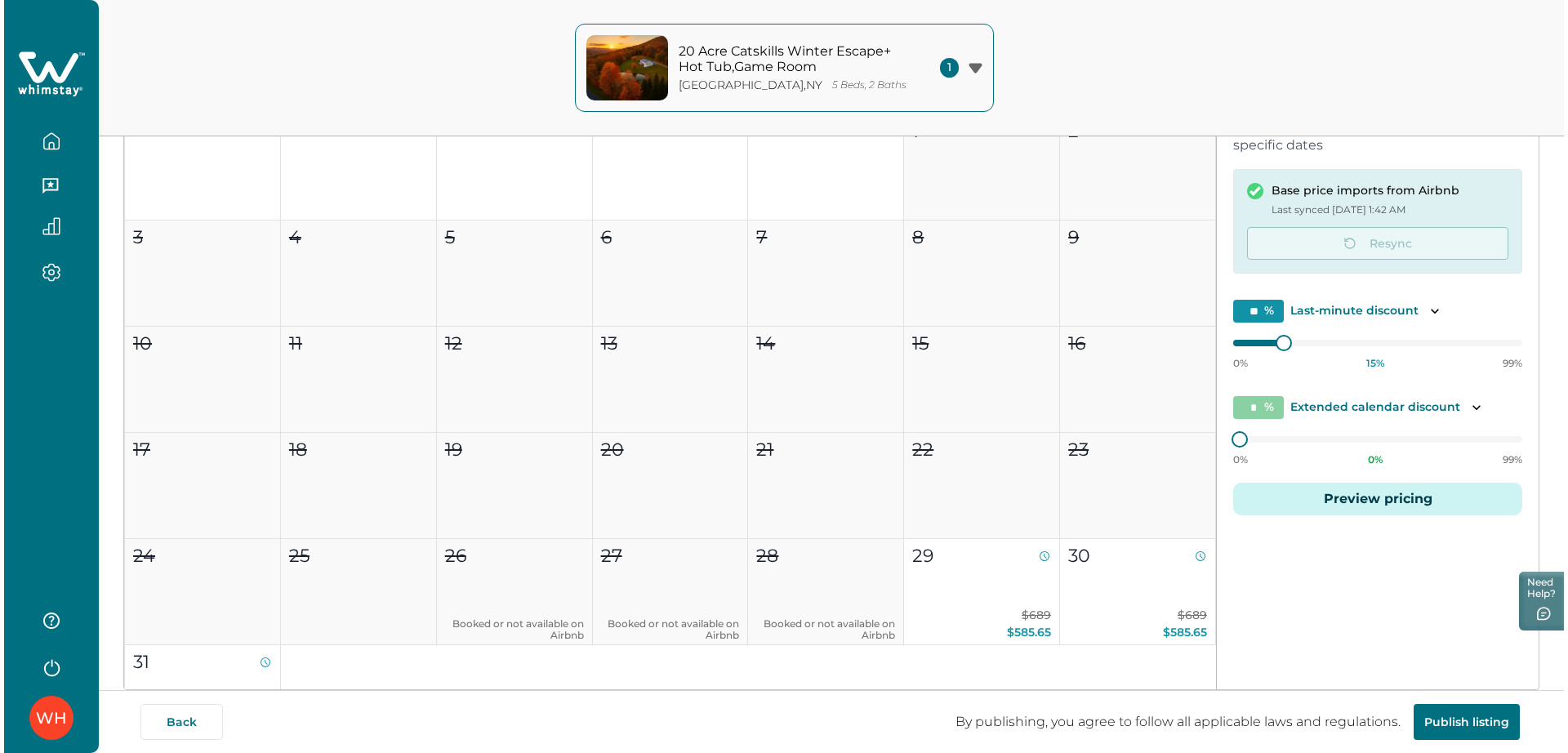
scroll to position [313, 0]
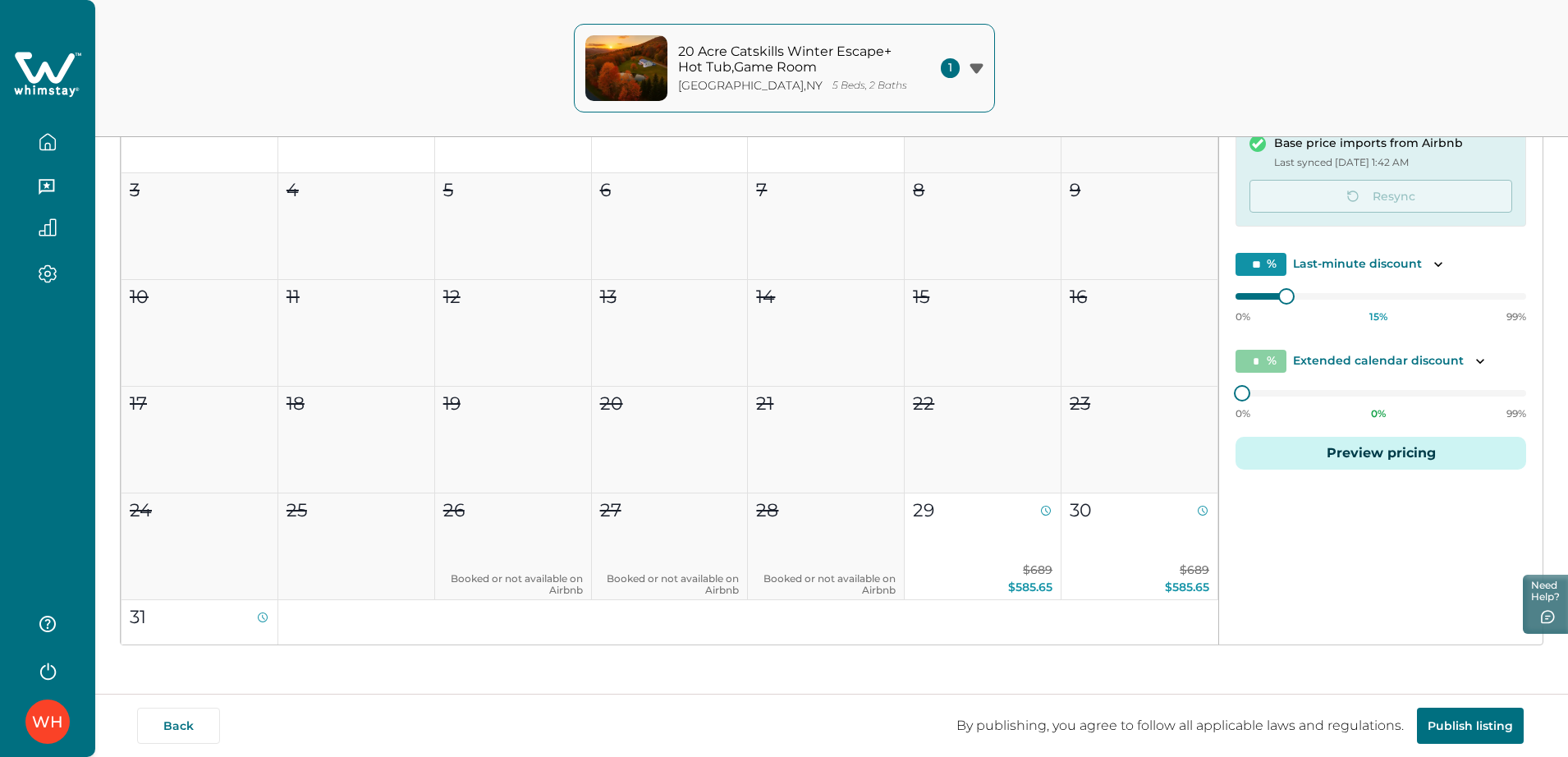
click at [1355, 433] on div "Default price settings Applies to all nights unless customized for specific dat…" at bounding box center [1381, 269] width 324 height 474
click at [1348, 457] on button "Preview pricing" at bounding box center [1381, 453] width 291 height 33
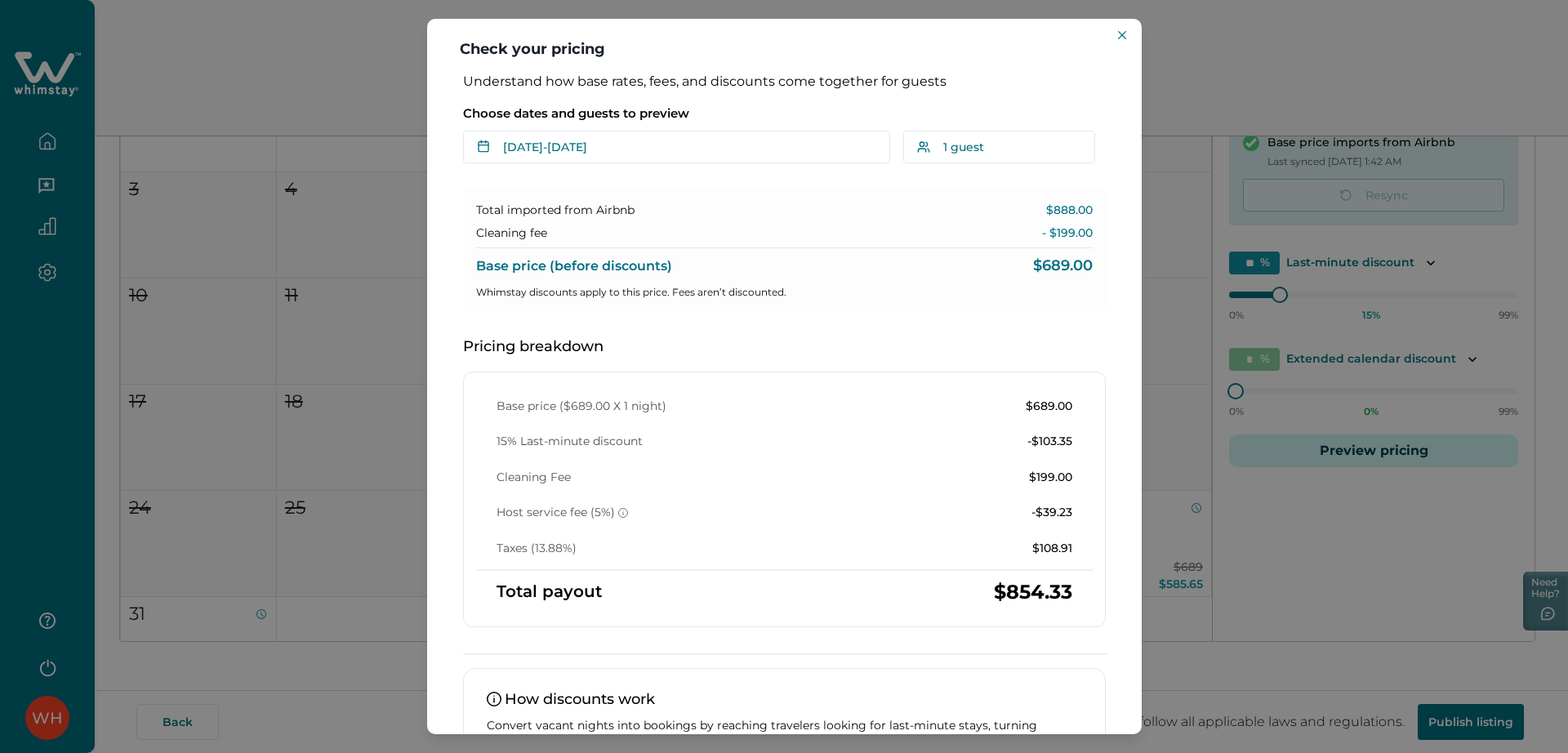
click at [767, 164] on div "Understand how base rates, fees, and discounts come together for guests Choose …" at bounding box center [785, 474] width 676 height 801
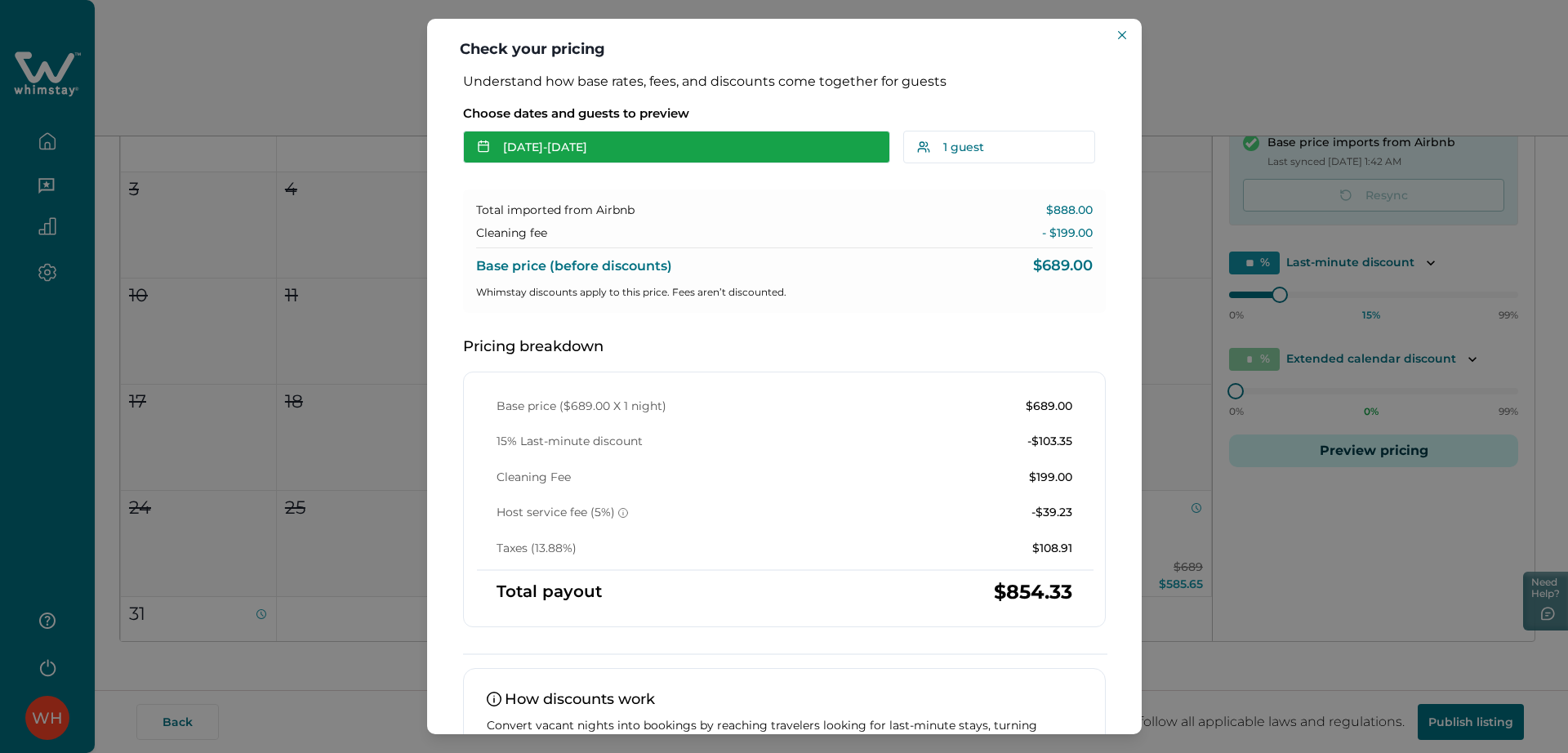
click at [764, 158] on button "Aug 29 - Aug 30" at bounding box center [676, 147] width 427 height 33
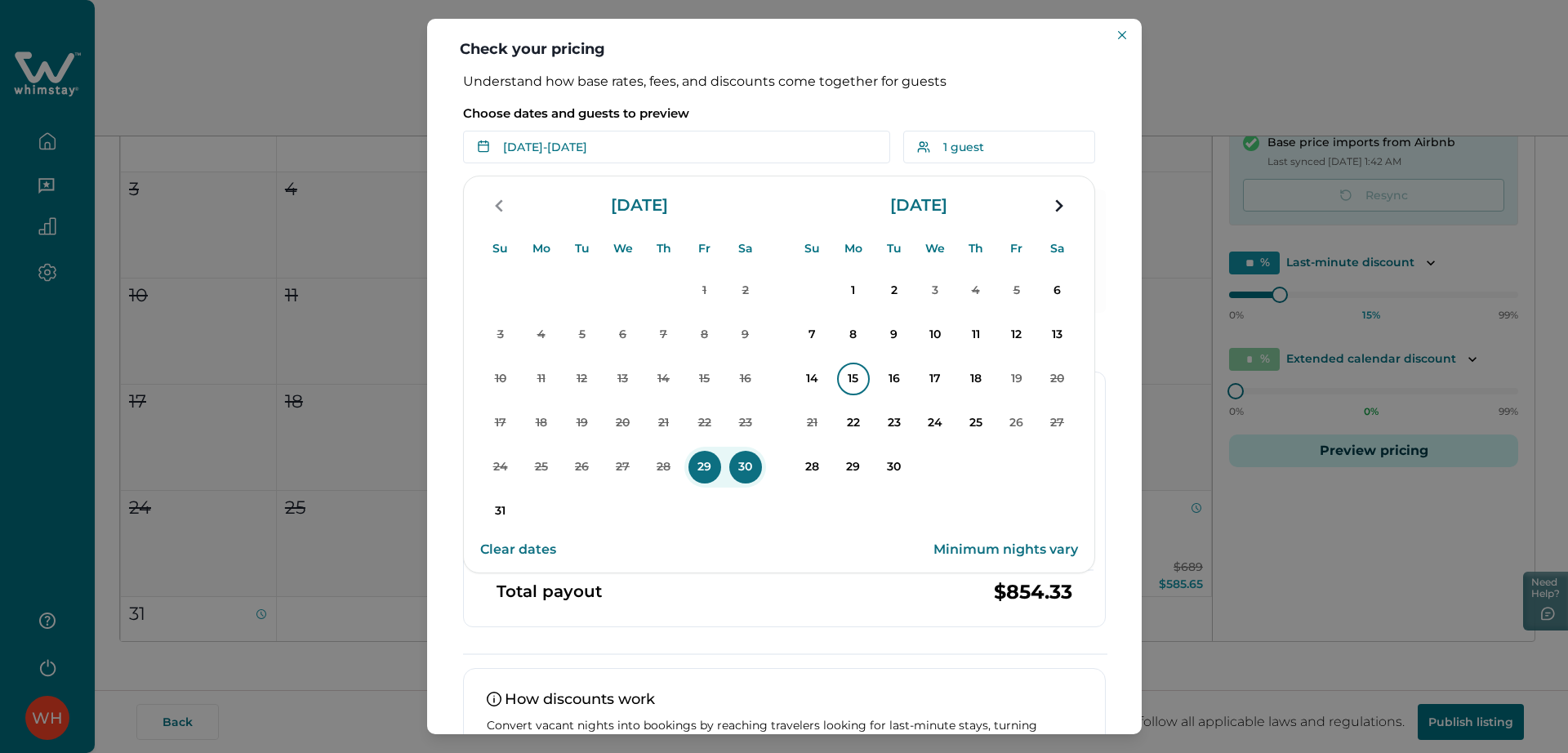
click at [856, 369] on p "15" at bounding box center [853, 378] width 33 height 33
click at [1023, 387] on p "19" at bounding box center [1016, 378] width 33 height 33
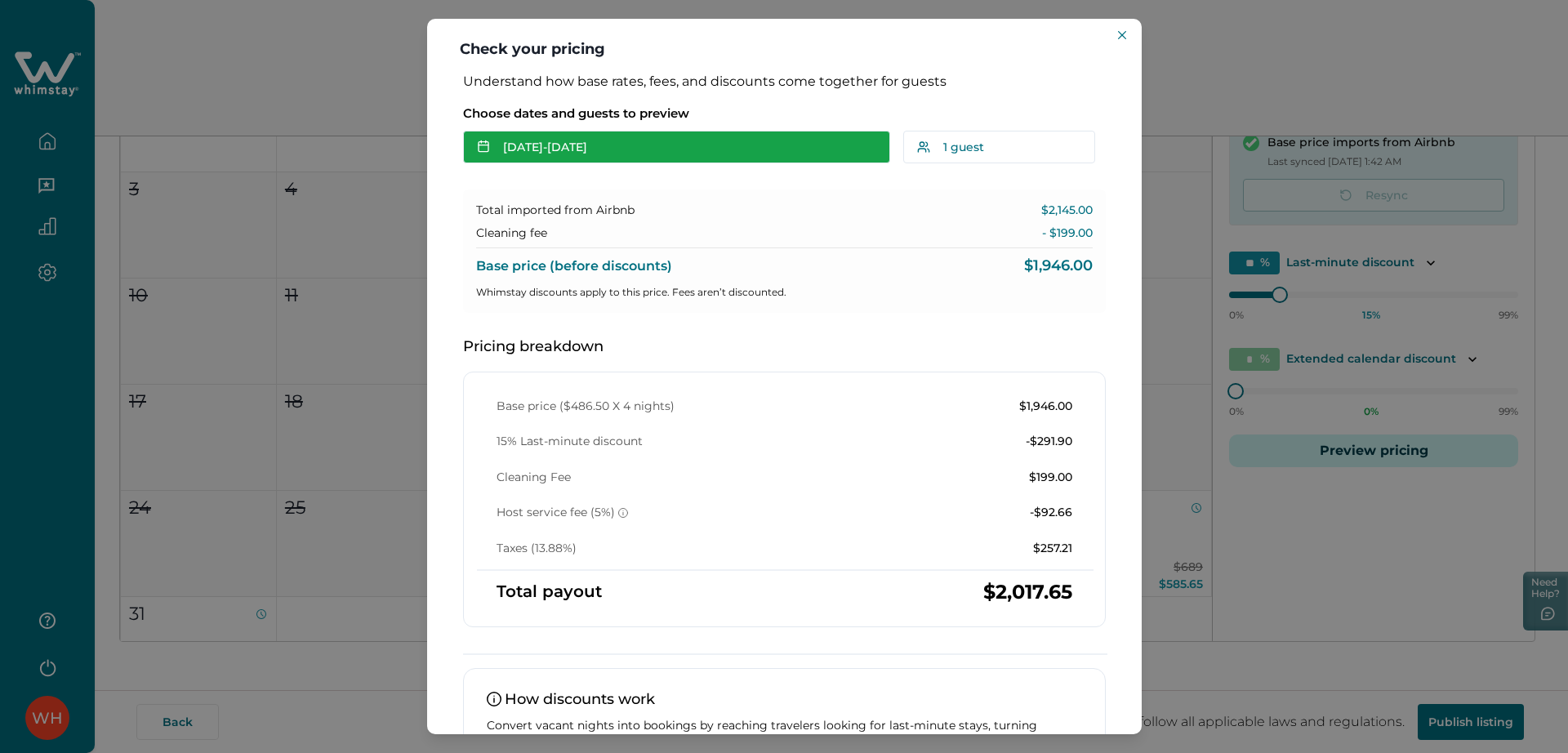
click at [767, 157] on button "Sep 15 - Sep 19" at bounding box center [676, 147] width 427 height 33
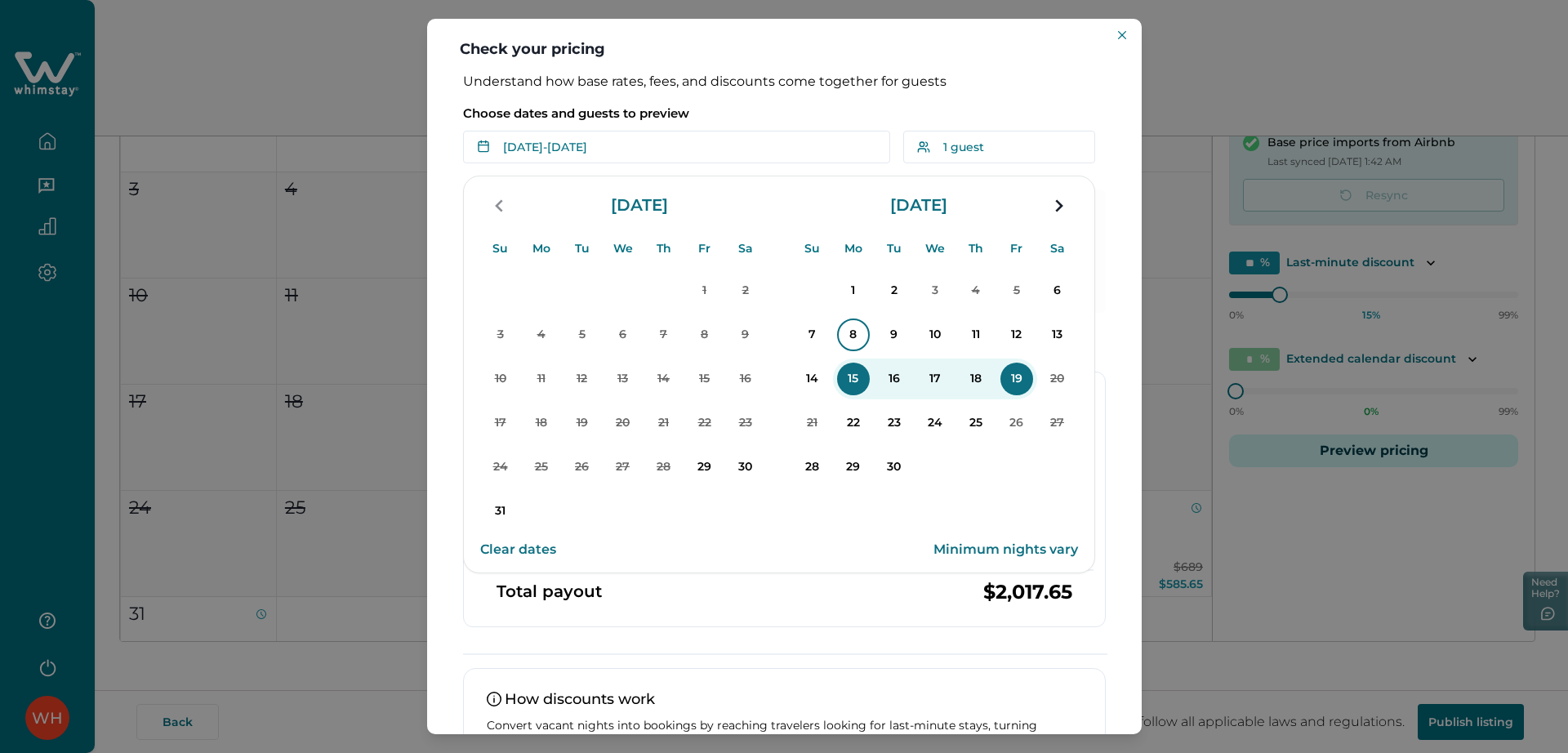
click at [859, 333] on p "8" at bounding box center [853, 334] width 33 height 33
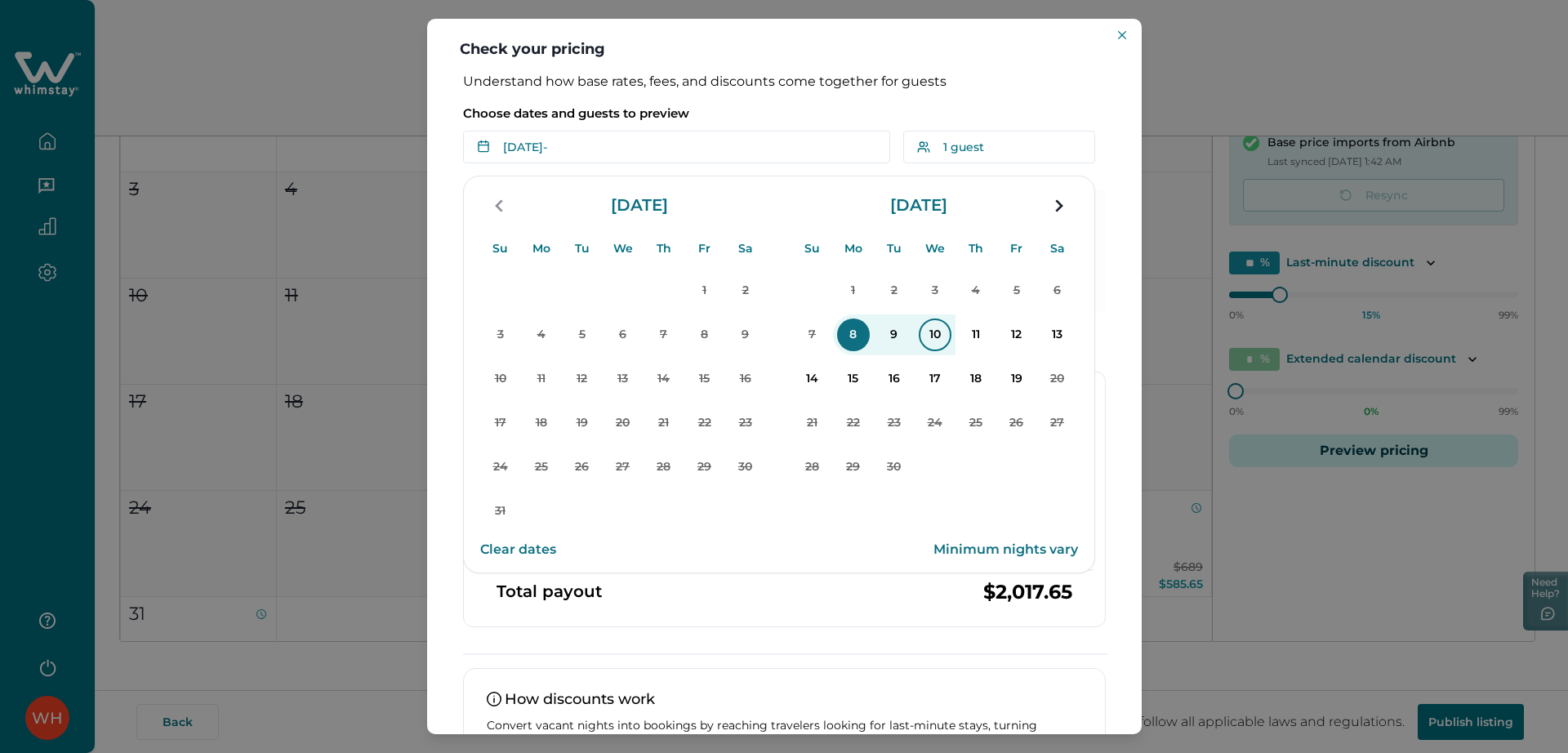
click at [927, 333] on p "10" at bounding box center [934, 334] width 33 height 33
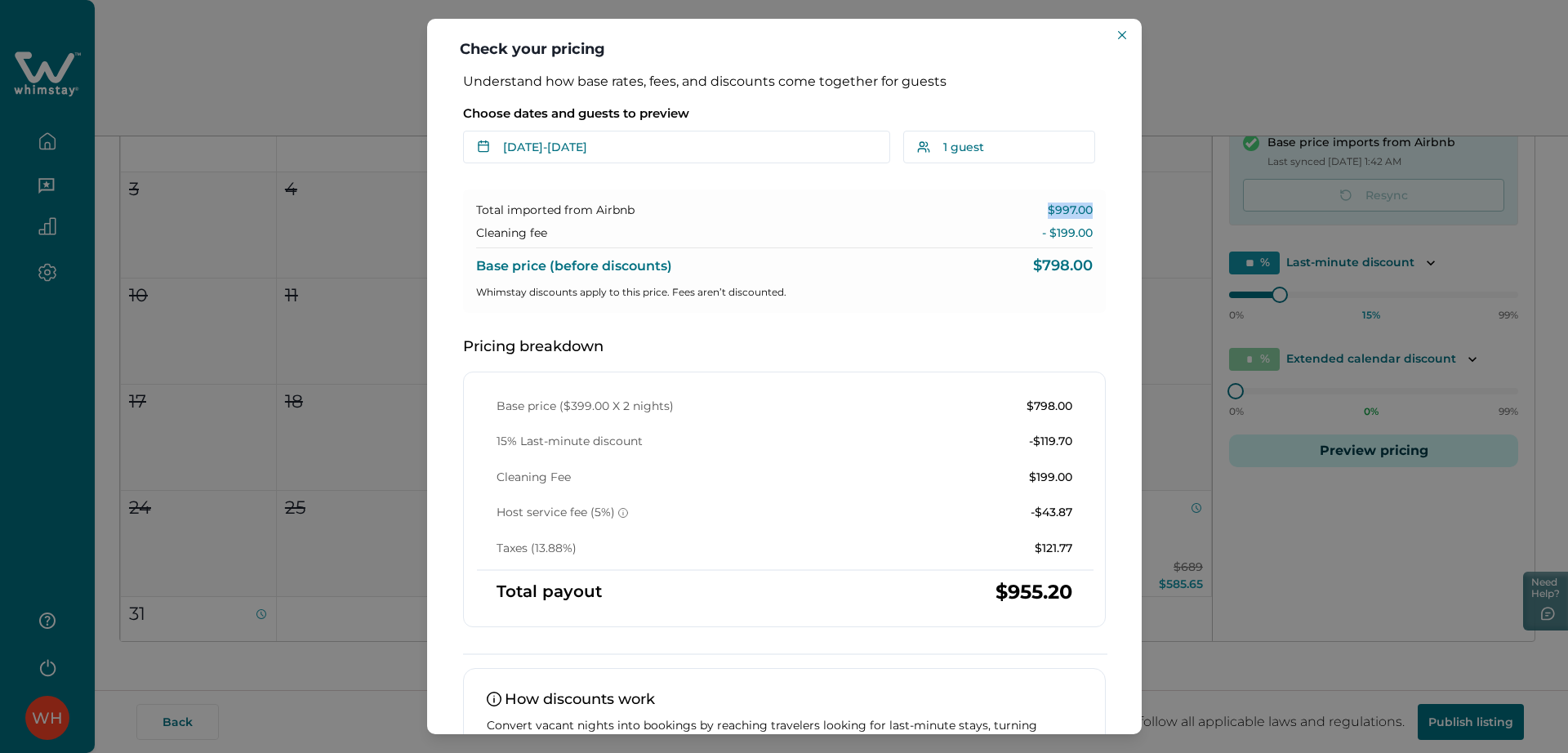
drag, startPoint x: 1040, startPoint y: 205, endPoint x: 1094, endPoint y: 204, distance: 54.0
click at [1094, 204] on div "Total imported from Airbnb $997.00 Cleaning fee - $199.00 Base price (before di…" at bounding box center [784, 251] width 643 height 123
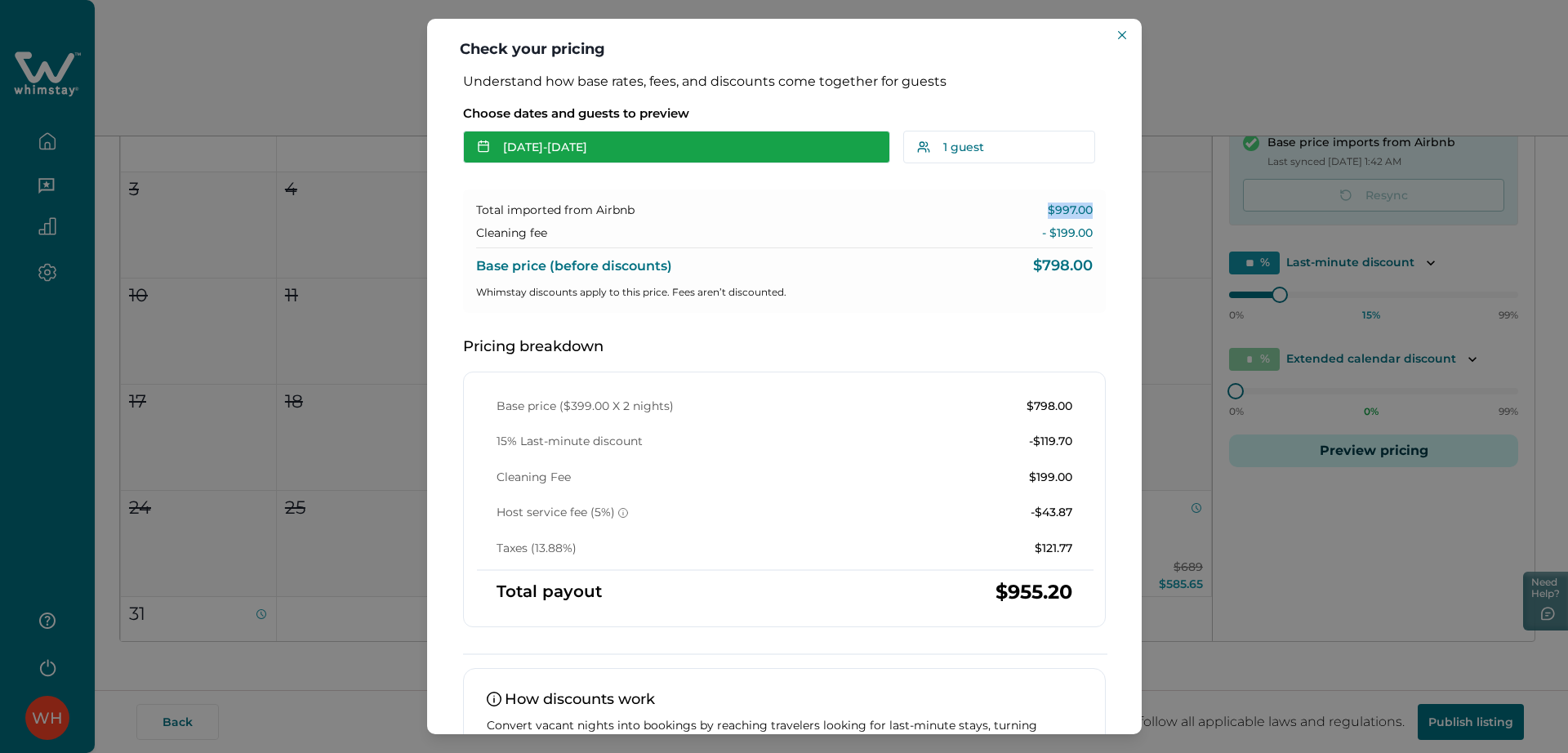
click at [674, 157] on button "Sep 08 - Sep 10" at bounding box center [676, 147] width 427 height 33
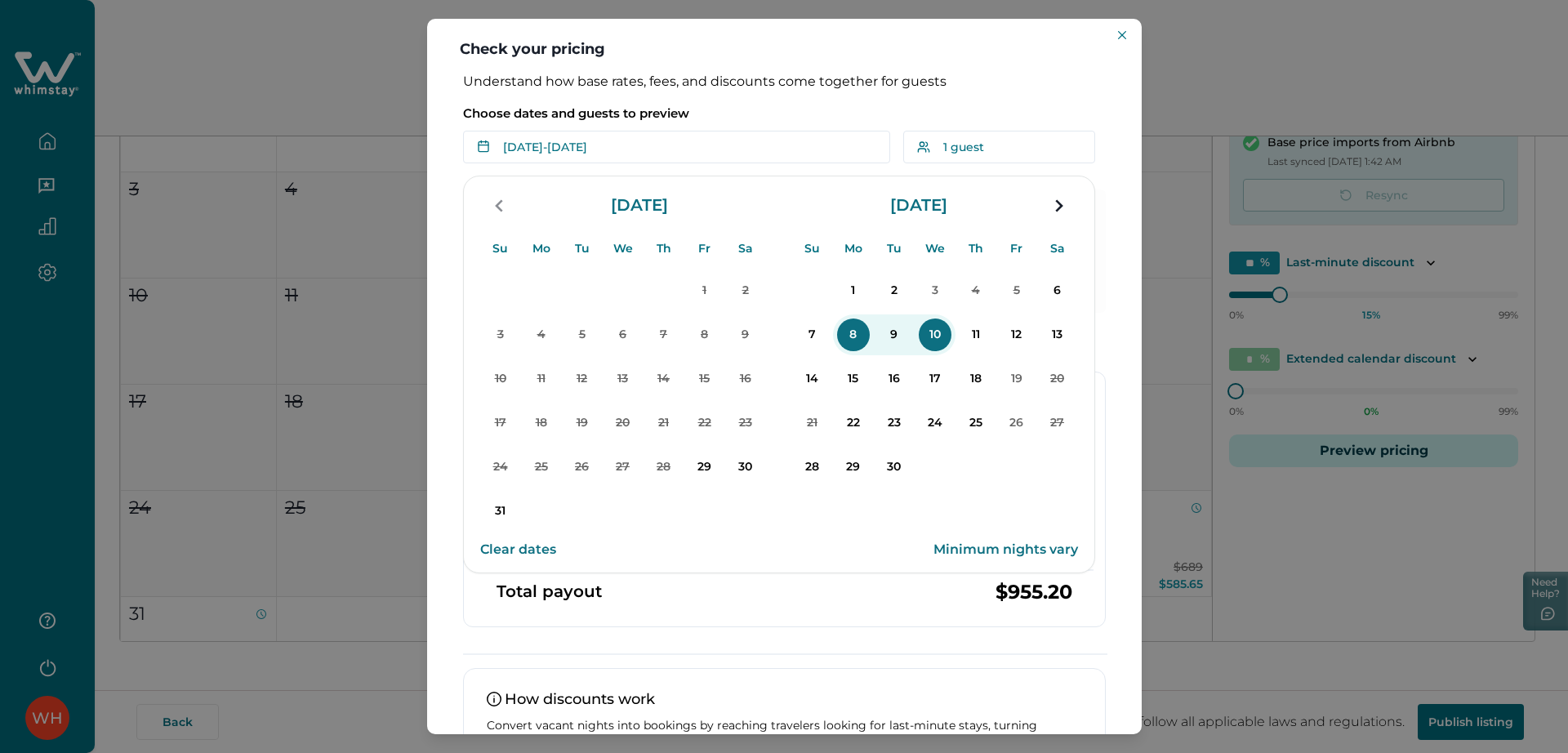
click at [799, 392] on button "14" at bounding box center [812, 378] width 40 height 40
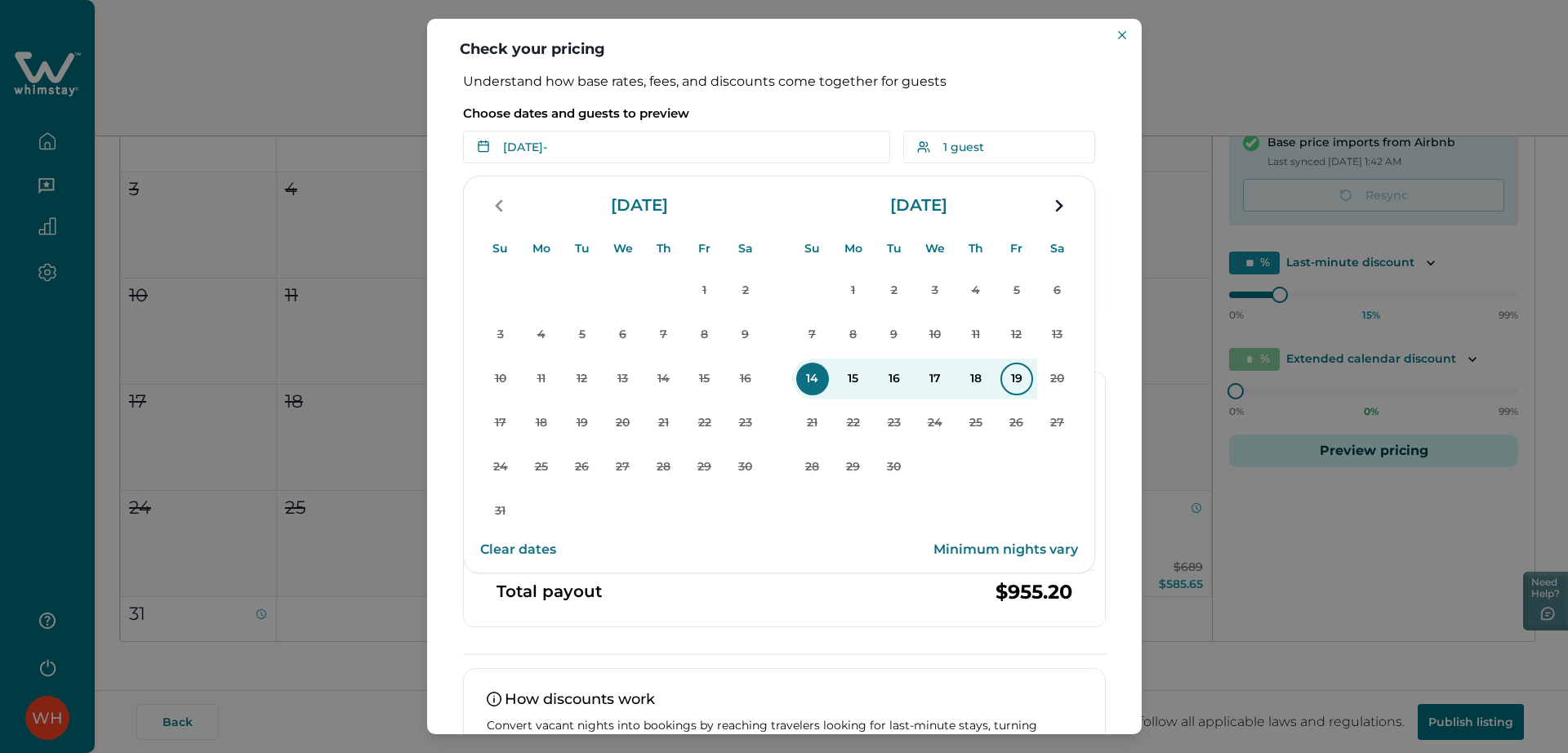
click at [1029, 373] on p "19" at bounding box center [1016, 378] width 33 height 33
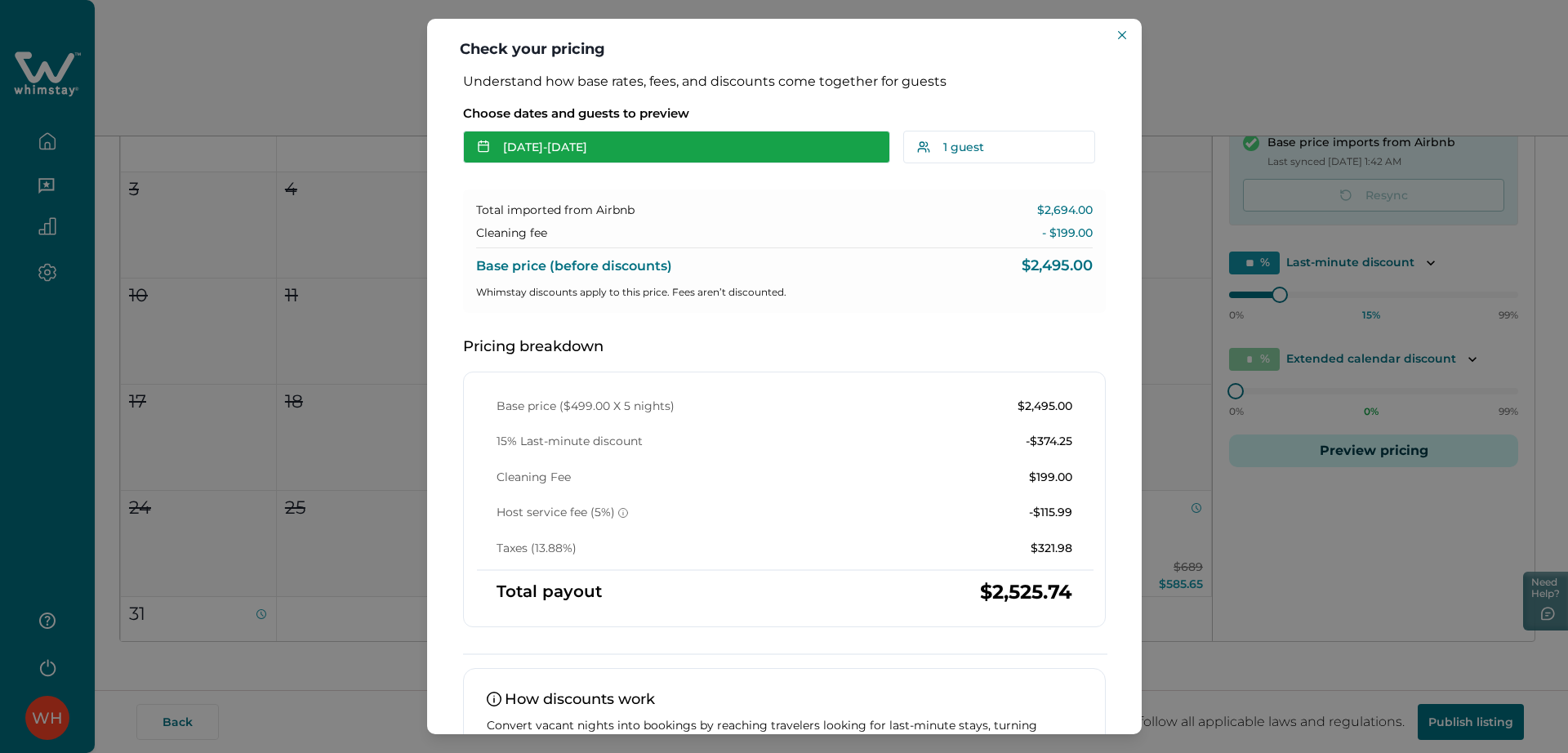
click at [786, 162] on button "Sep 14 - Sep 19" at bounding box center [676, 147] width 427 height 33
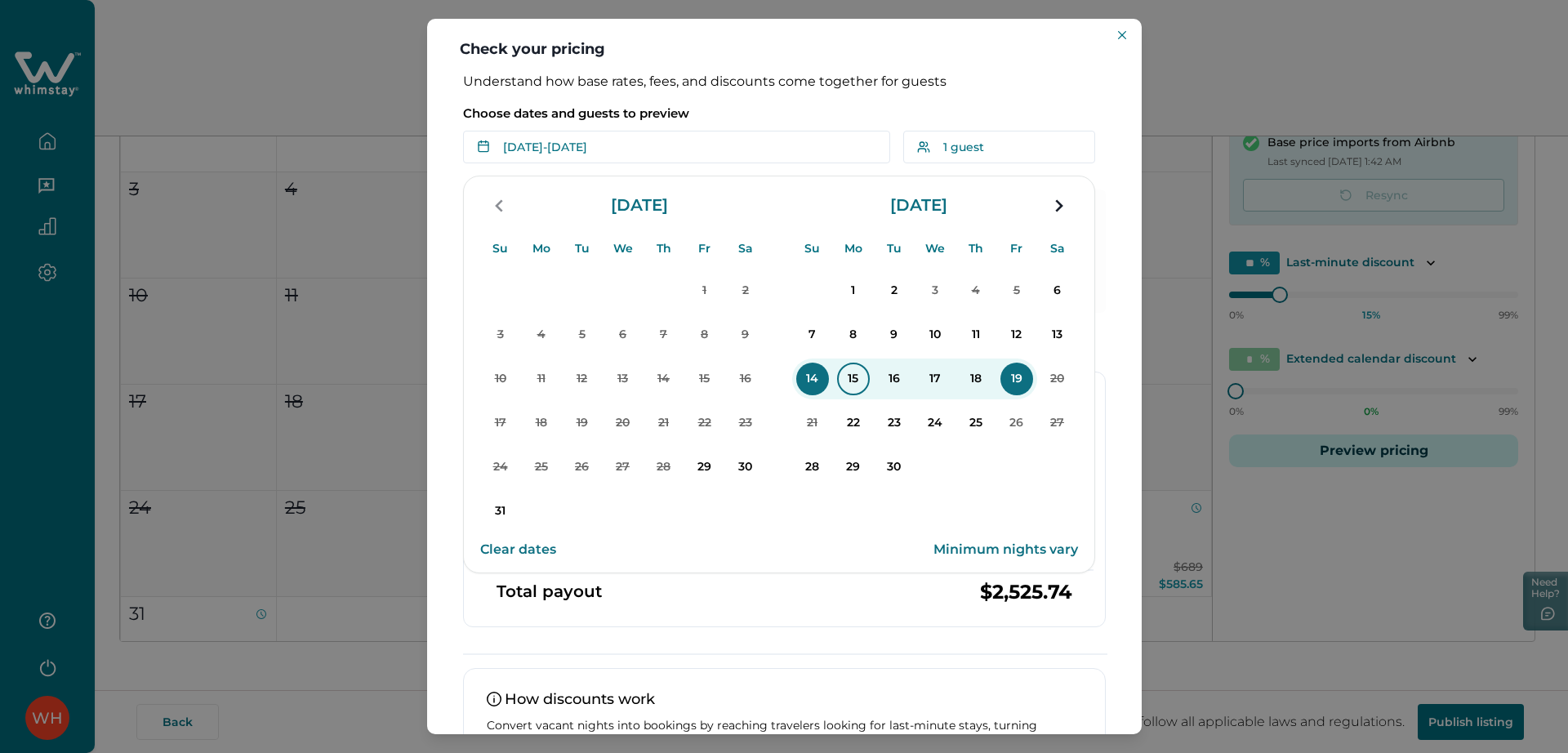
click at [855, 377] on p "15" at bounding box center [853, 378] width 33 height 33
click at [1022, 376] on p "19" at bounding box center [1016, 378] width 33 height 33
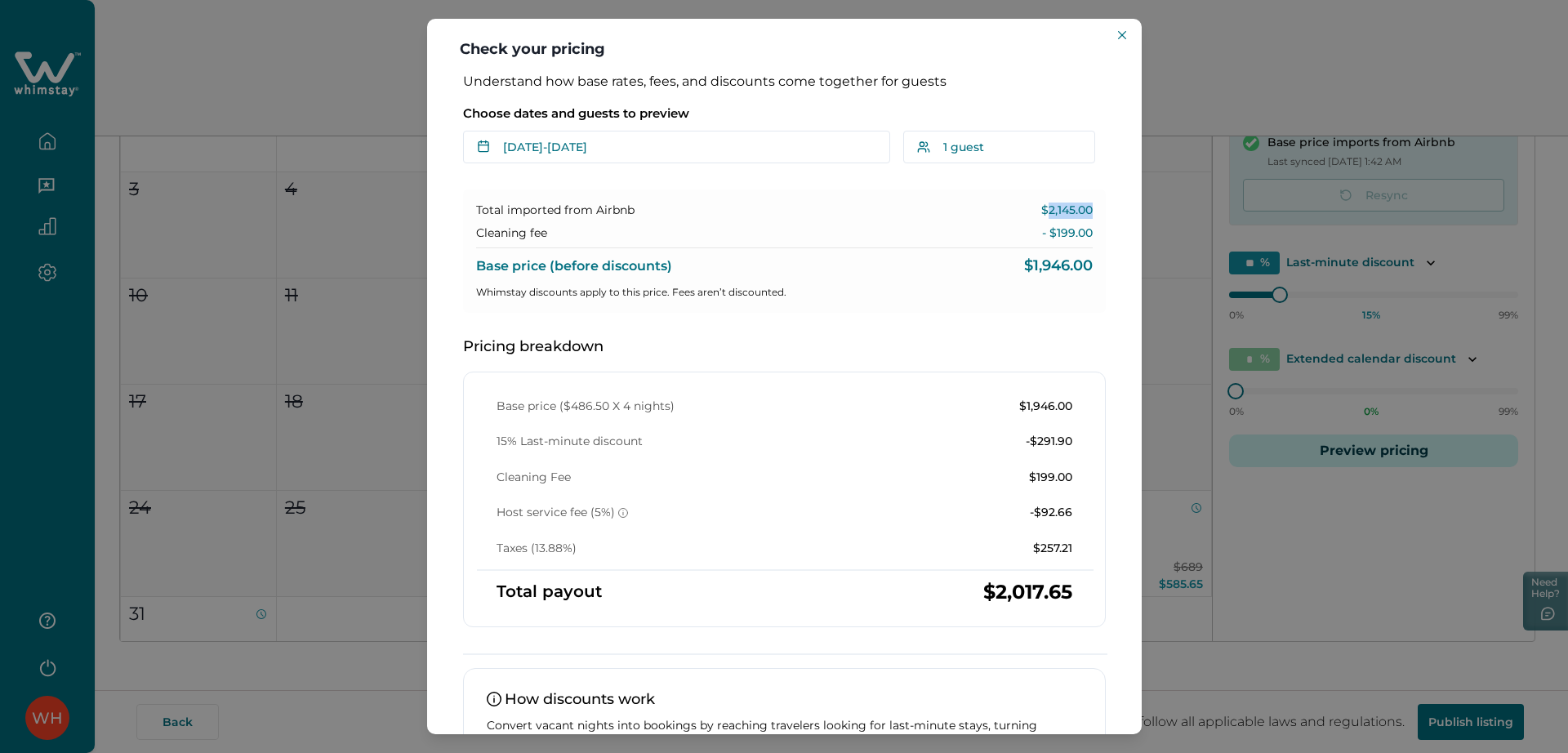
drag, startPoint x: 1038, startPoint y: 210, endPoint x: 1082, endPoint y: 206, distance: 44.2
click at [1082, 206] on p "$2,145.00" at bounding box center [1067, 210] width 51 height 17
click at [1049, 212] on p "$2,145.00" at bounding box center [1067, 210] width 51 height 17
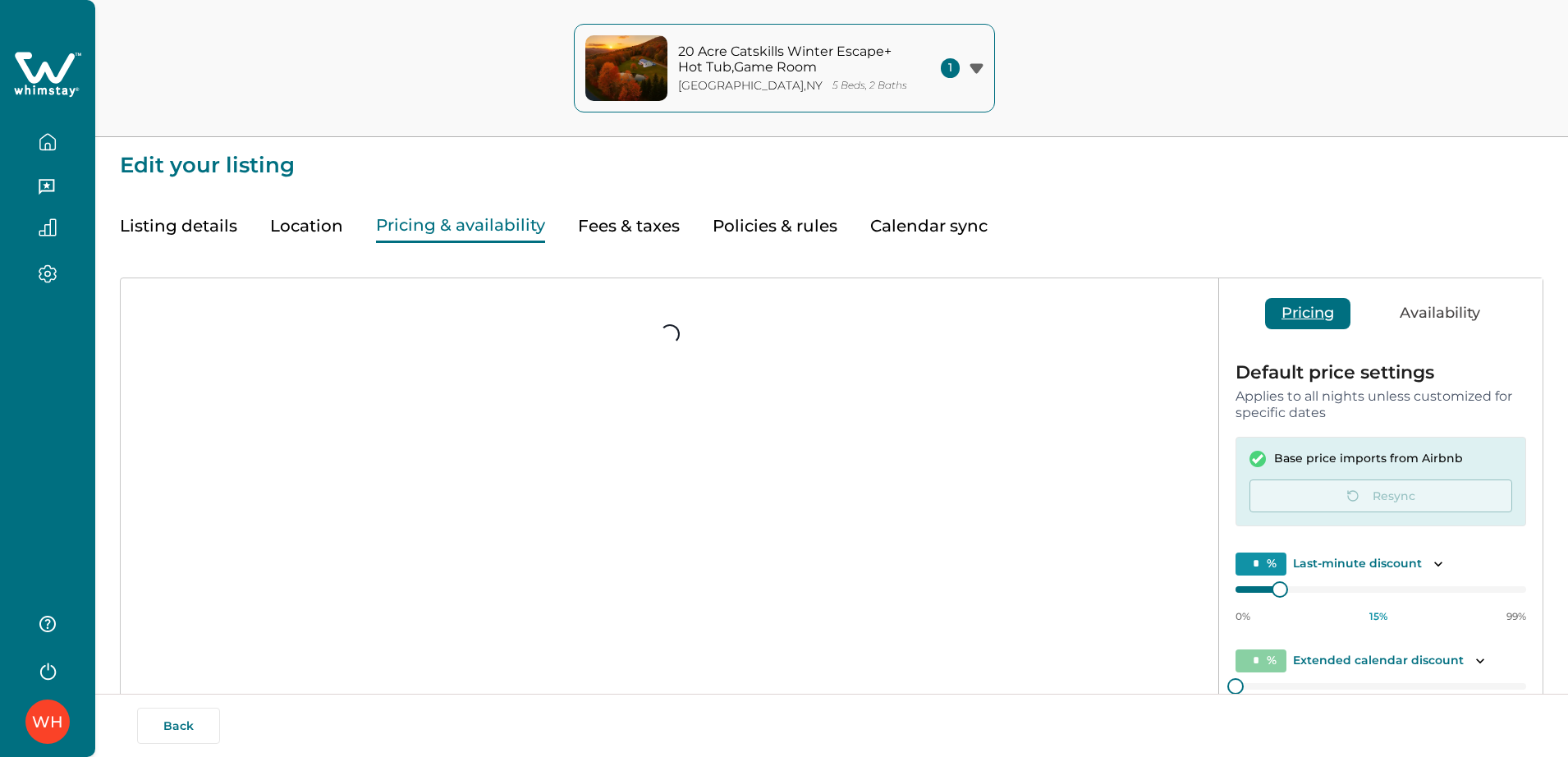
type input "**"
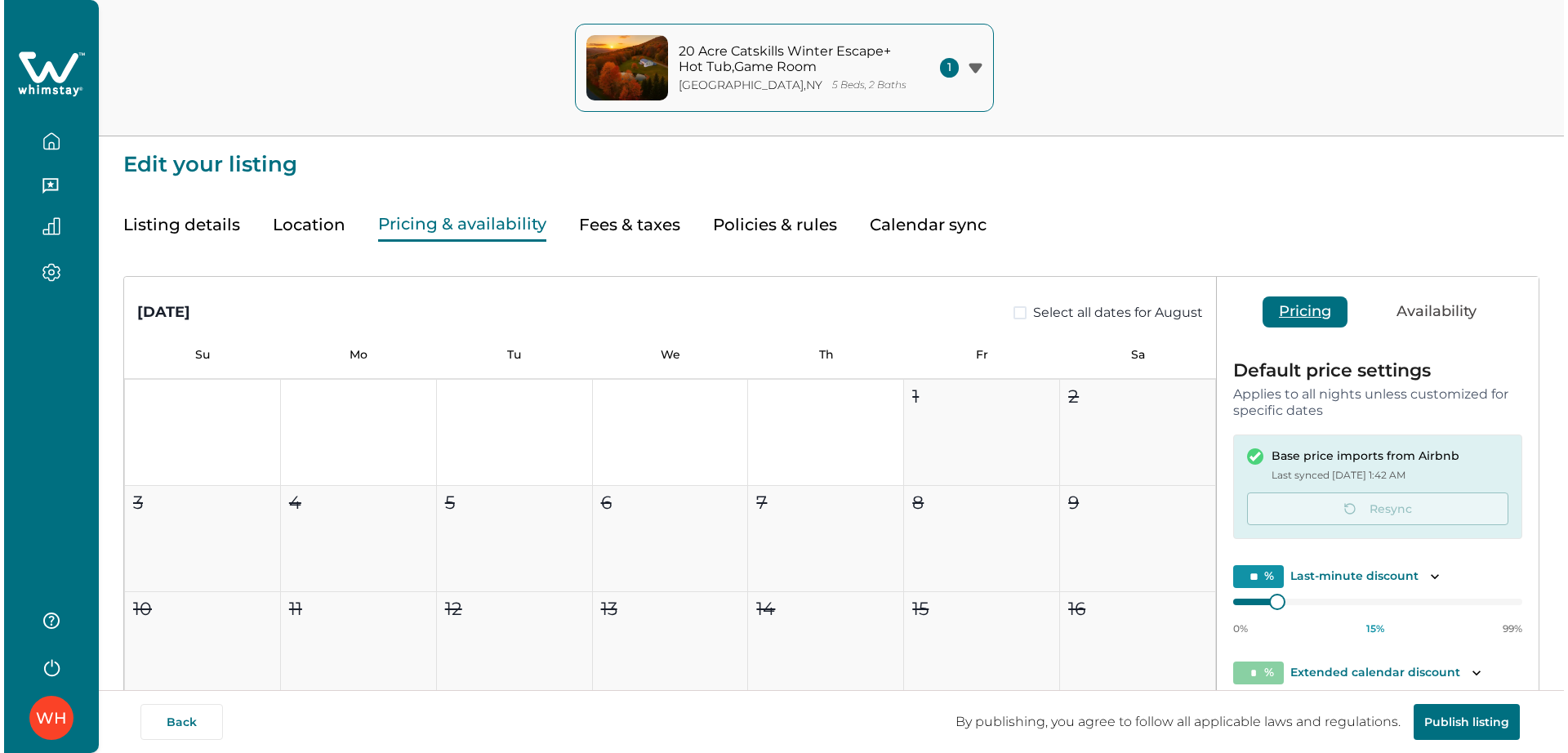
scroll to position [160, 0]
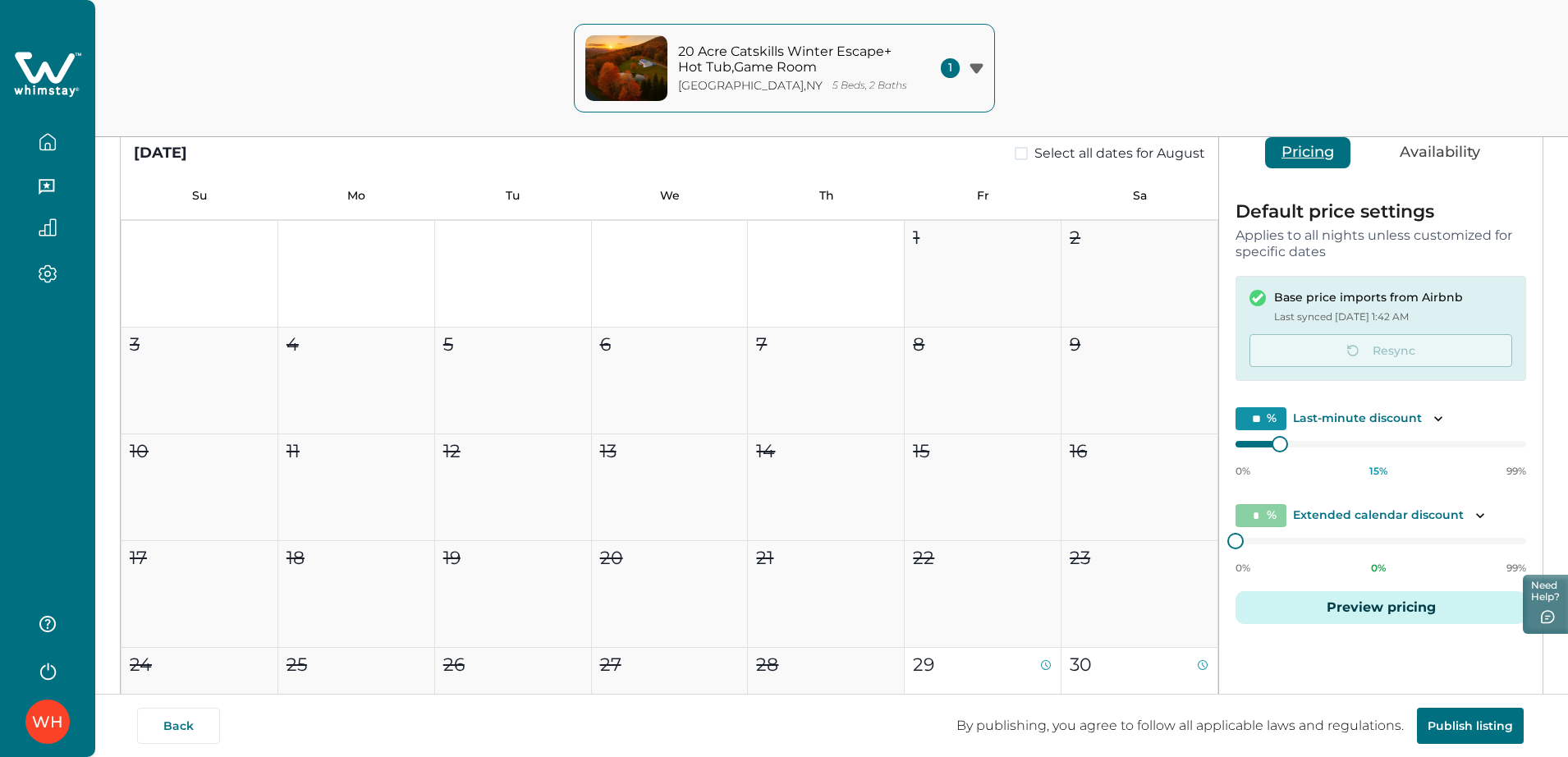
click at [1323, 613] on button "Preview pricing" at bounding box center [1381, 607] width 291 height 33
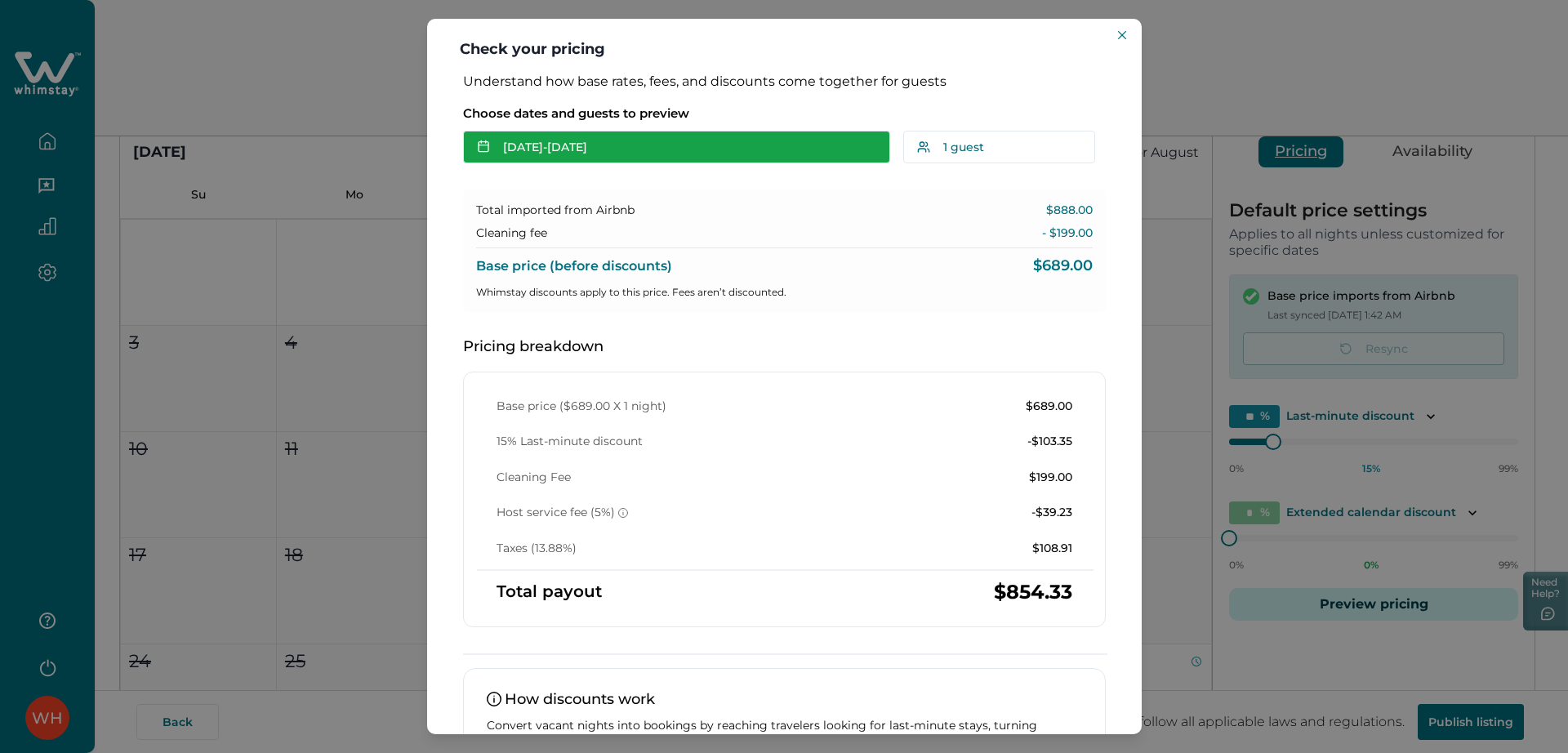
click at [678, 135] on button "Aug 29 - Aug 30" at bounding box center [676, 147] width 427 height 33
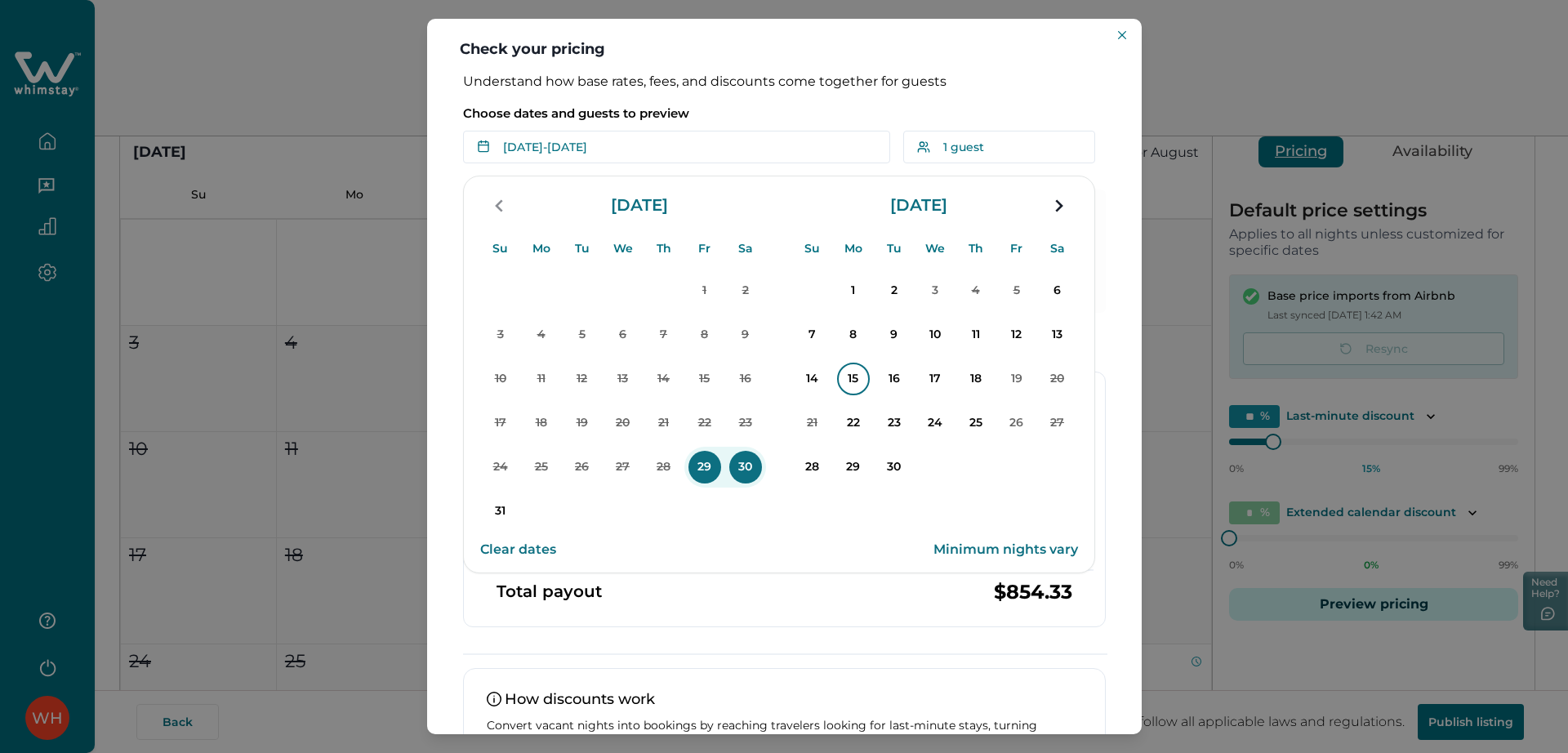
click at [863, 392] on button "15" at bounding box center [854, 378] width 40 height 40
click at [1010, 379] on p "19" at bounding box center [1016, 378] width 33 height 33
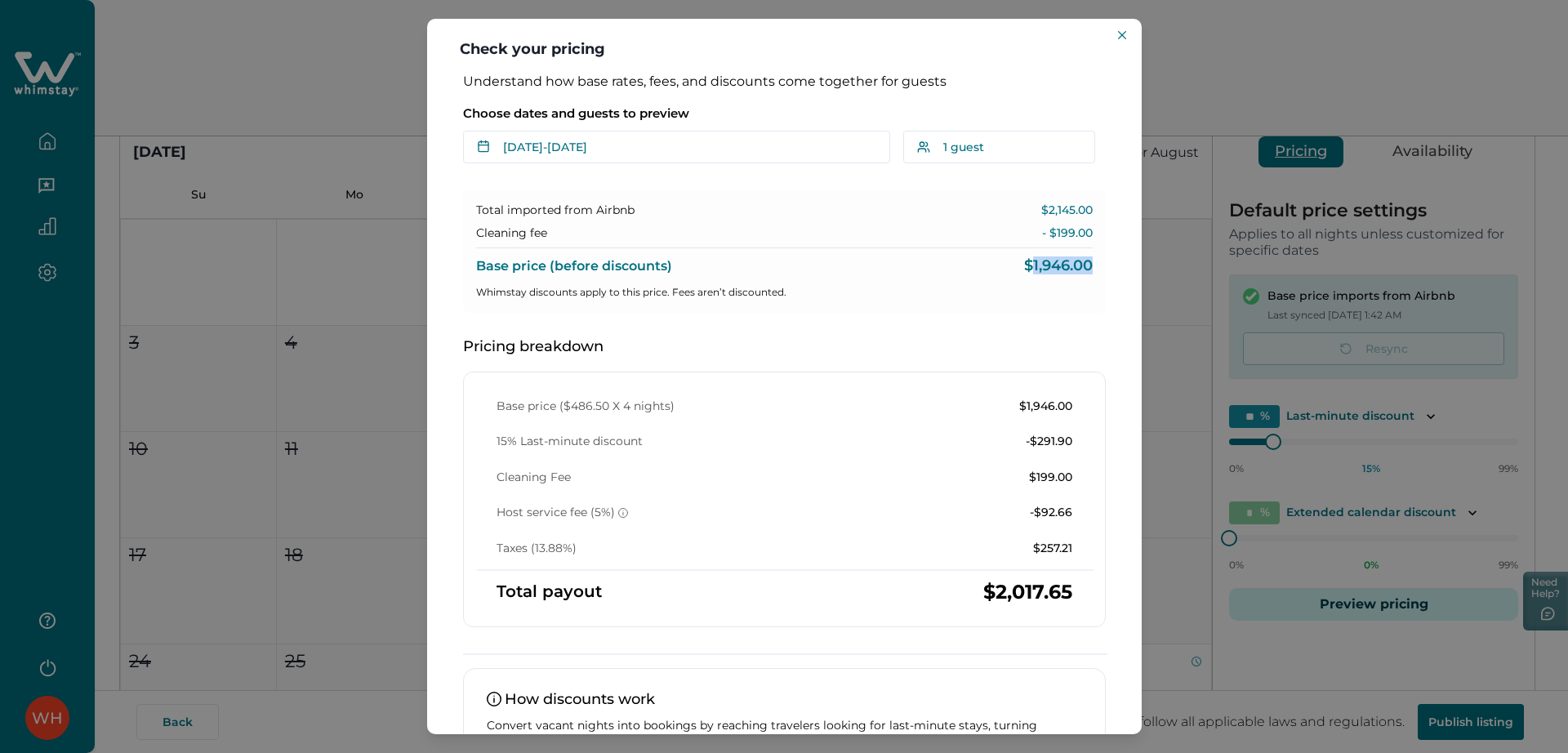
drag, startPoint x: 1025, startPoint y: 260, endPoint x: 1086, endPoint y: 260, distance: 61.0
click at [1086, 260] on div "Total imported from Airbnb $2,145.00 Cleaning fee - $199.00 Base price (before …" at bounding box center [784, 251] width 643 height 123
drag, startPoint x: 1022, startPoint y: 208, endPoint x: 1088, endPoint y: 207, distance: 66.0
click at [1088, 207] on div "Total imported from Airbnb $2,145.00 Cleaning fee - $199.00 Base price (before …" at bounding box center [784, 251] width 643 height 123
drag, startPoint x: 1019, startPoint y: 256, endPoint x: 1093, endPoint y: 255, distance: 74.0
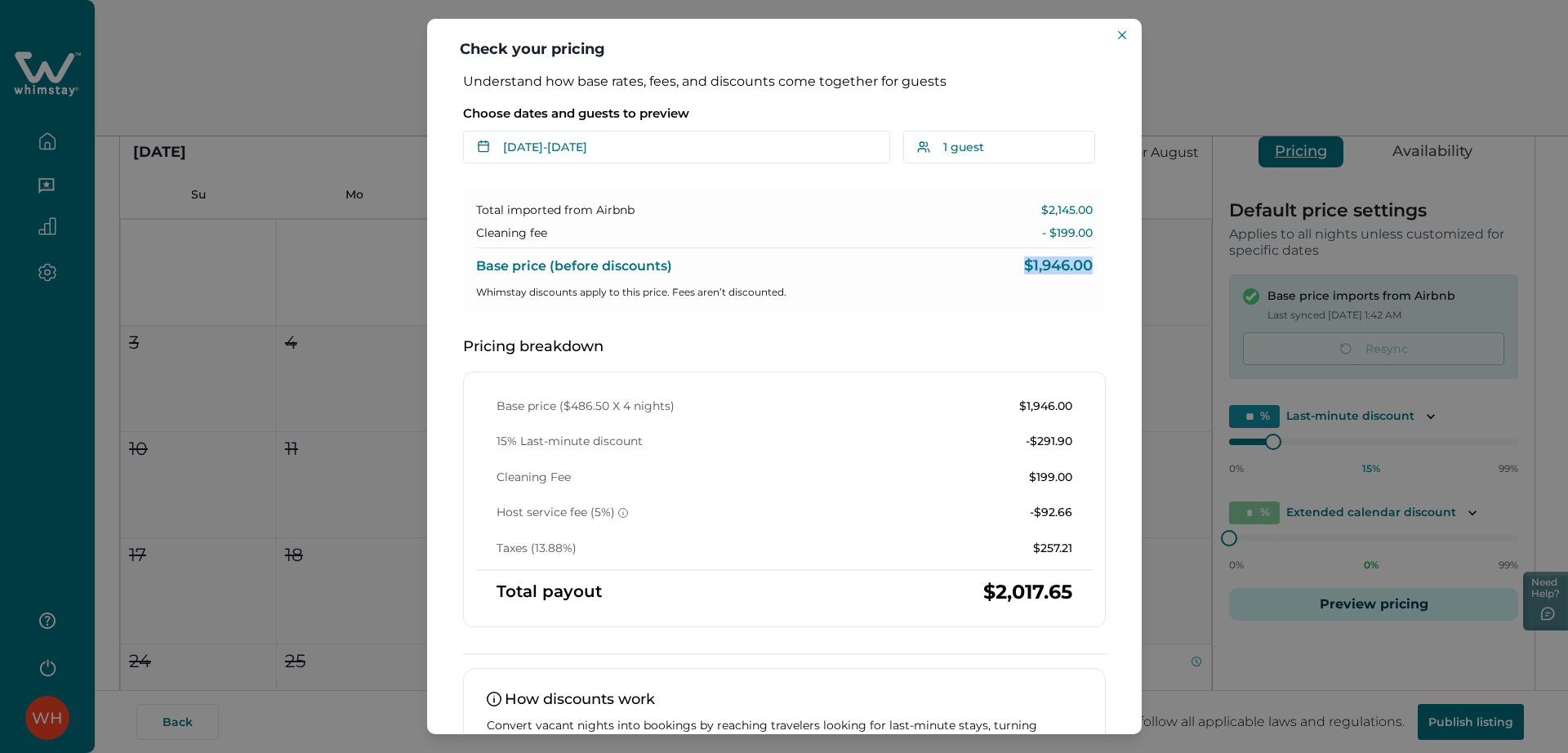
click at [1093, 255] on div "Total imported from Airbnb $2,145.00 Cleaning fee - $199.00 Base price (before …" at bounding box center [784, 251] width 643 height 123
drag, startPoint x: 470, startPoint y: 210, endPoint x: 1083, endPoint y: 197, distance: 613.1
click at [1083, 197] on div "Total imported from Airbnb $2,145.00 Cleaning fee - $199.00 Base price (before …" at bounding box center [784, 251] width 643 height 123
click at [928, 306] on div "Total imported from Airbnb $2,145.00 Cleaning fee - $199.00 Base price (before …" at bounding box center [784, 251] width 643 height 123
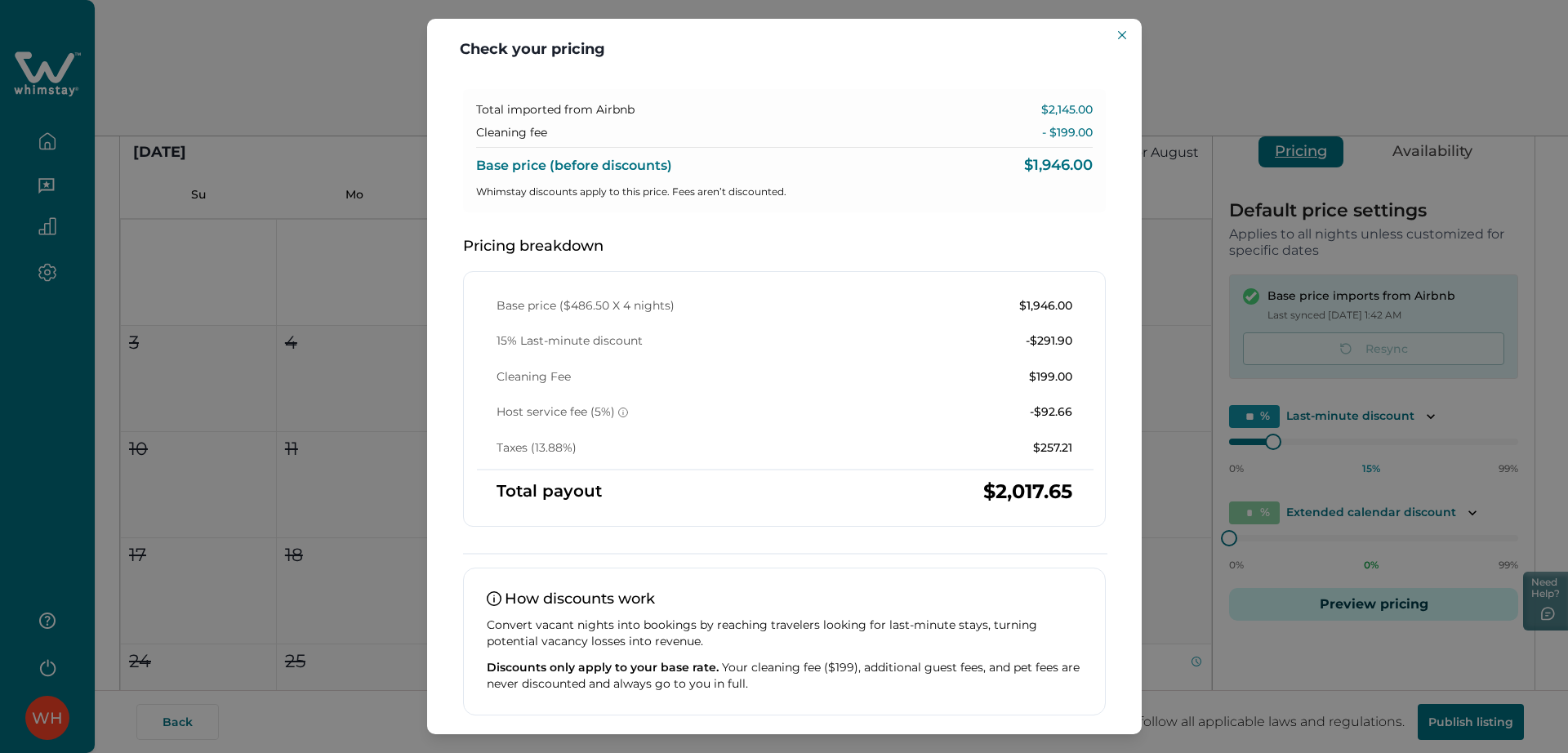
scroll to position [72, 0]
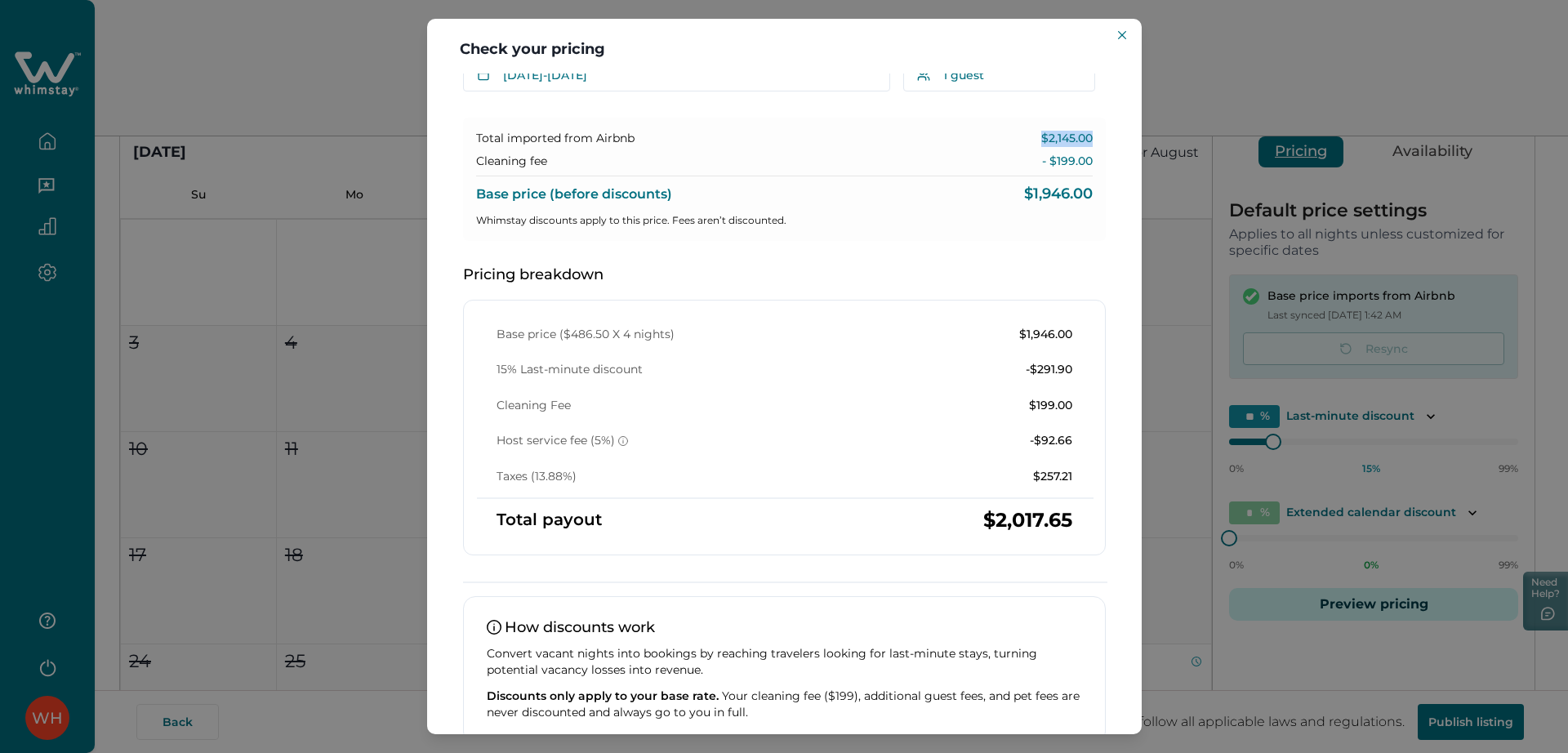
drag, startPoint x: 1031, startPoint y: 141, endPoint x: 1099, endPoint y: 130, distance: 68.9
click at [1099, 130] on div "Understand how base rates, fees, and discounts come together for guests Choose …" at bounding box center [785, 402] width 676 height 801
click at [1042, 140] on p "$2,145.00" at bounding box center [1067, 139] width 51 height 17
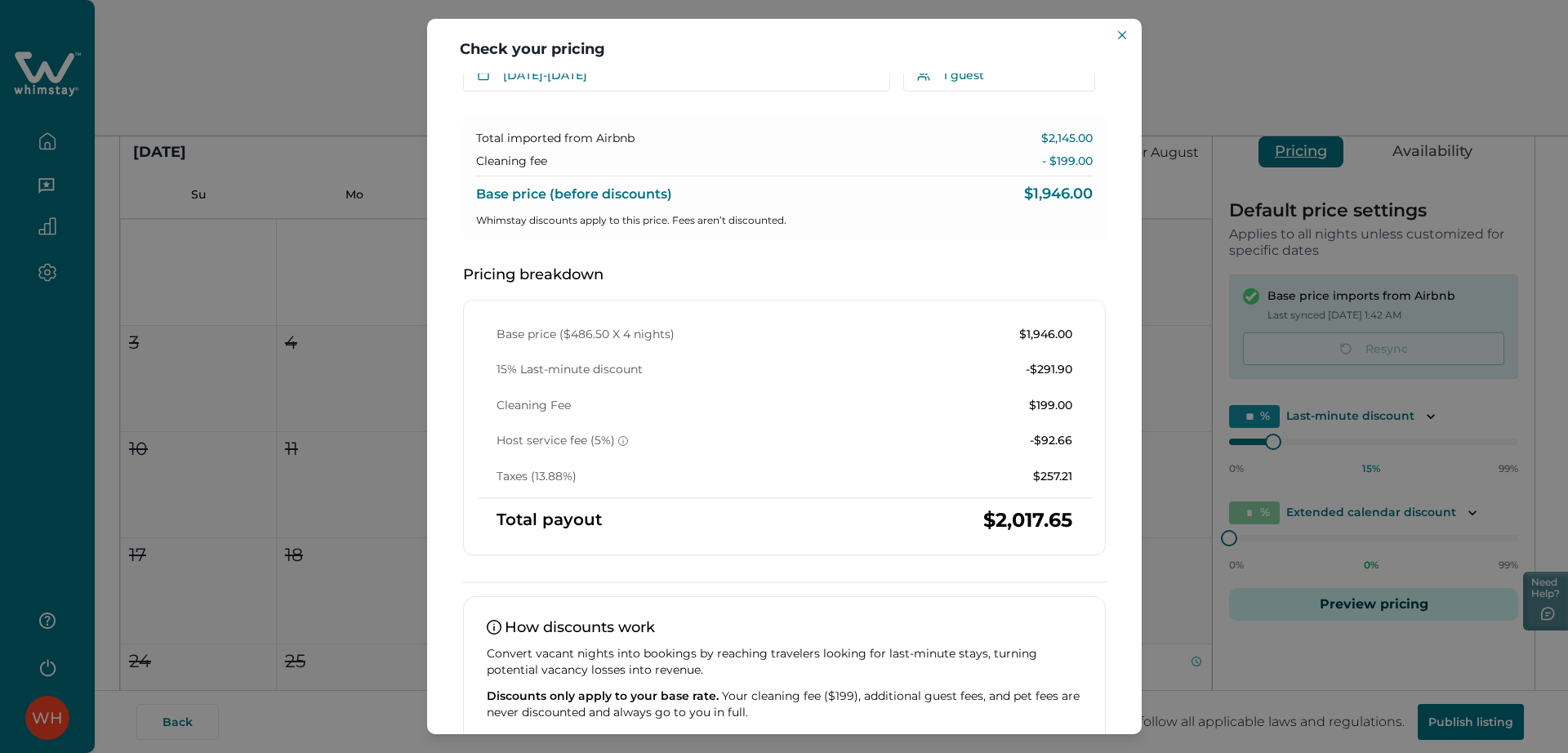
click at [326, 139] on div "Check your pricing Understand how base rates, fees, and discounts come together…" at bounding box center [784, 376] width 1568 height 753
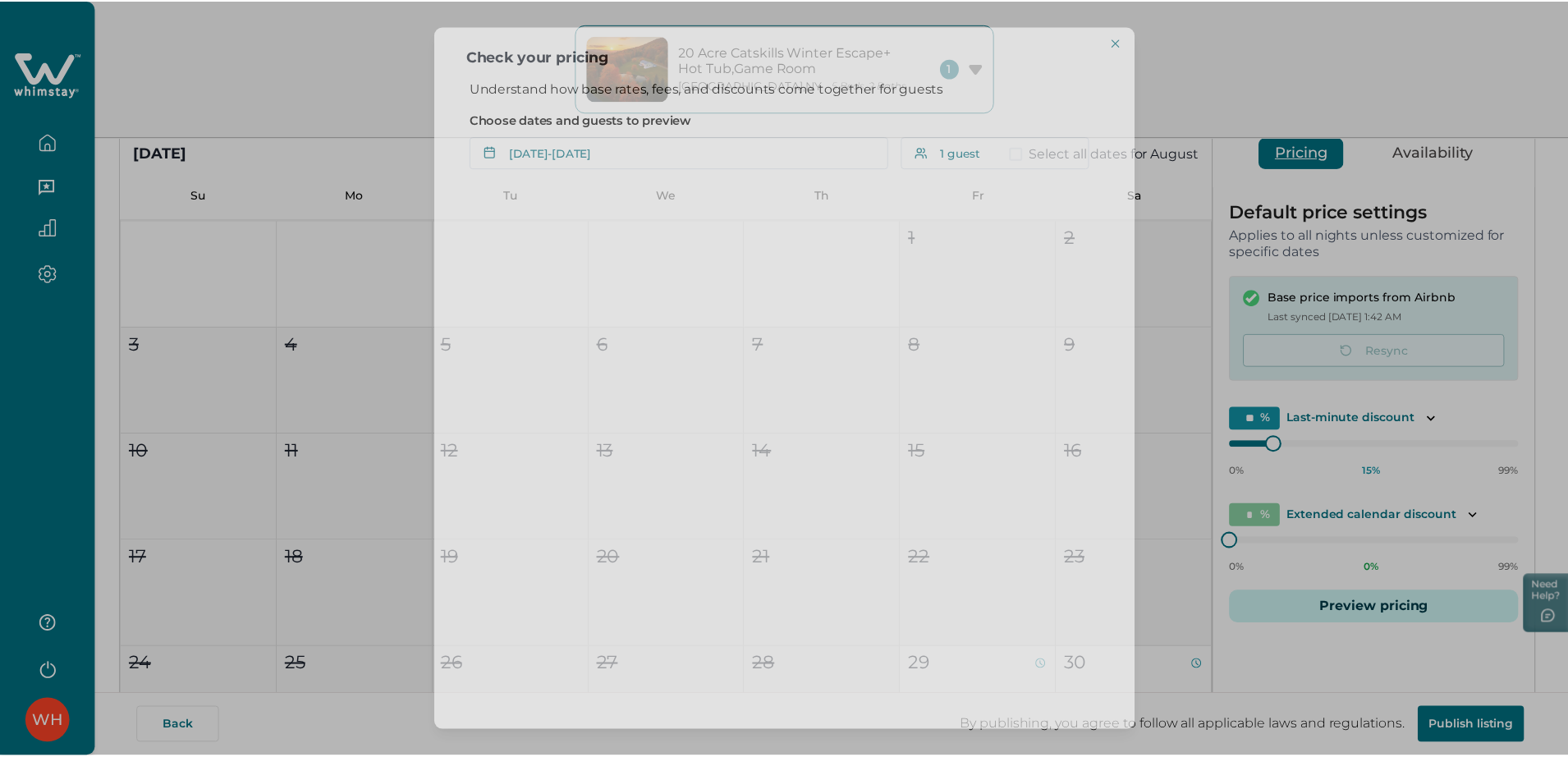
scroll to position [0, 0]
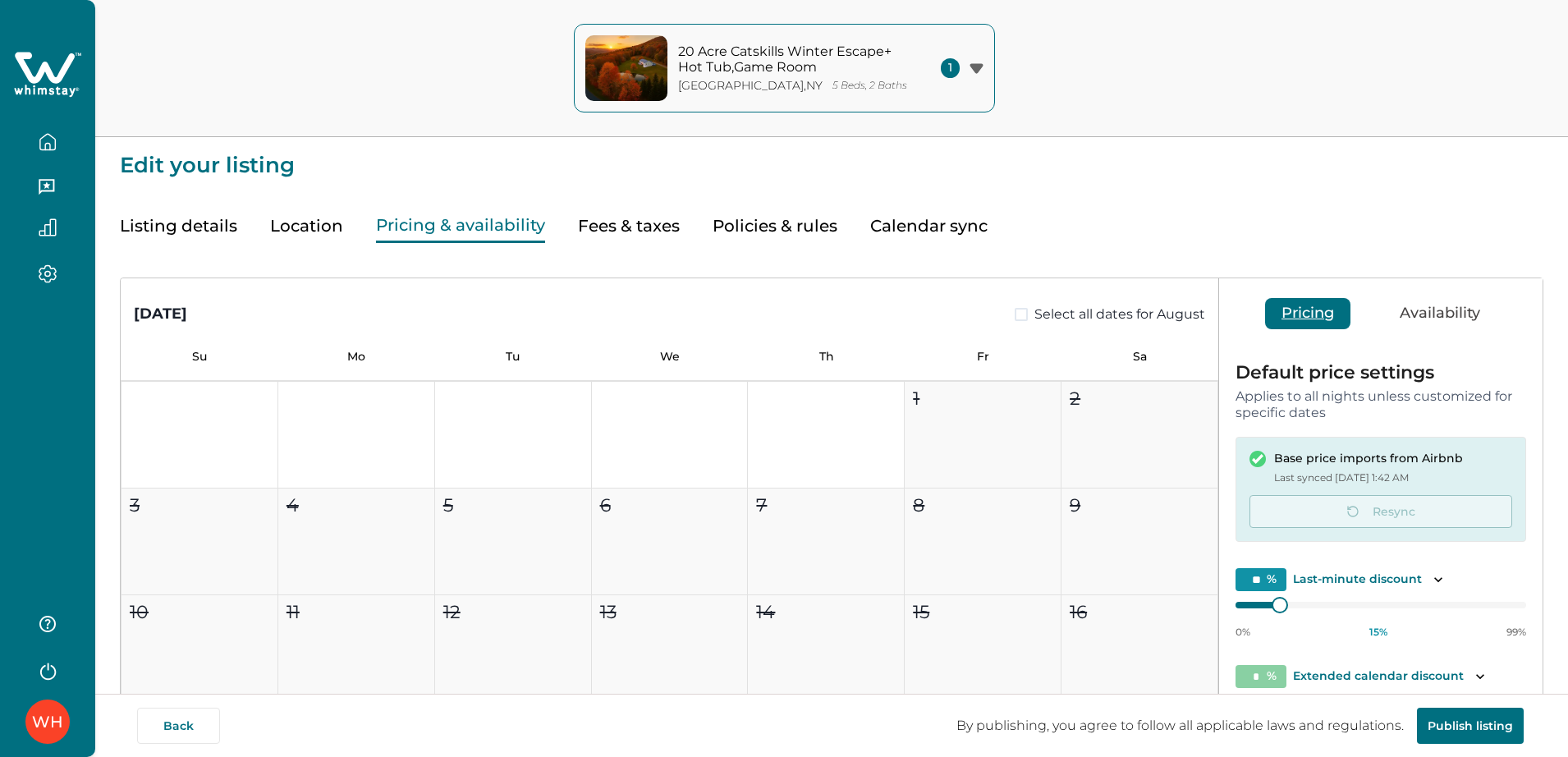
type input "**"
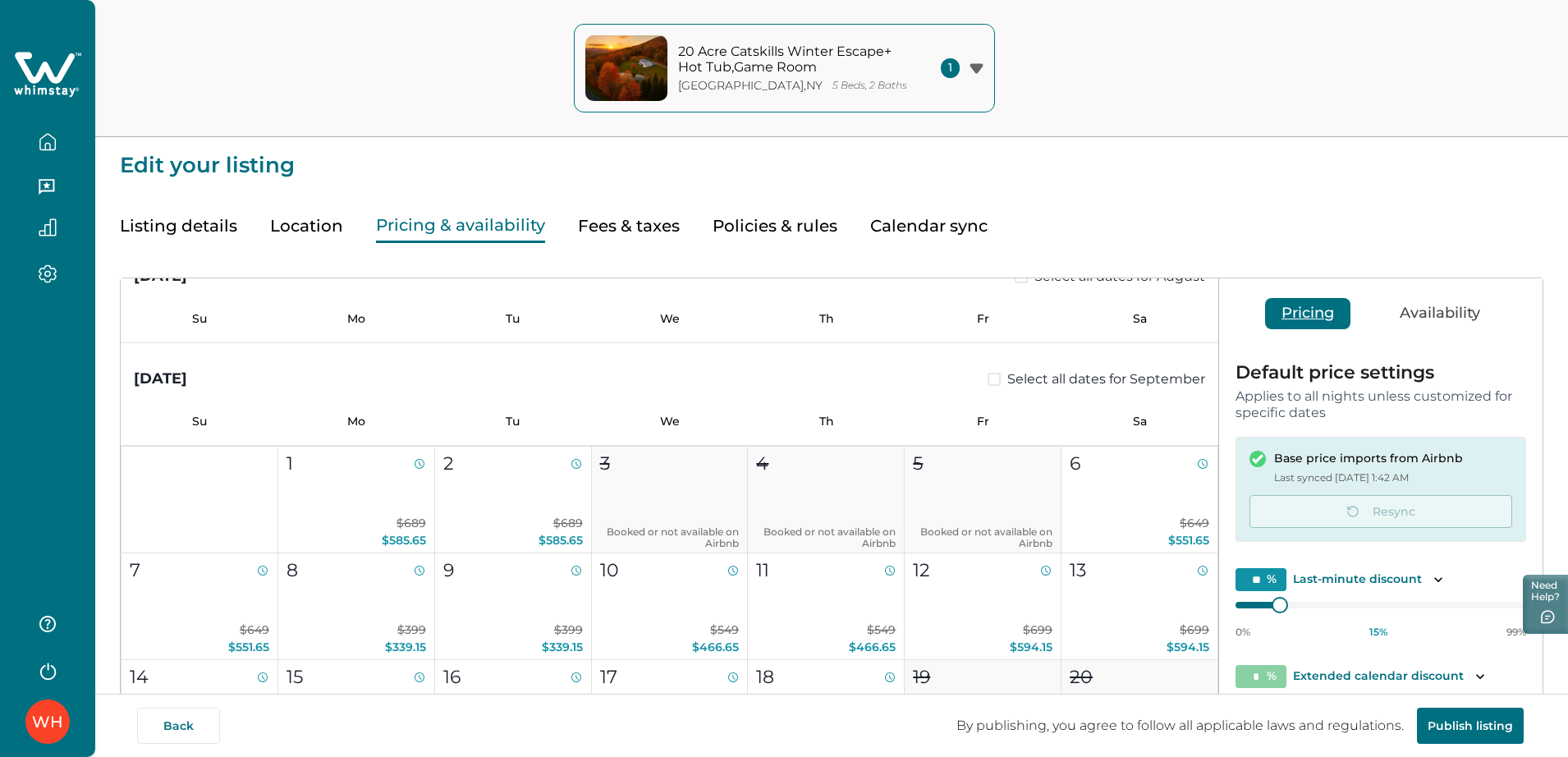
scroll to position [718, 0]
